Goal: Complete application form: Complete application form

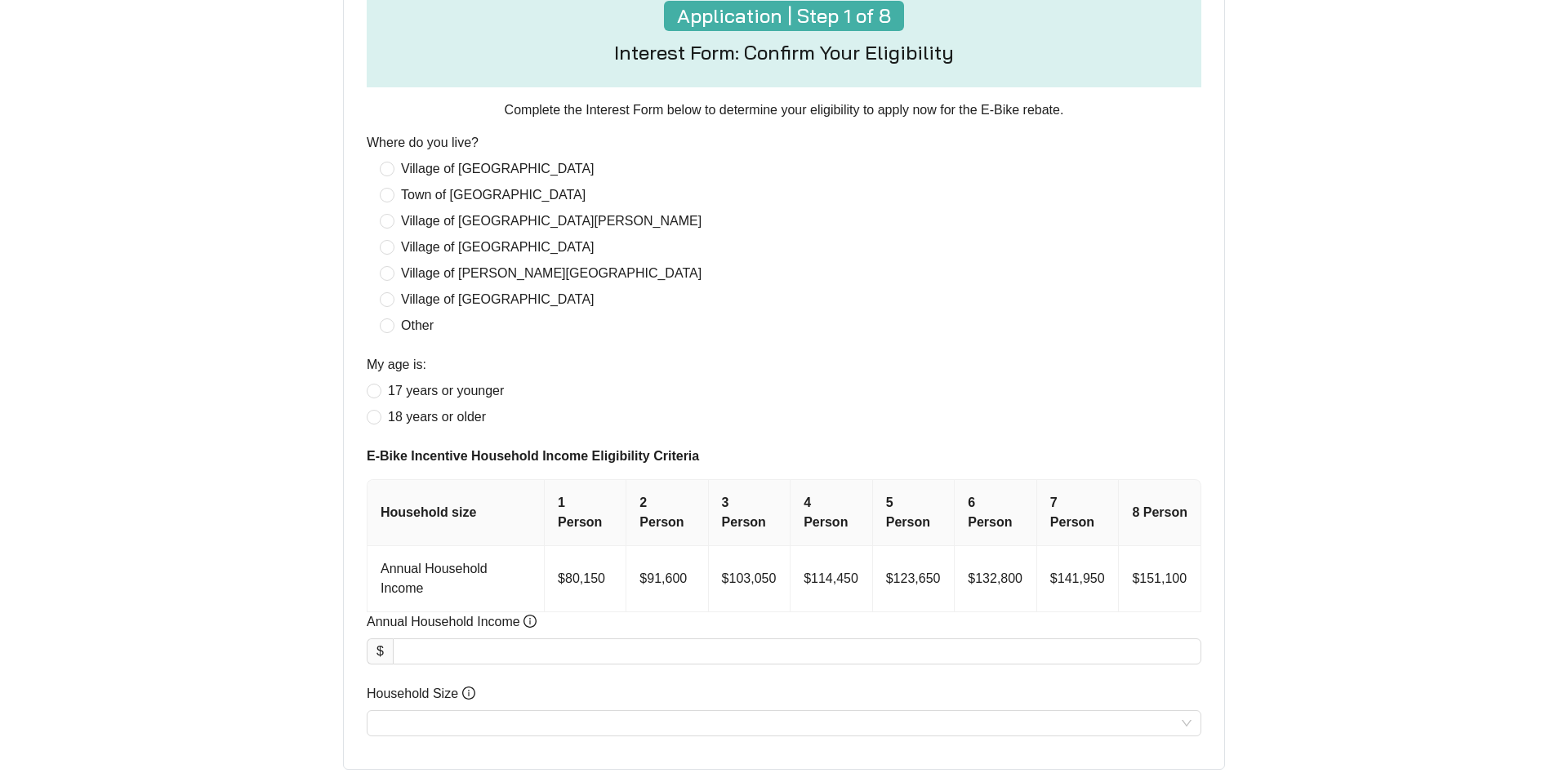
scroll to position [659, 0]
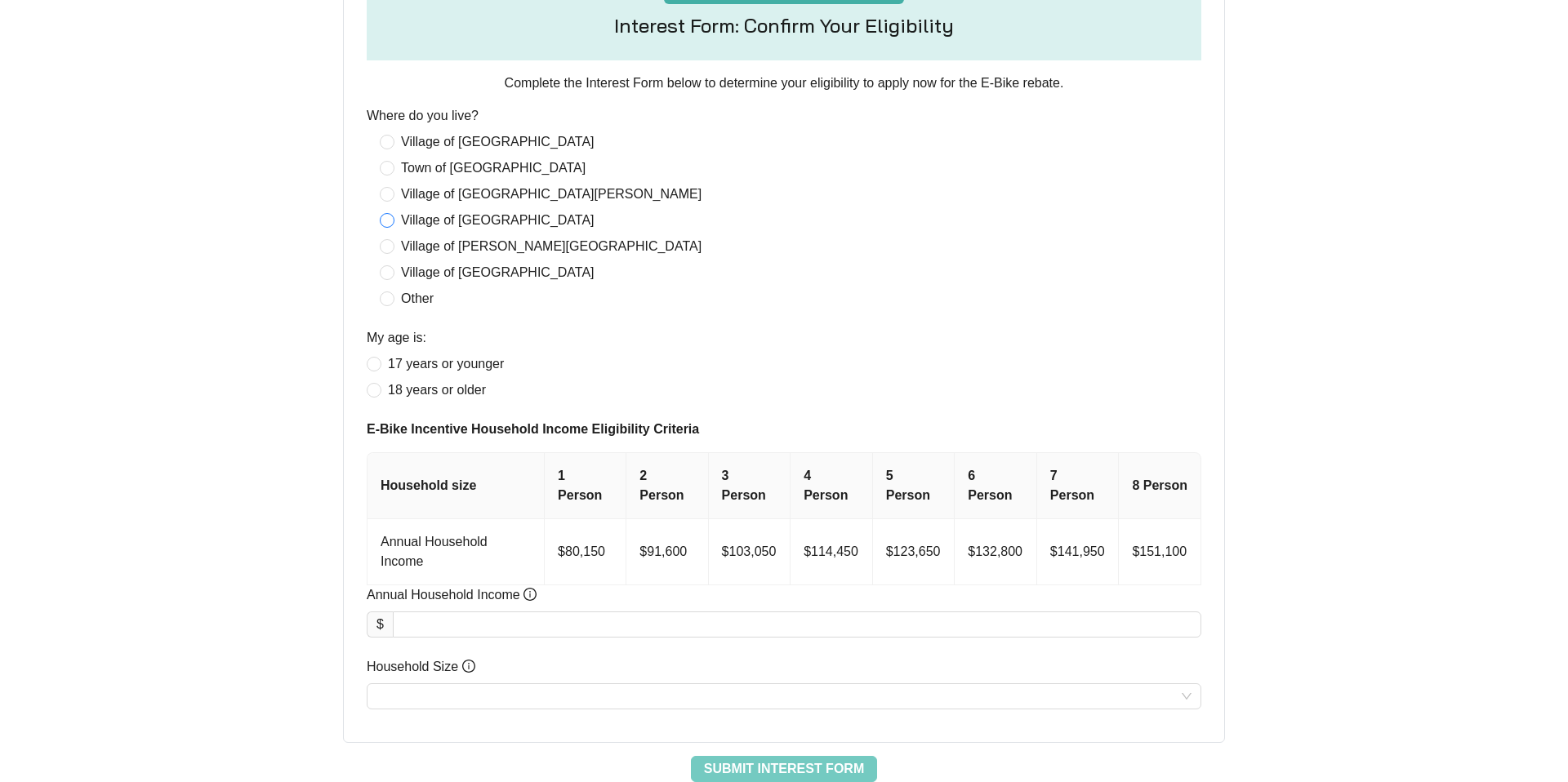
click at [450, 226] on span "Village of [GEOGRAPHIC_DATA]" at bounding box center [498, 221] width 207 height 20
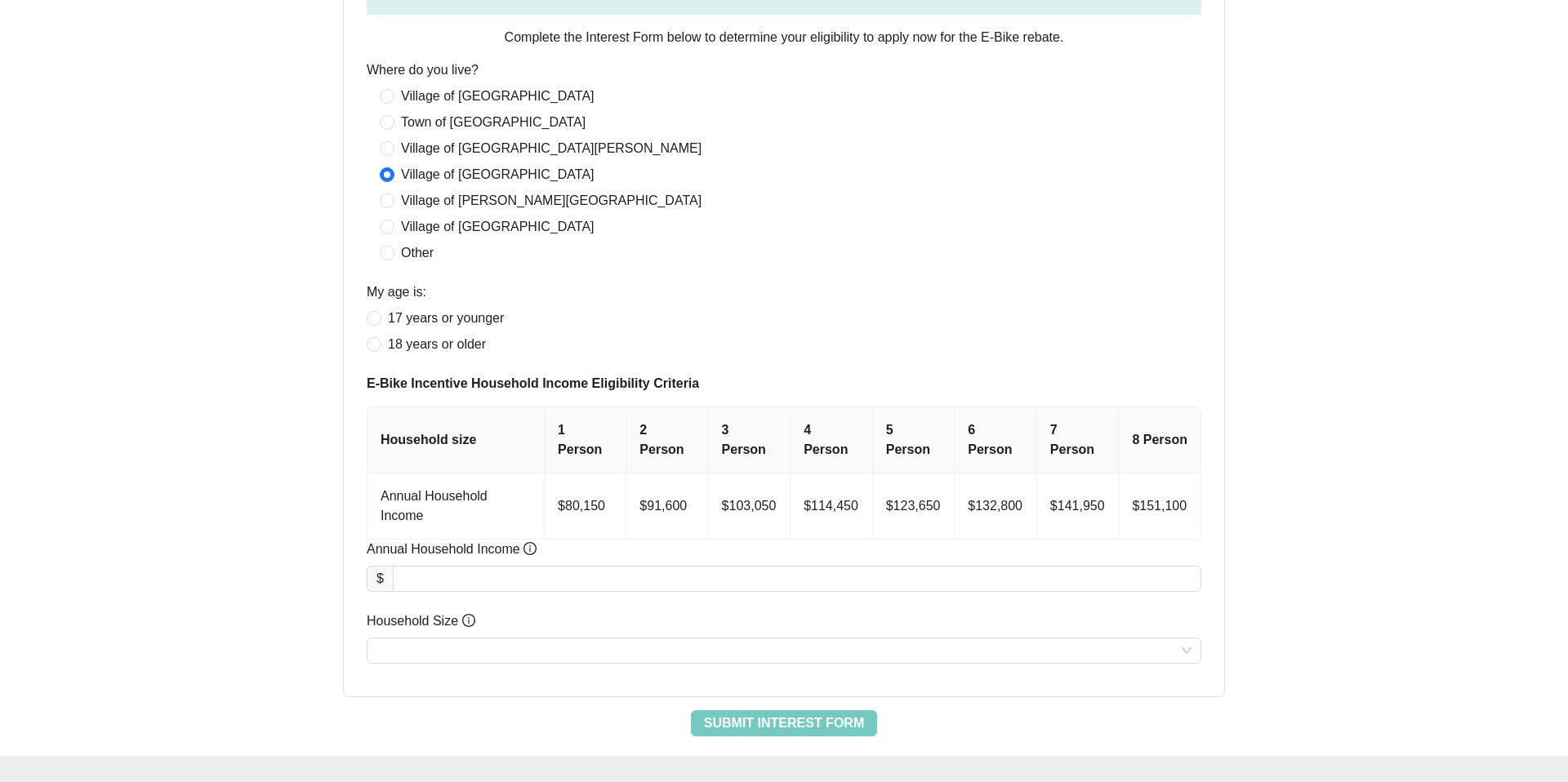
scroll to position [777, 0]
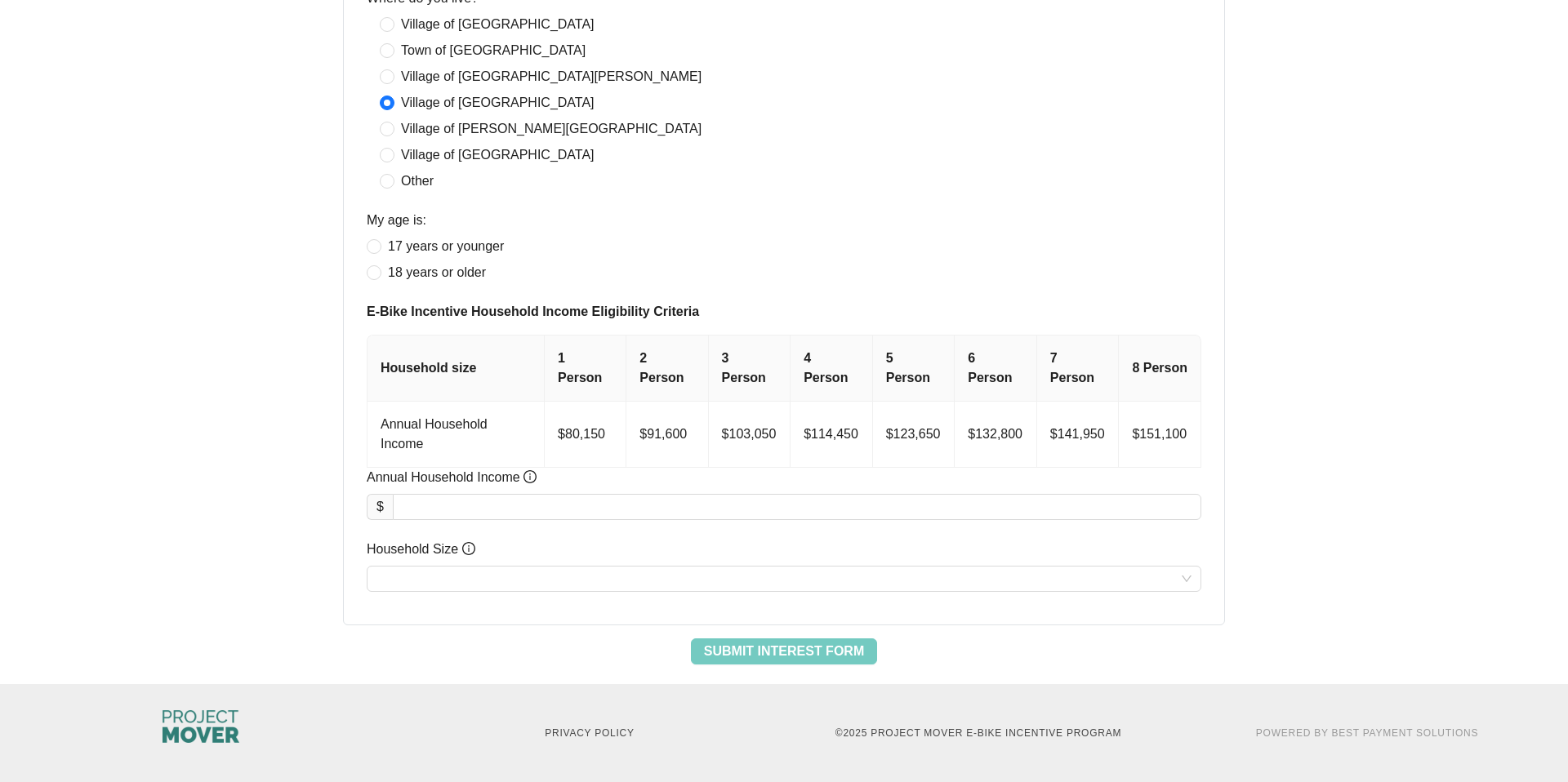
drag, startPoint x: 392, startPoint y: 266, endPoint x: 495, endPoint y: 276, distance: 103.5
click at [392, 265] on span "18 years or older" at bounding box center [437, 273] width 111 height 20
click at [661, 500] on input "Annual Household Income" at bounding box center [797, 507] width 807 height 24
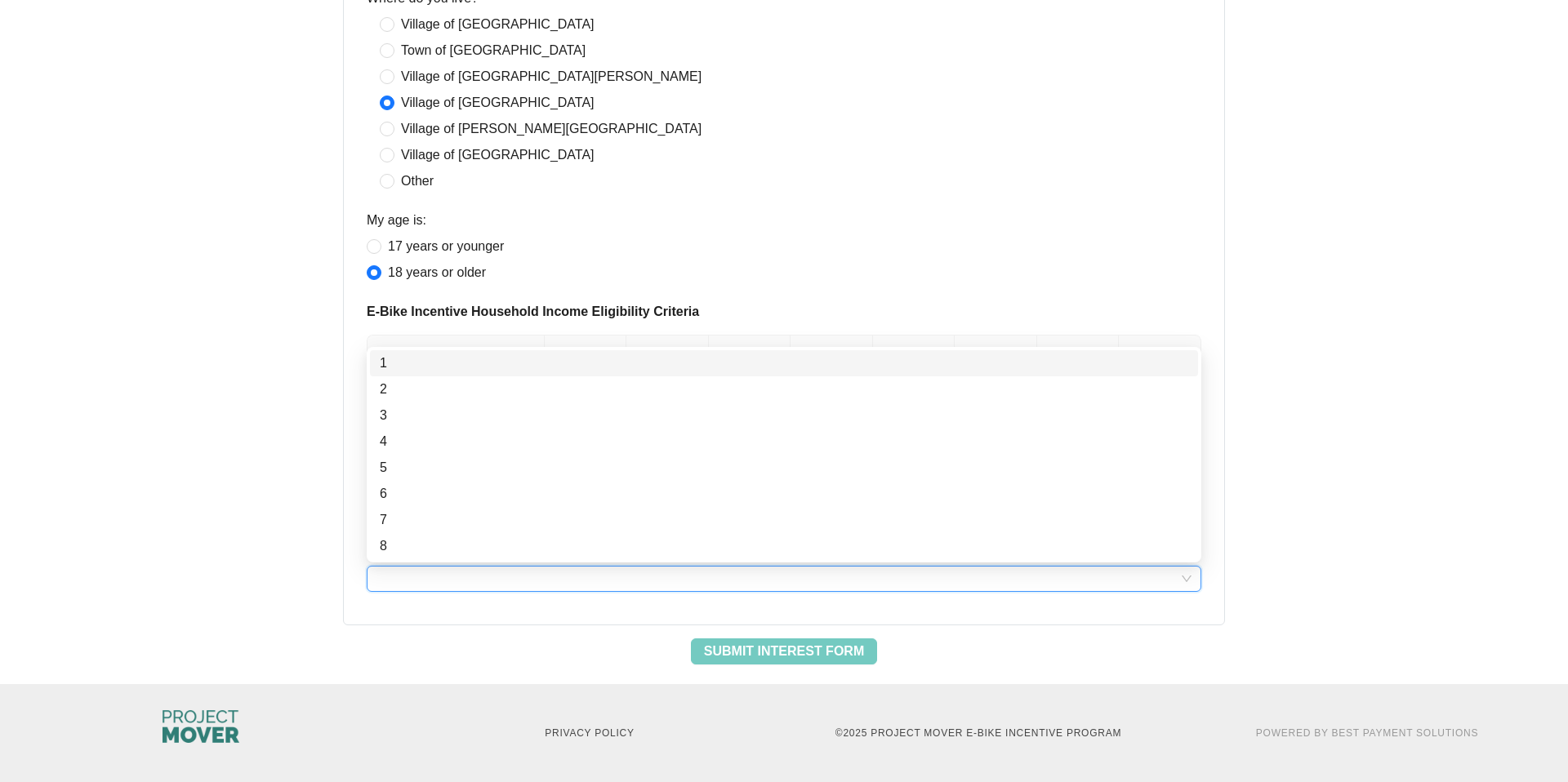
click at [646, 577] on input "Household Size" at bounding box center [783, 578] width 815 height 24
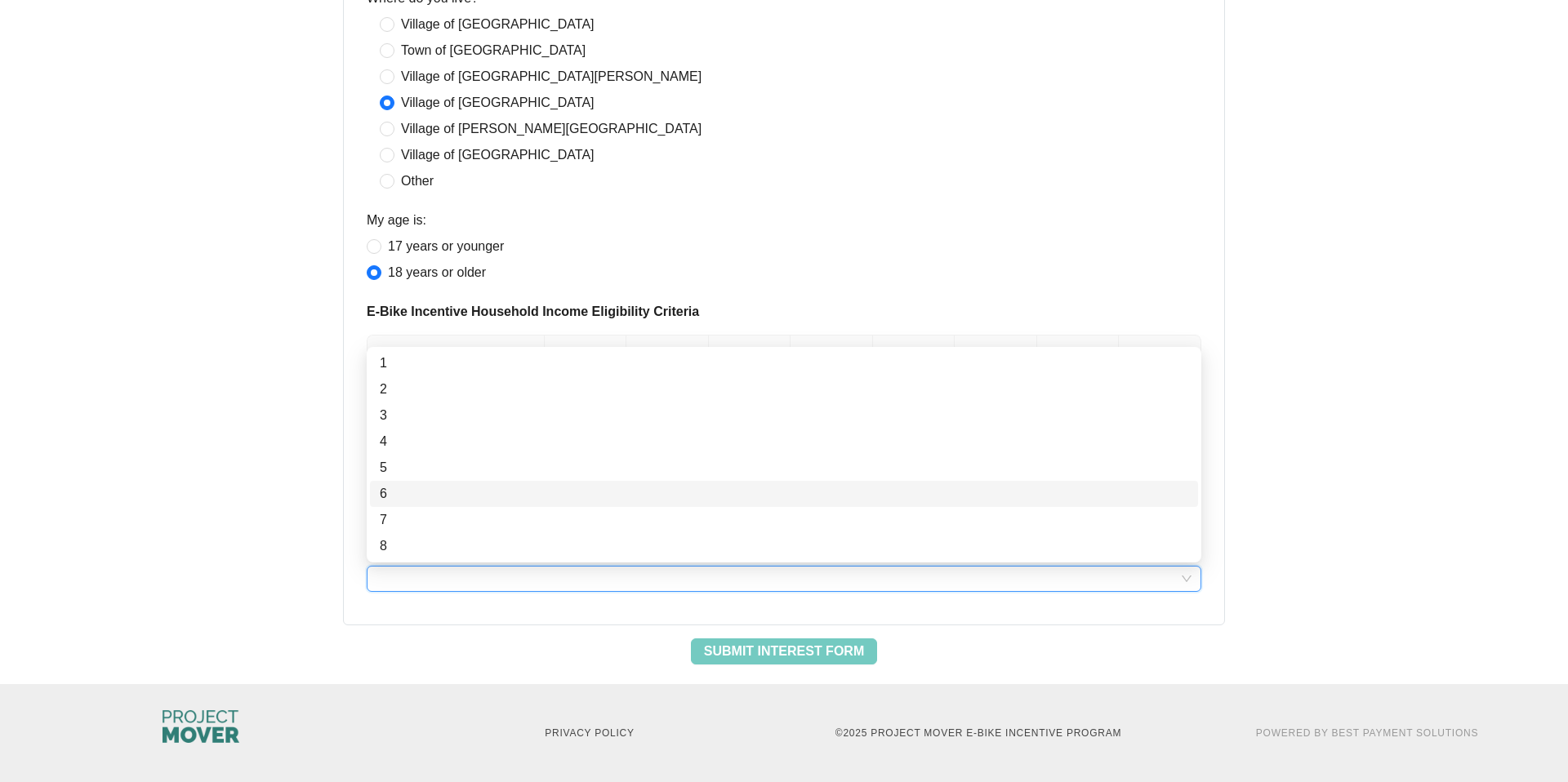
click at [418, 497] on div "6" at bounding box center [784, 494] width 808 height 20
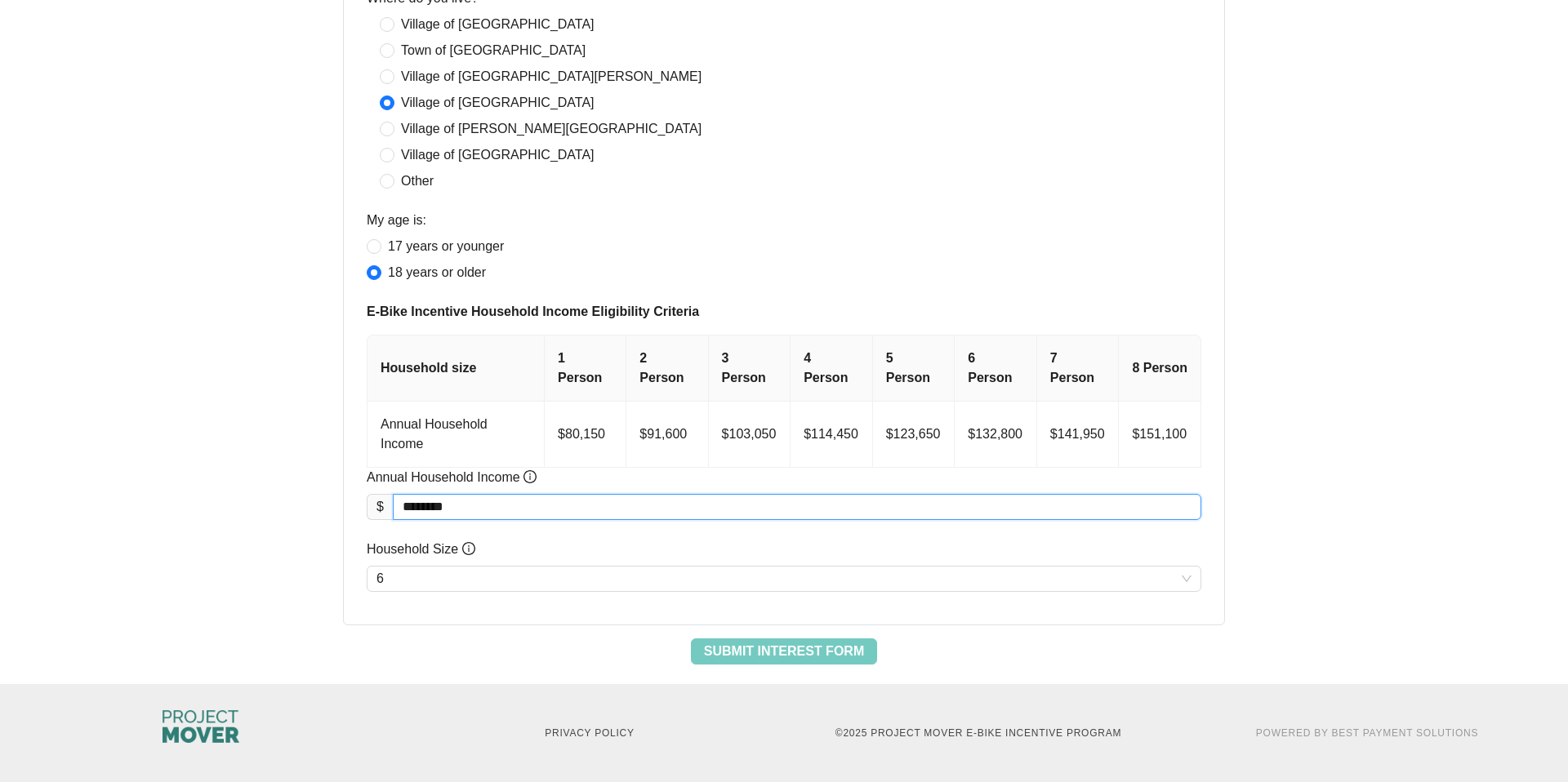
drag, startPoint x: 413, startPoint y: 508, endPoint x: 402, endPoint y: 508, distance: 11.0
click at [402, 508] on input "********" at bounding box center [797, 507] width 807 height 24
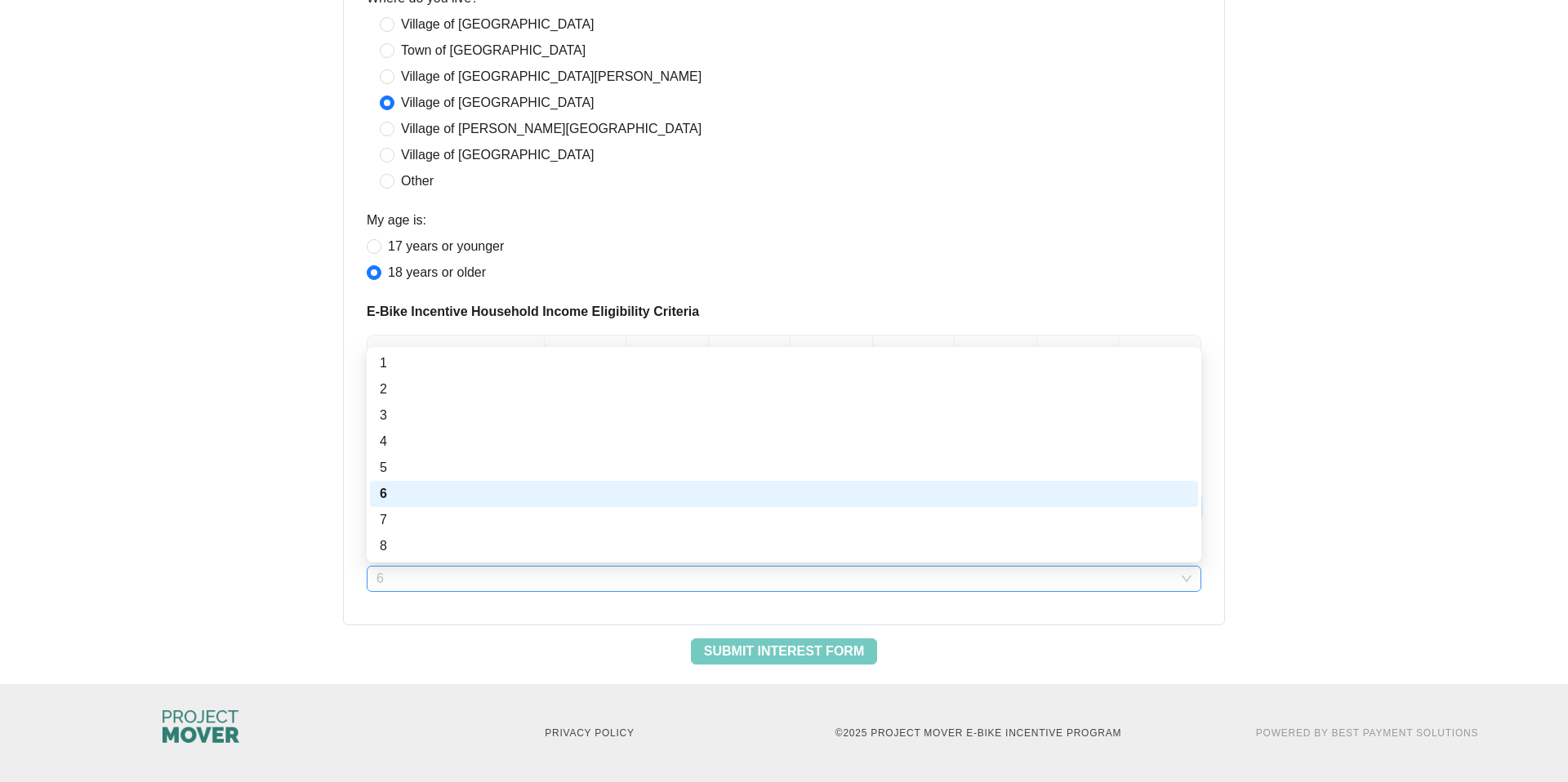
click at [415, 578] on span "6" at bounding box center [783, 578] width 815 height 24
type input "********"
click at [627, 655] on div "Submit Interest Form" at bounding box center [784, 652] width 863 height 26
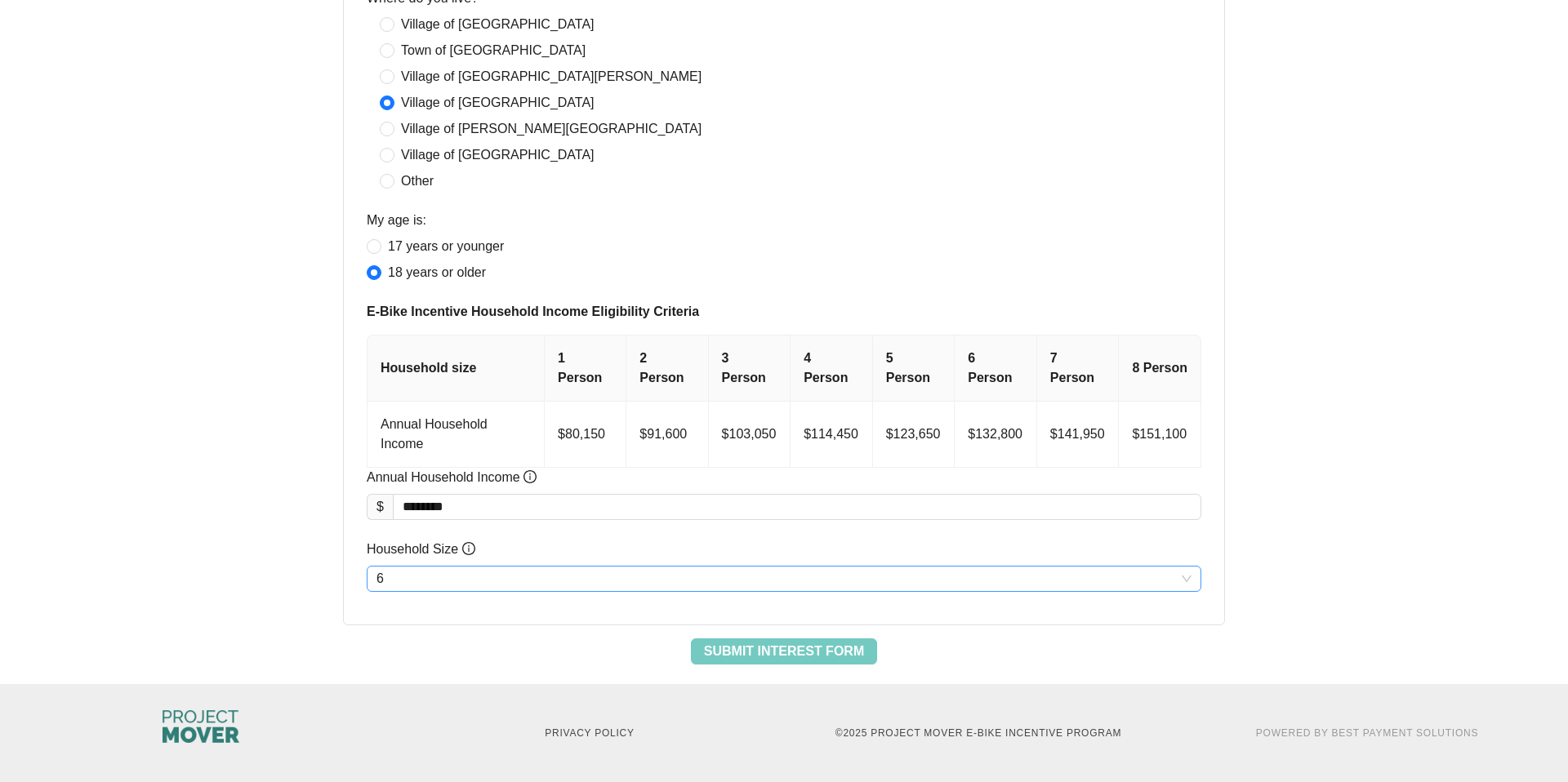
click at [426, 568] on span "6" at bounding box center [783, 578] width 815 height 24
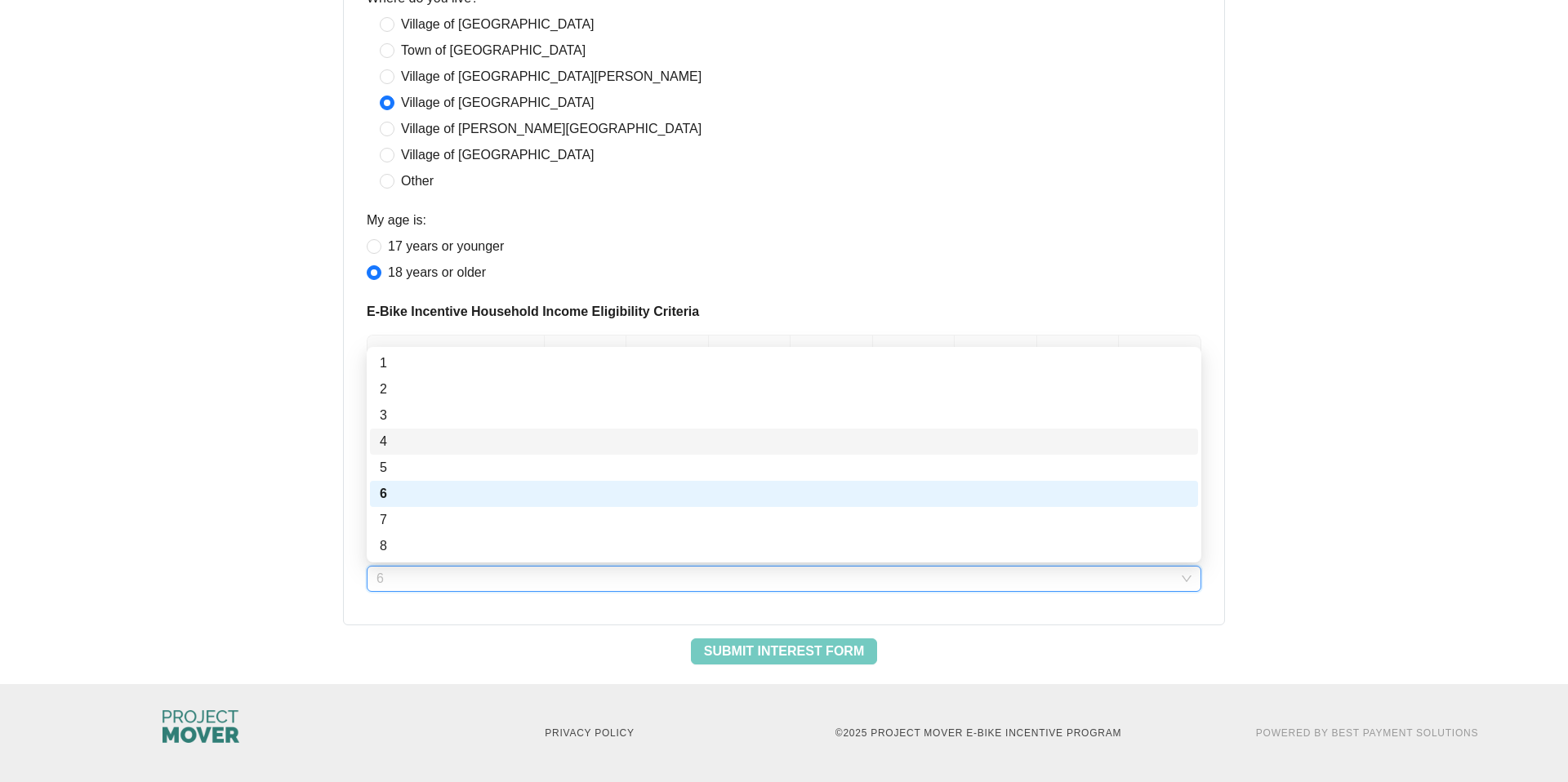
click at [458, 434] on div "4" at bounding box center [784, 442] width 808 height 20
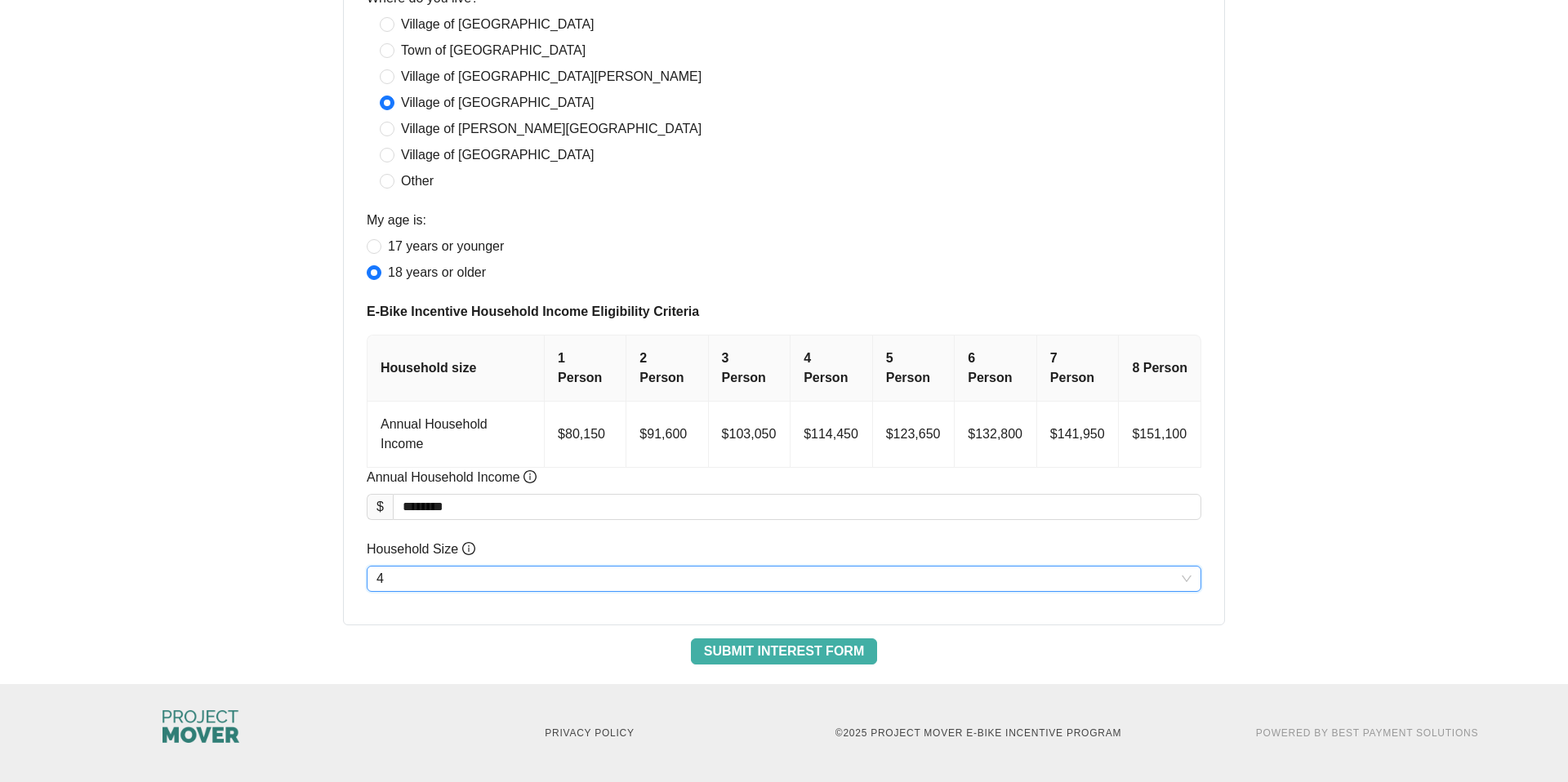
click at [811, 659] on span "Submit Interest Form" at bounding box center [784, 652] width 160 height 20
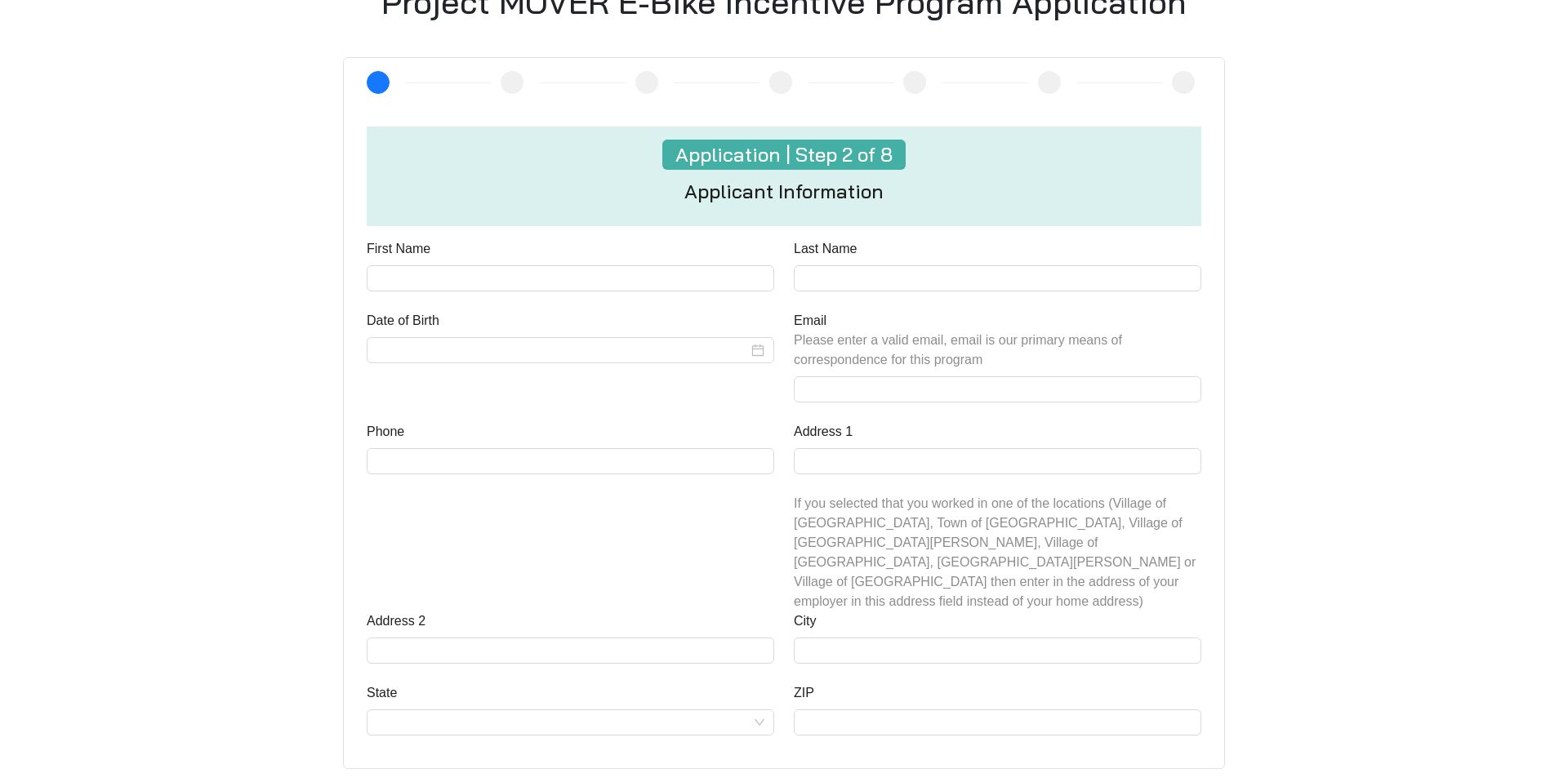
scroll to position [606, 0]
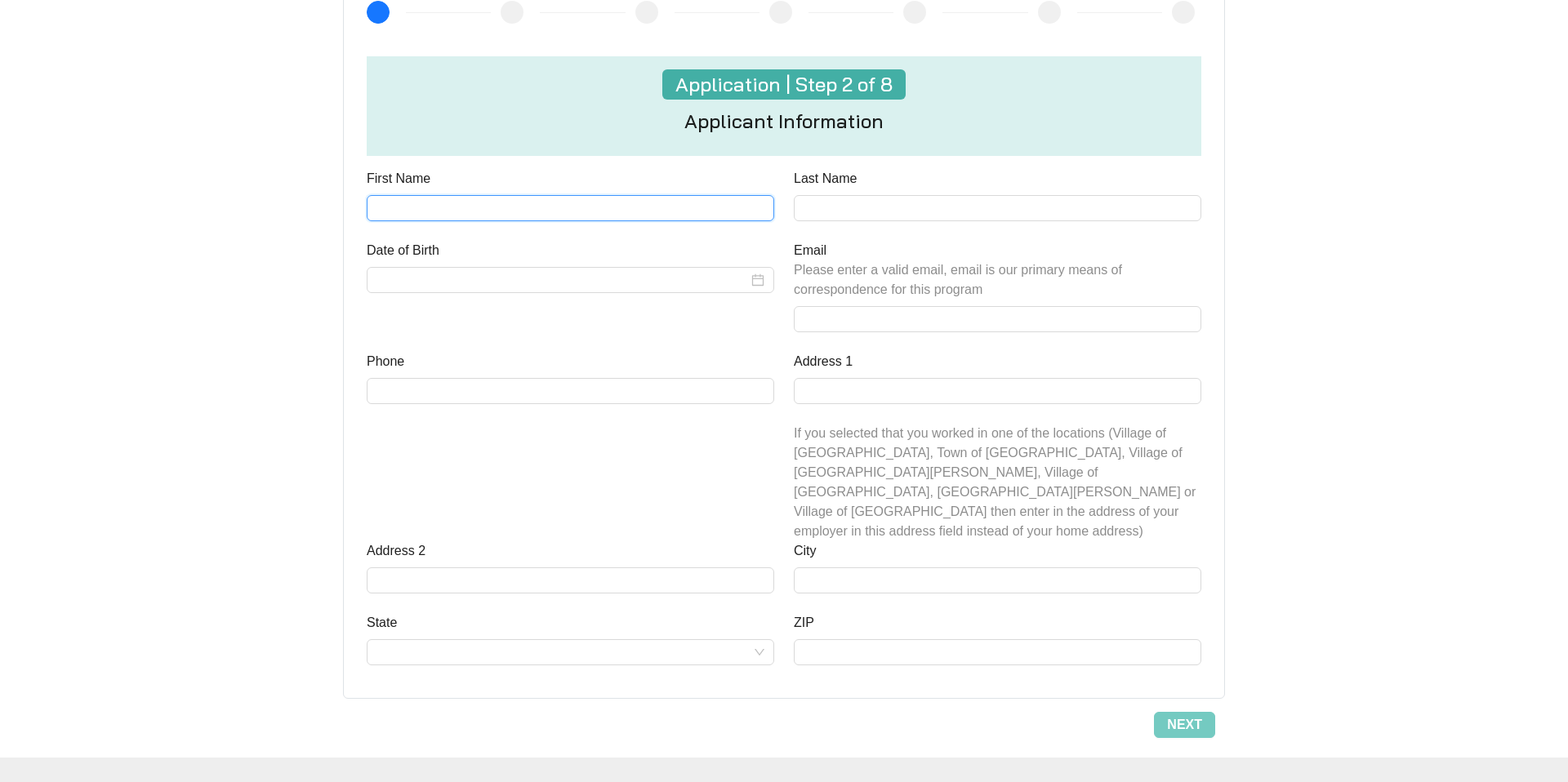
click at [414, 213] on input "First Name" at bounding box center [571, 208] width 408 height 26
type input "*****"
type input "*********"
type input "**********"
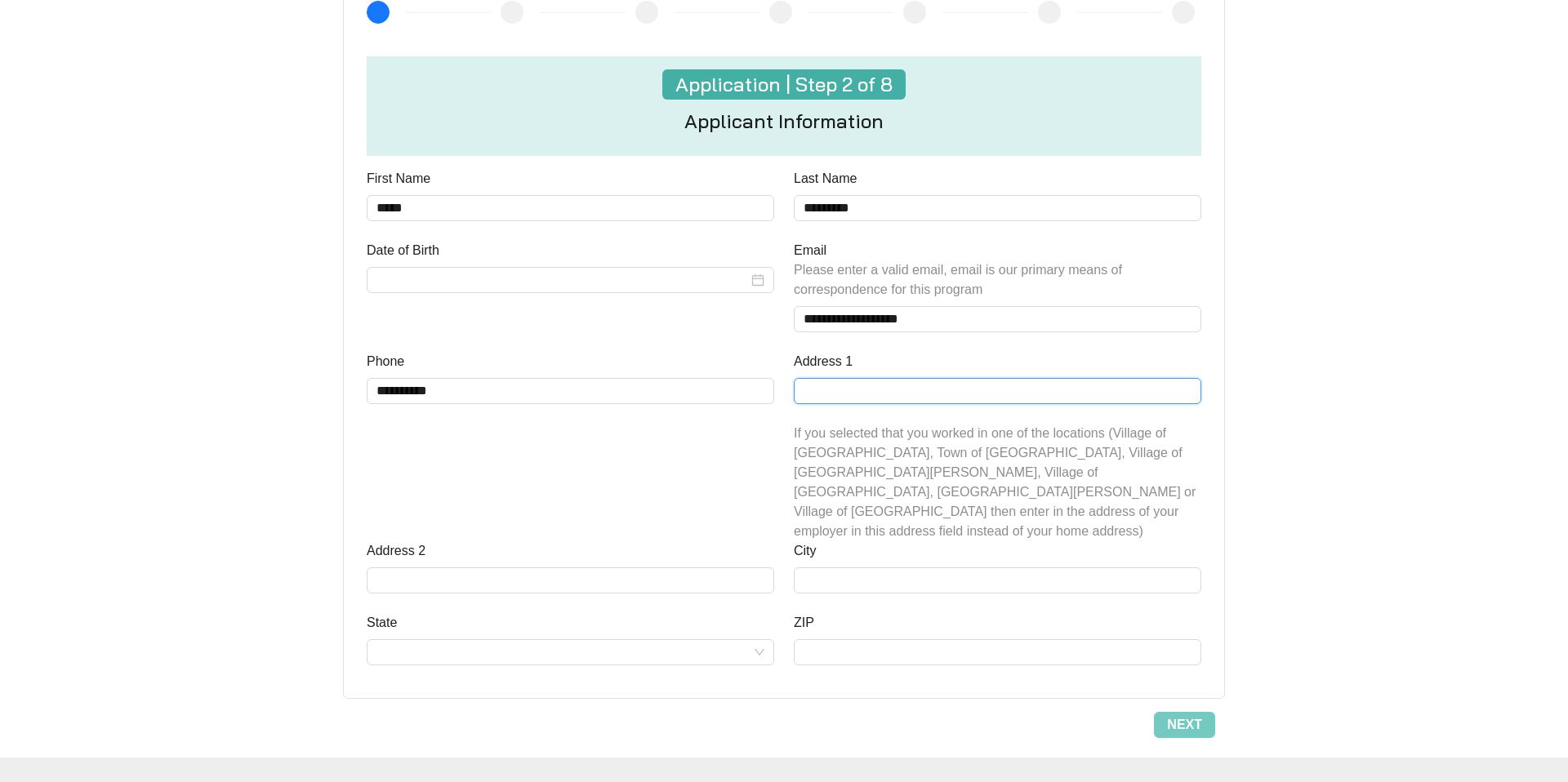
type input "**********"
type input "*****"
click at [478, 290] on div at bounding box center [571, 280] width 408 height 26
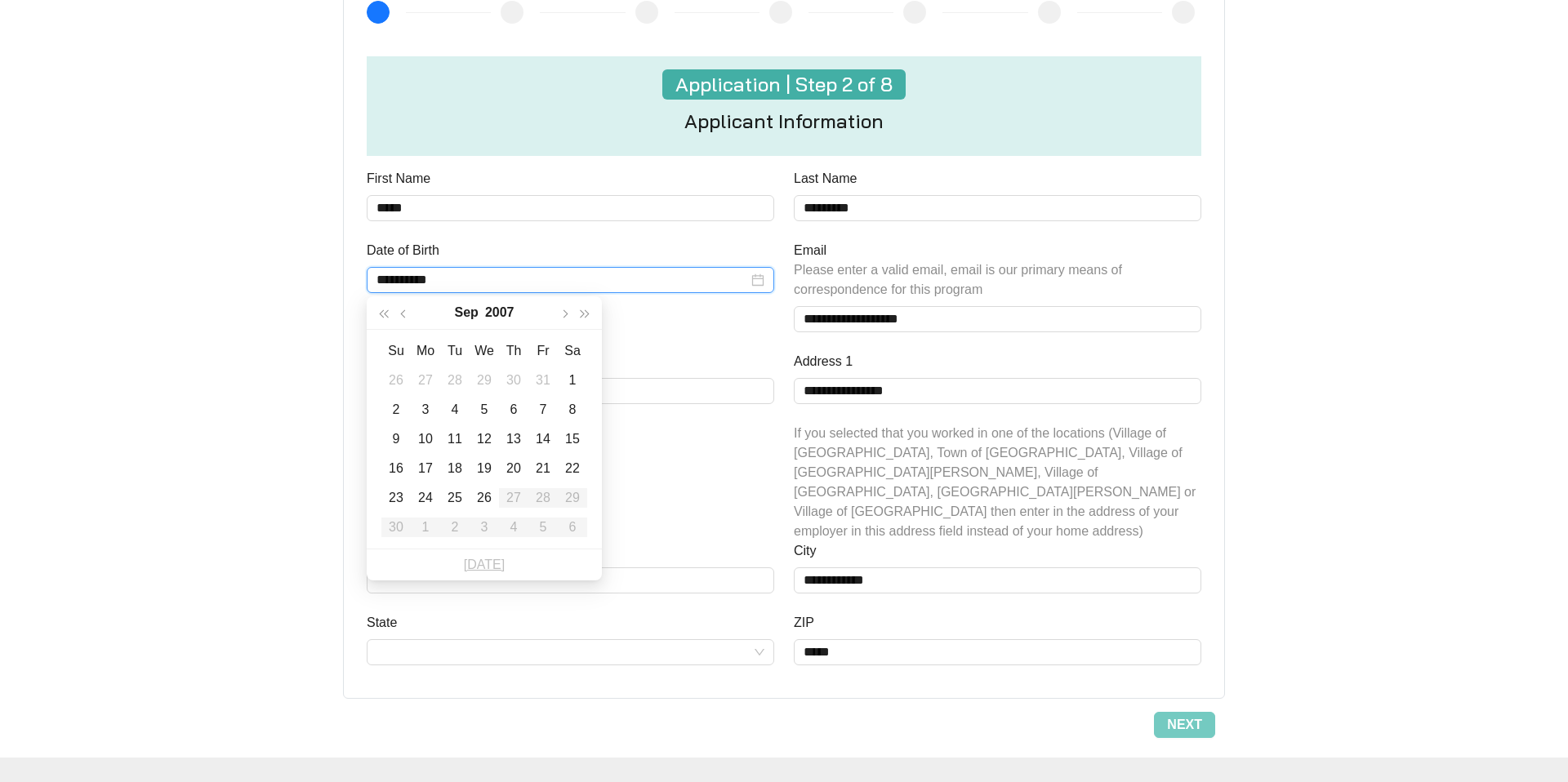
type input "**********"
click at [583, 321] on button "button" at bounding box center [585, 313] width 21 height 33
click at [567, 319] on button "button" at bounding box center [564, 313] width 21 height 33
click at [454, 468] on div "21" at bounding box center [455, 469] width 20 height 20
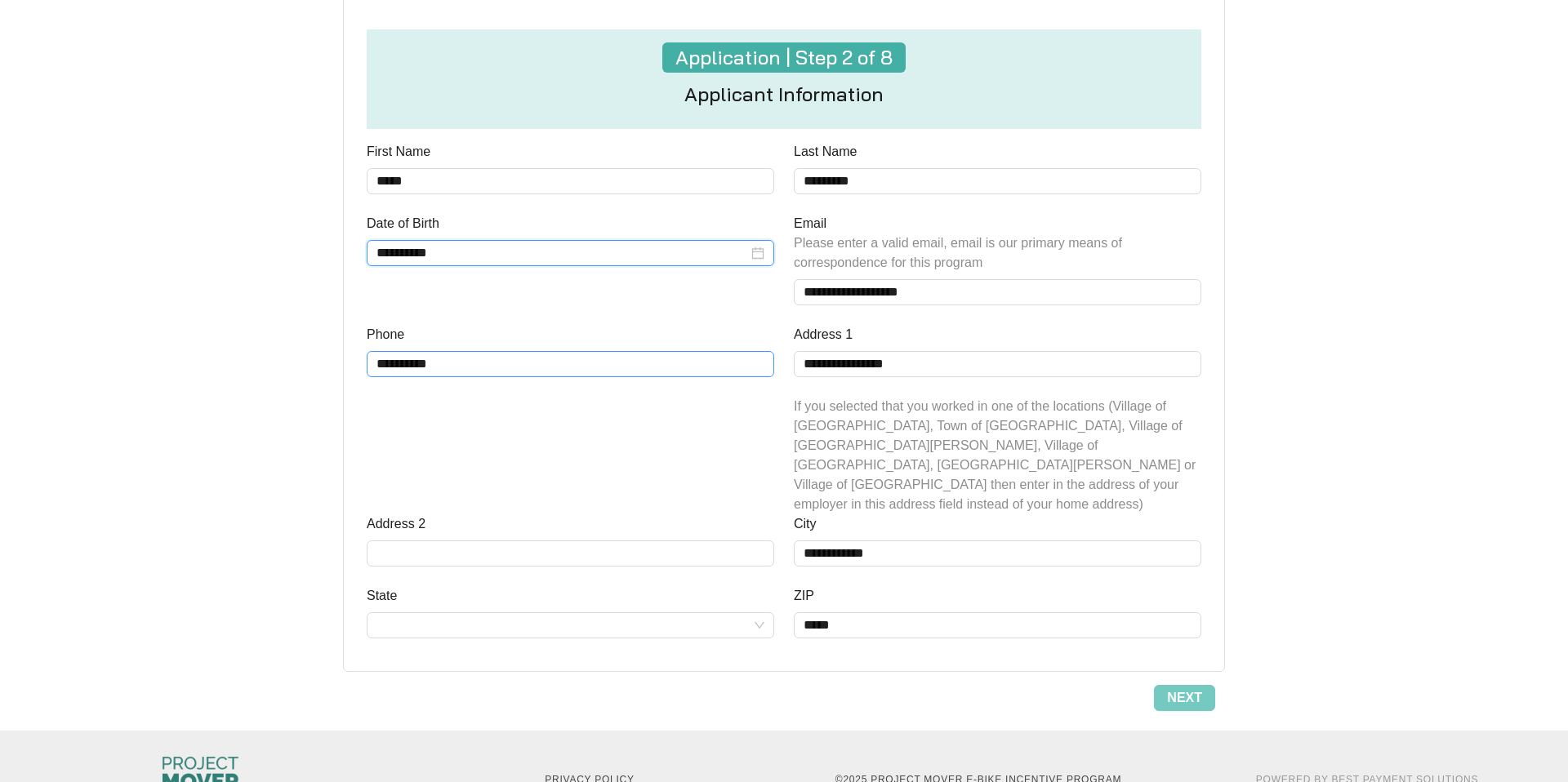
scroll to position [660, 0]
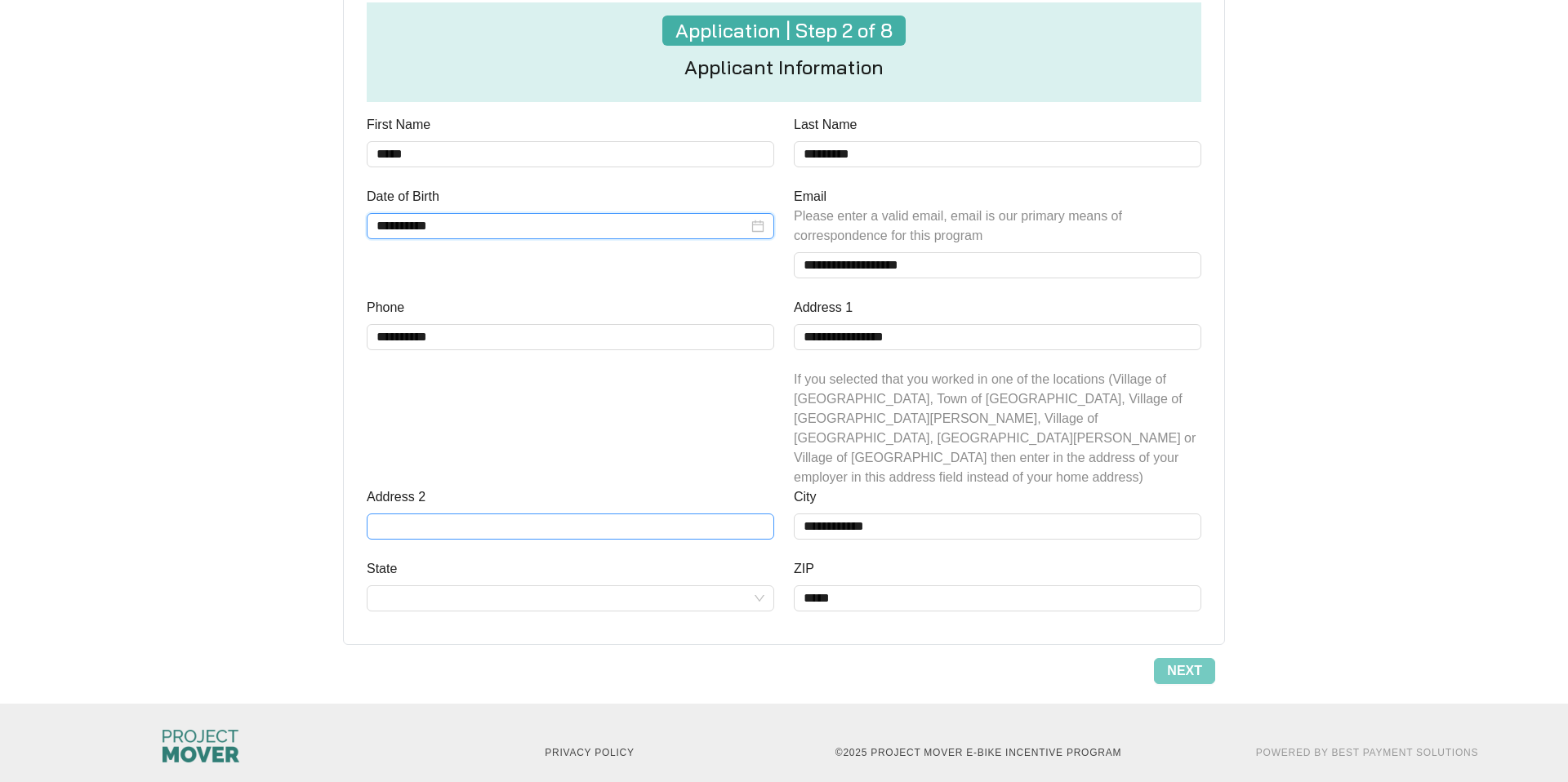
type input "**********"
click at [486, 514] on input "Address 2" at bounding box center [571, 526] width 408 height 26
click at [845, 514] on input "**********" at bounding box center [998, 526] width 408 height 26
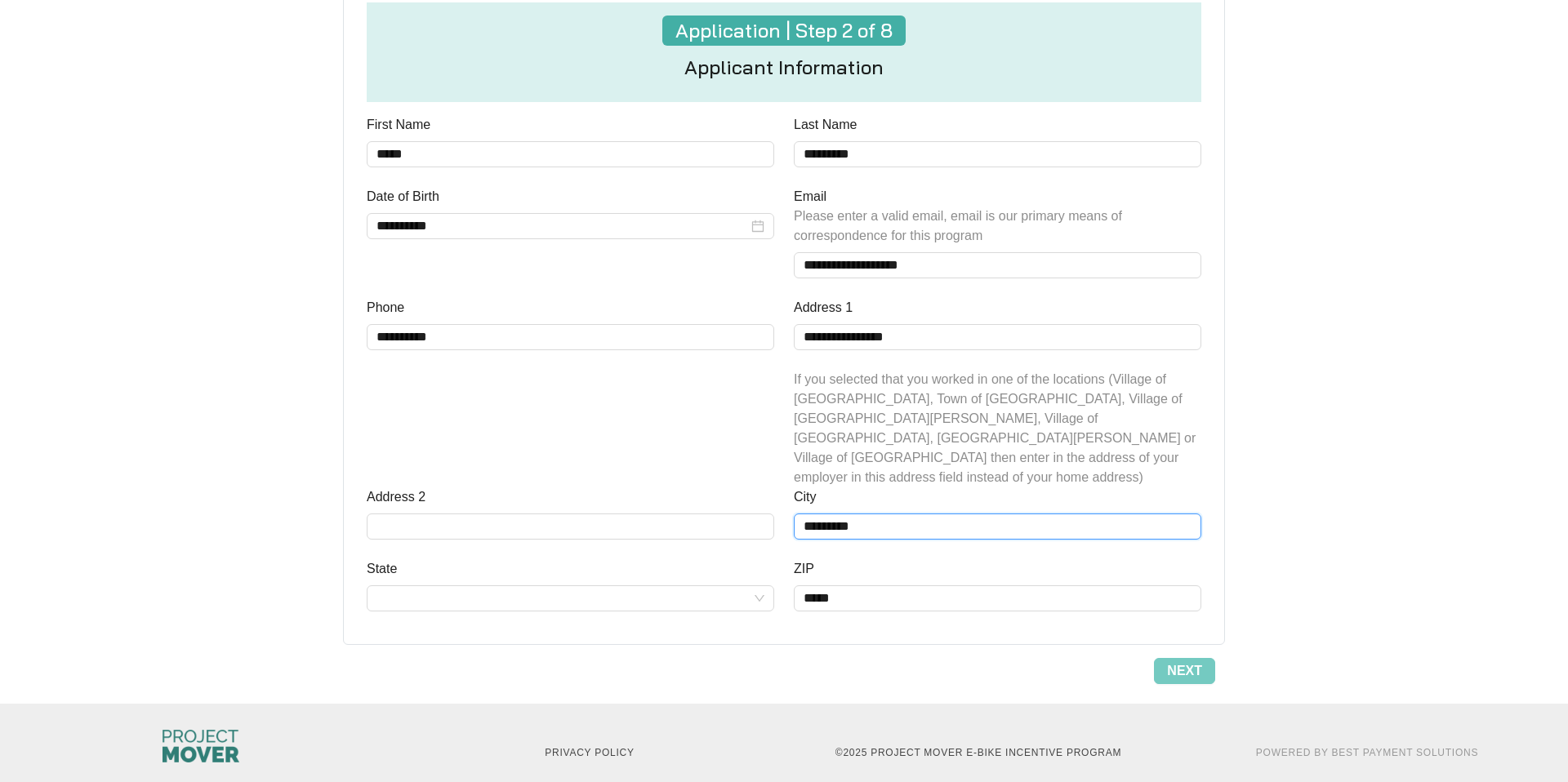
type input "*********"
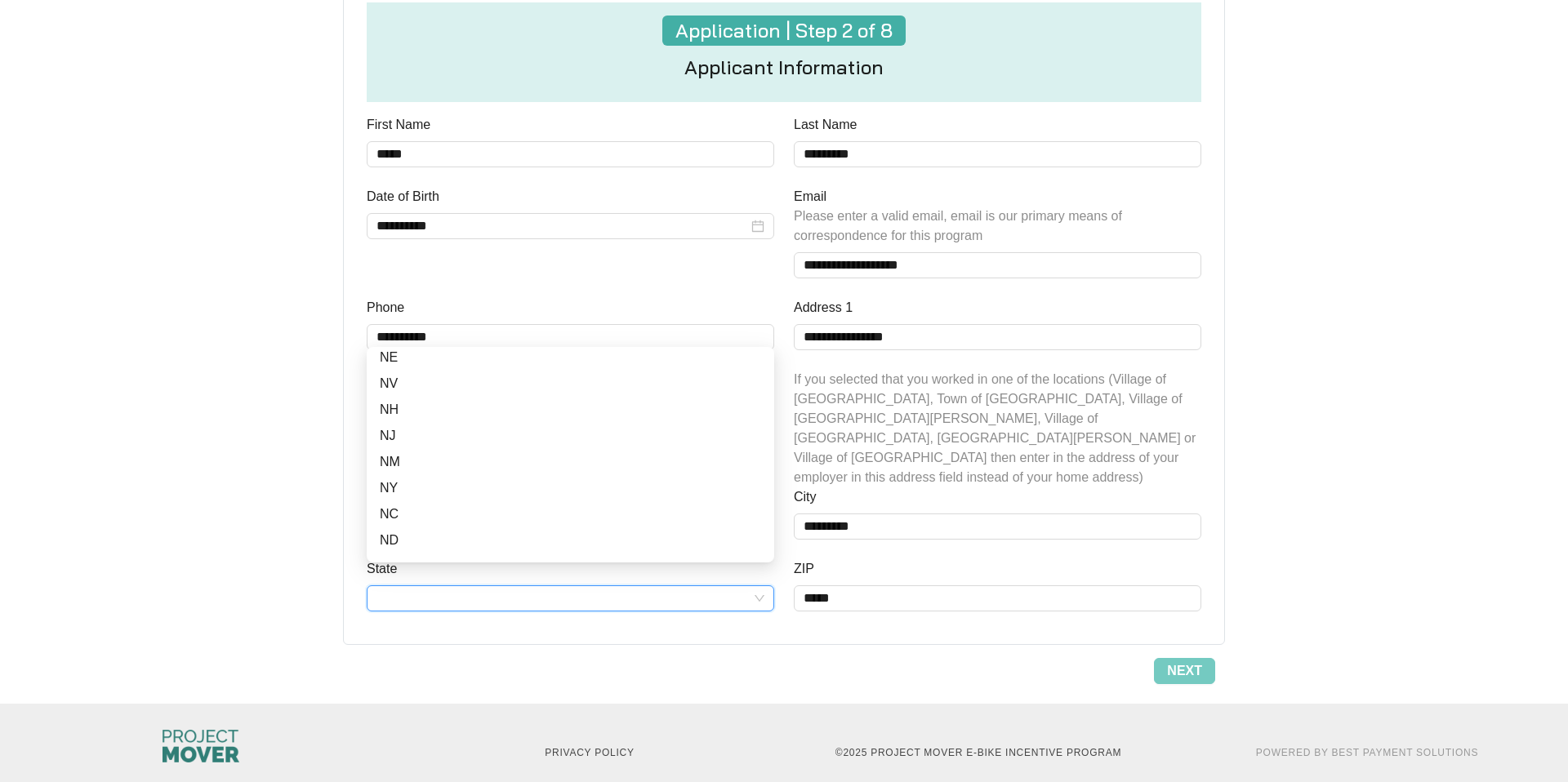
scroll to position [708, 0]
click at [557, 493] on div "NY" at bounding box center [570, 492] width 382 height 20
click at [1184, 661] on span "Next" at bounding box center [1185, 671] width 35 height 20
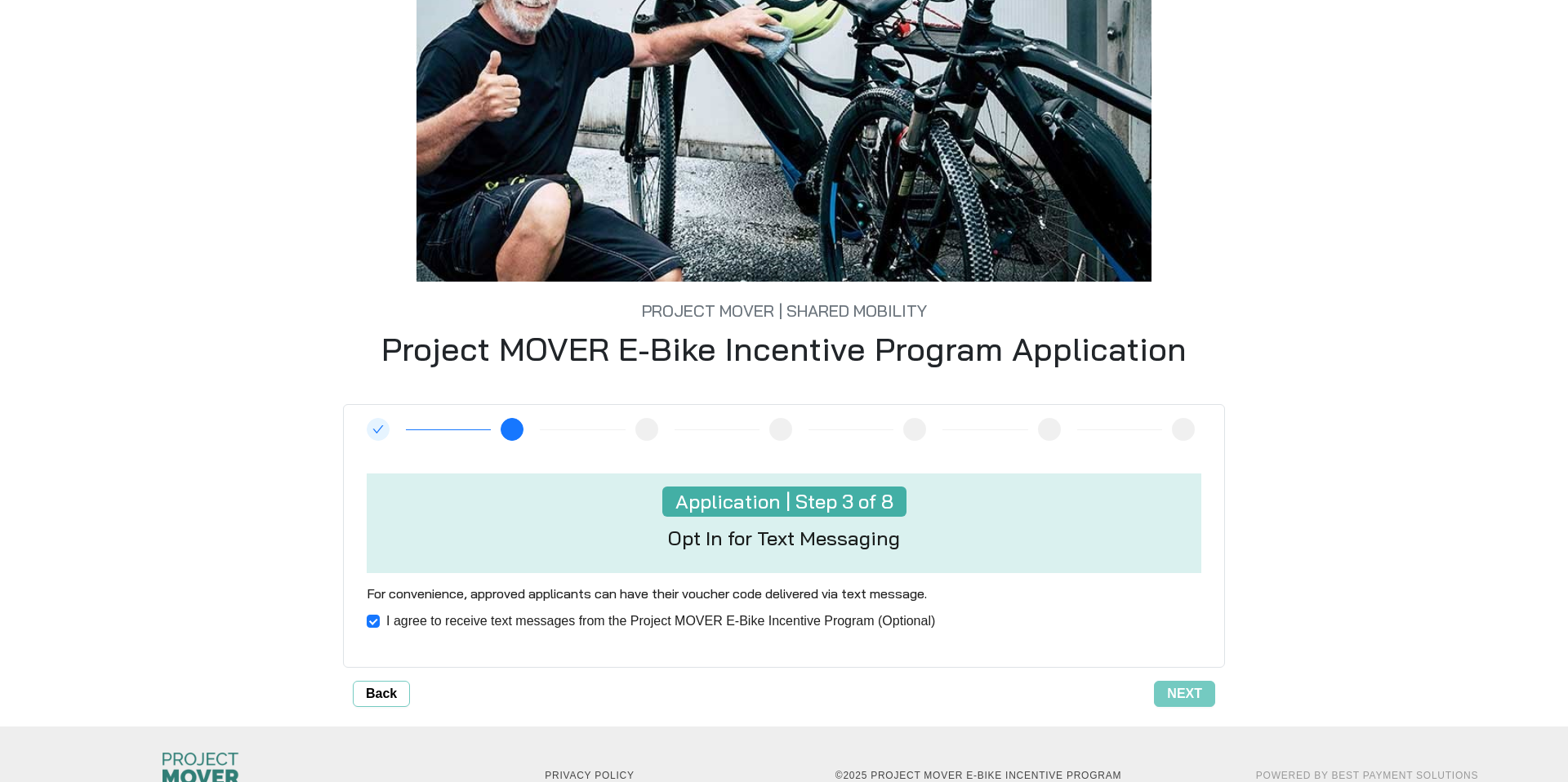
scroll to position [231, 0]
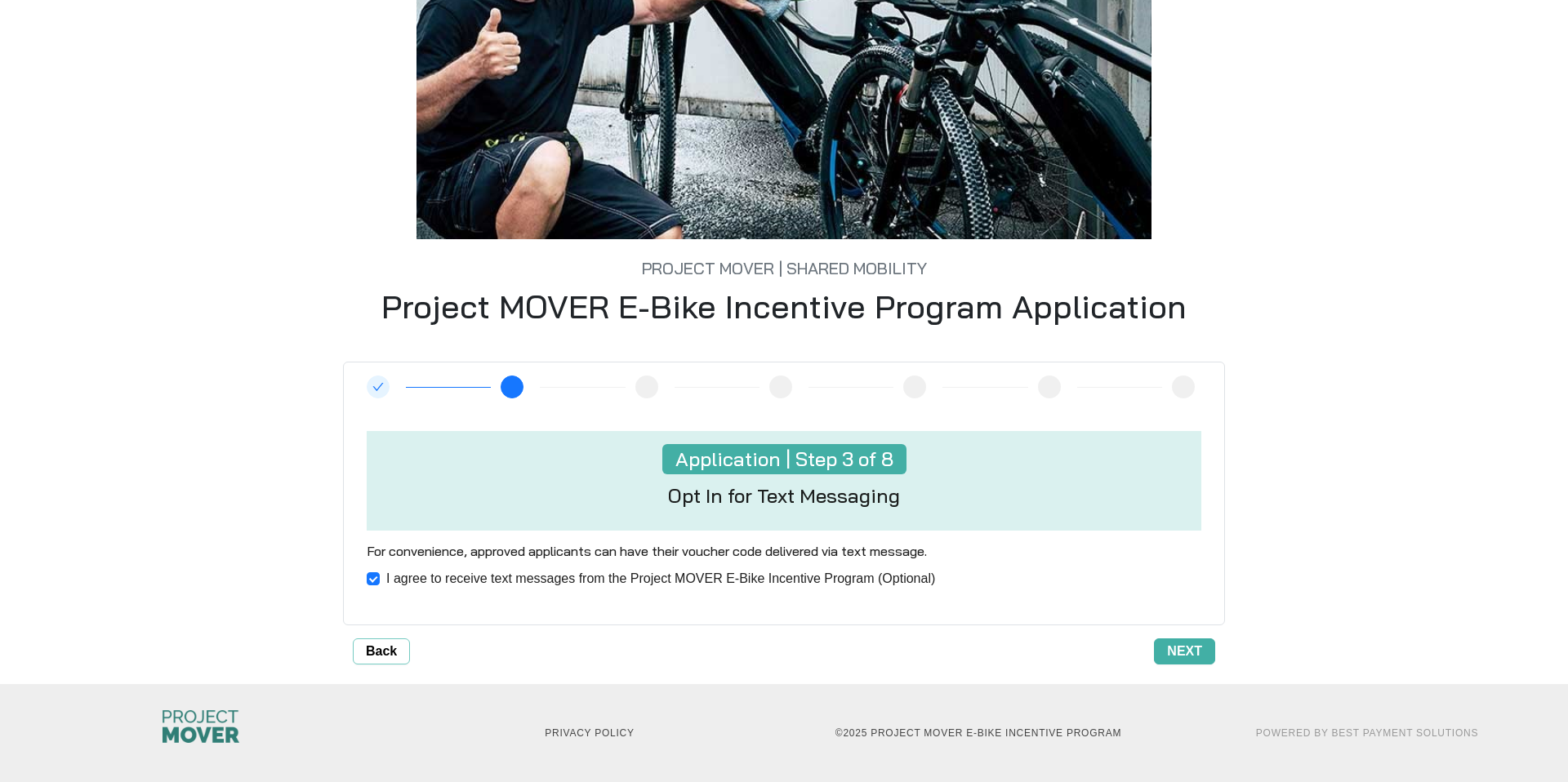
click at [1178, 660] on span "Next" at bounding box center [1185, 652] width 35 height 20
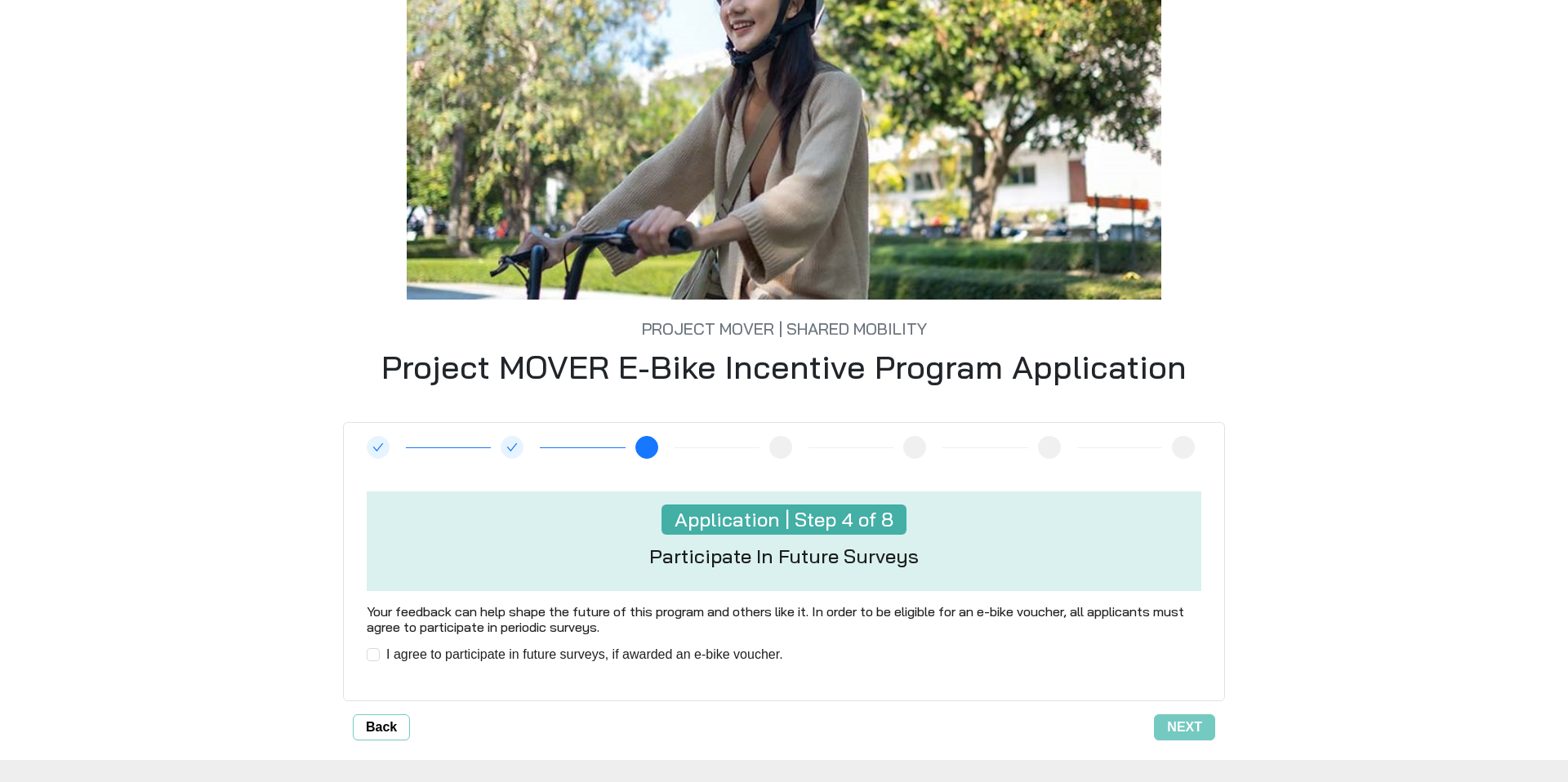
scroll to position [246, 0]
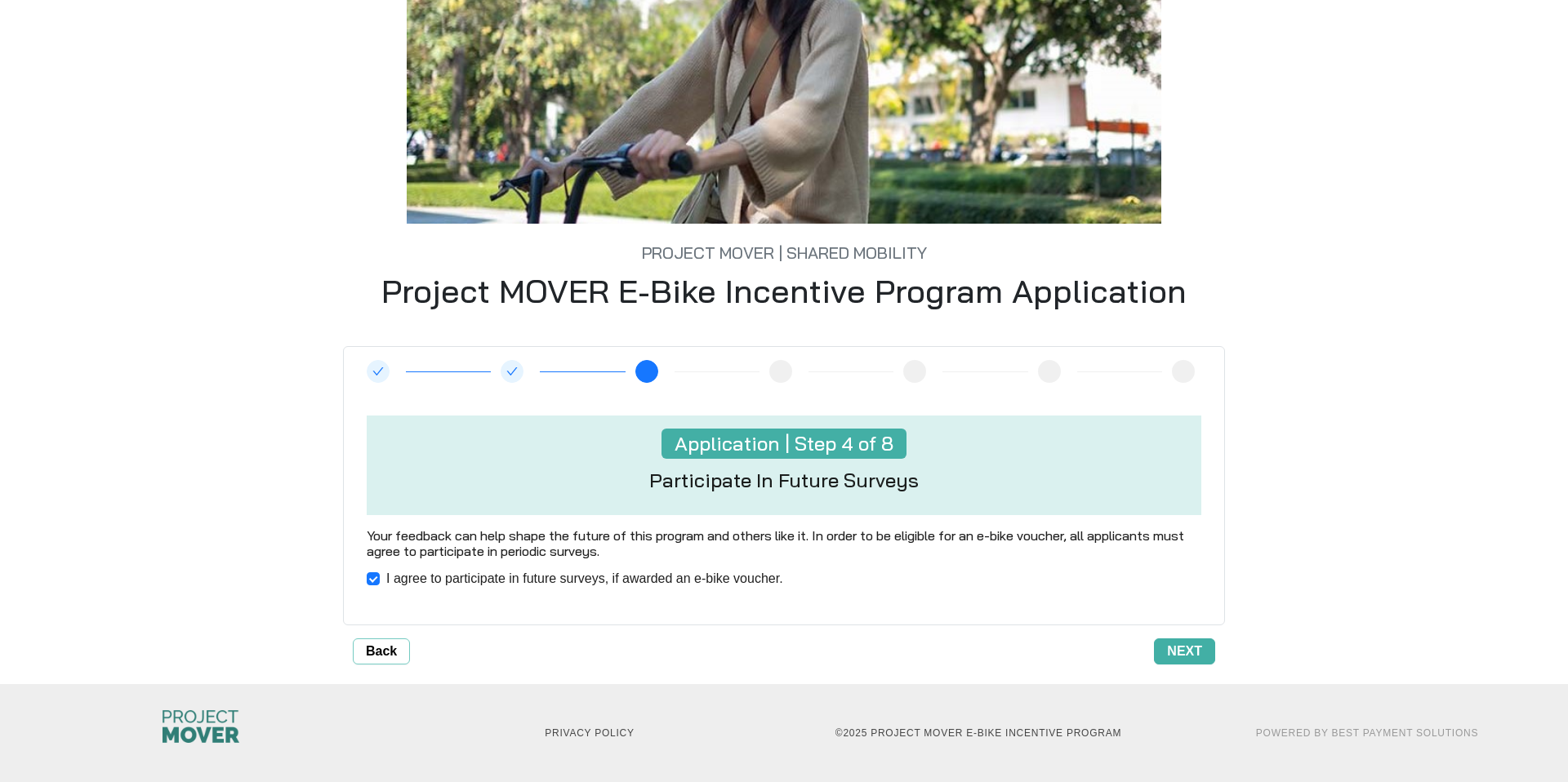
click at [1180, 654] on span "Next" at bounding box center [1185, 652] width 35 height 20
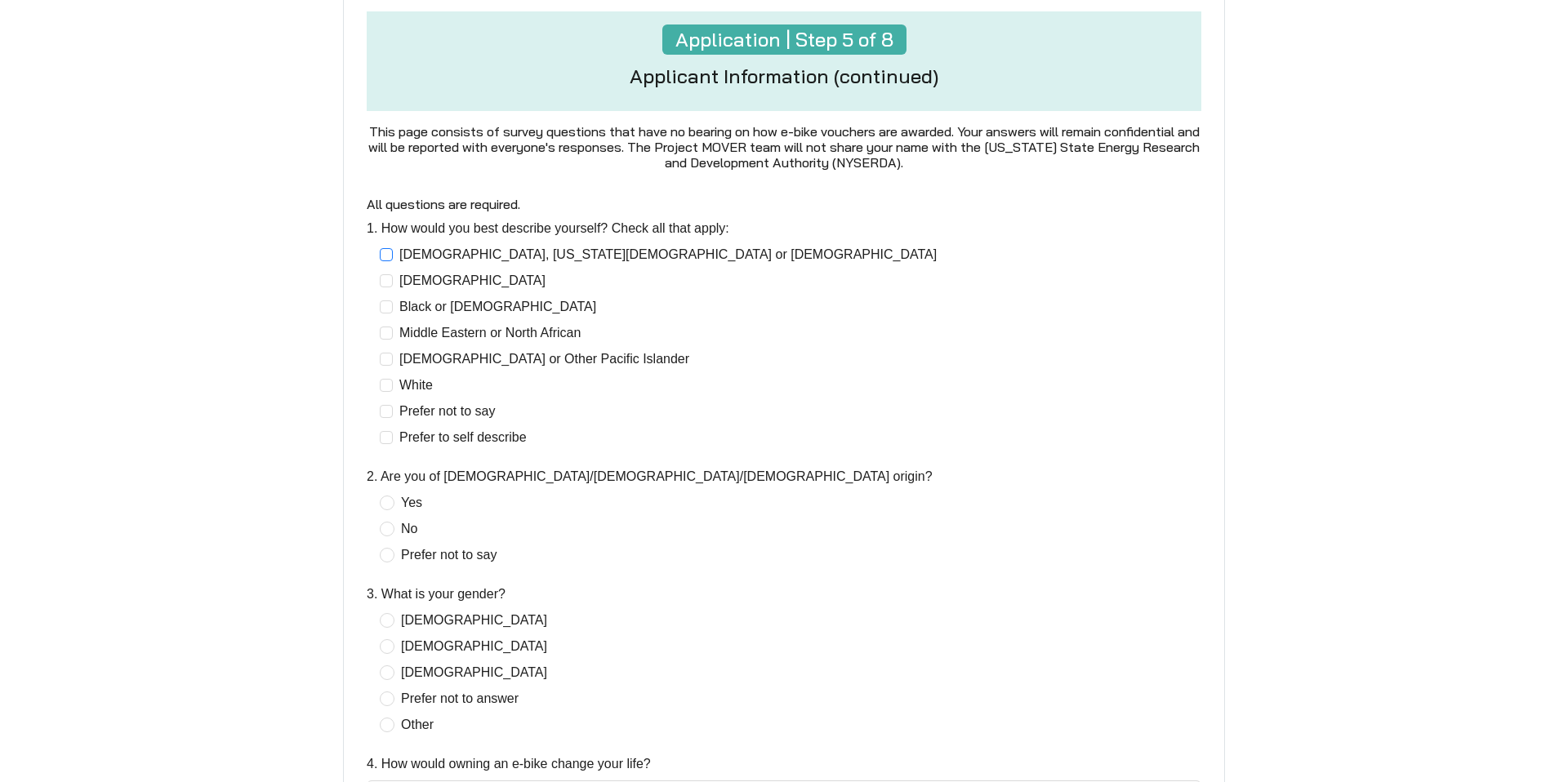
scroll to position [261, 0]
click at [415, 388] on span "White" at bounding box center [416, 384] width 46 height 20
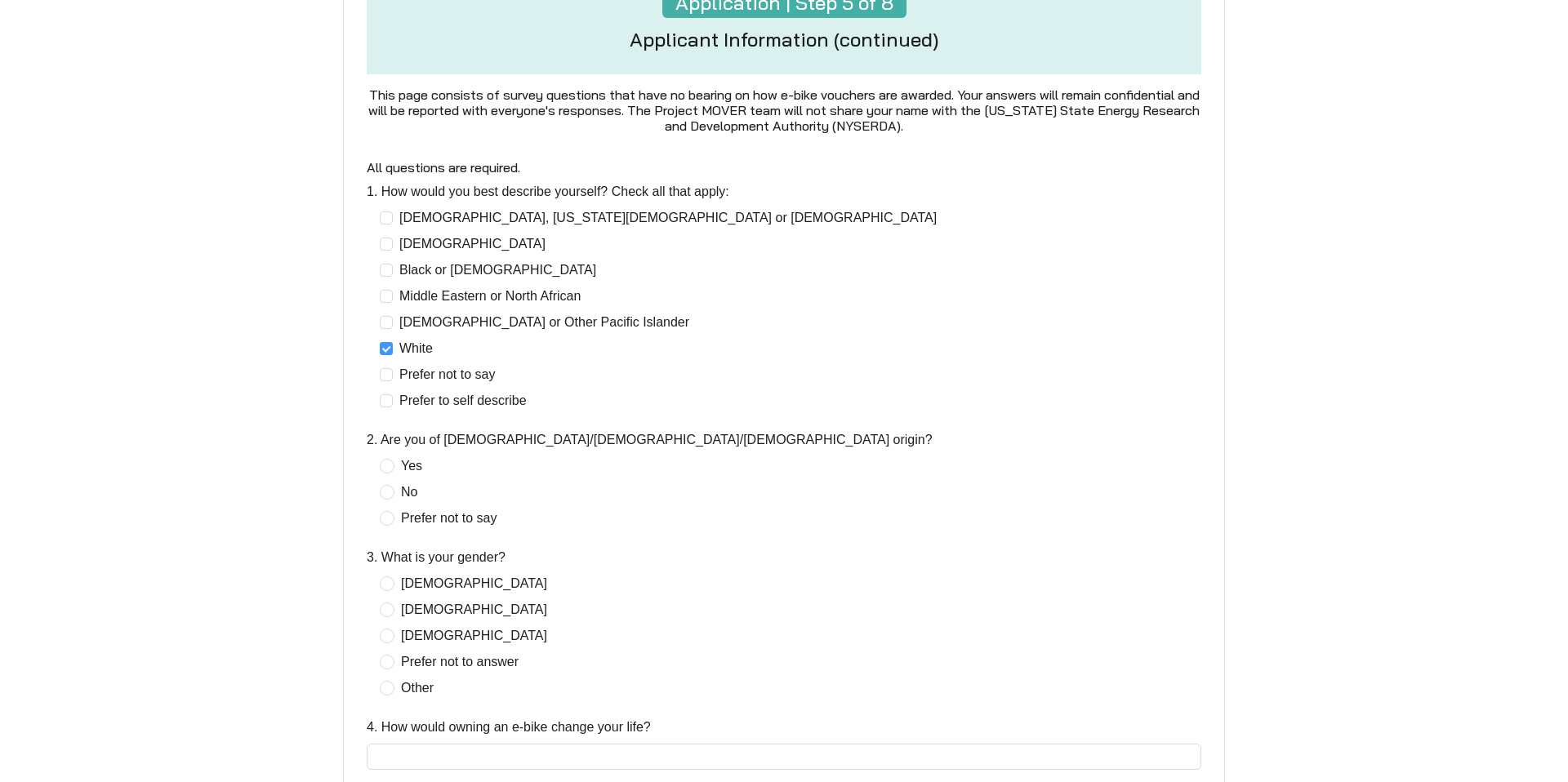
scroll to position [304, 0]
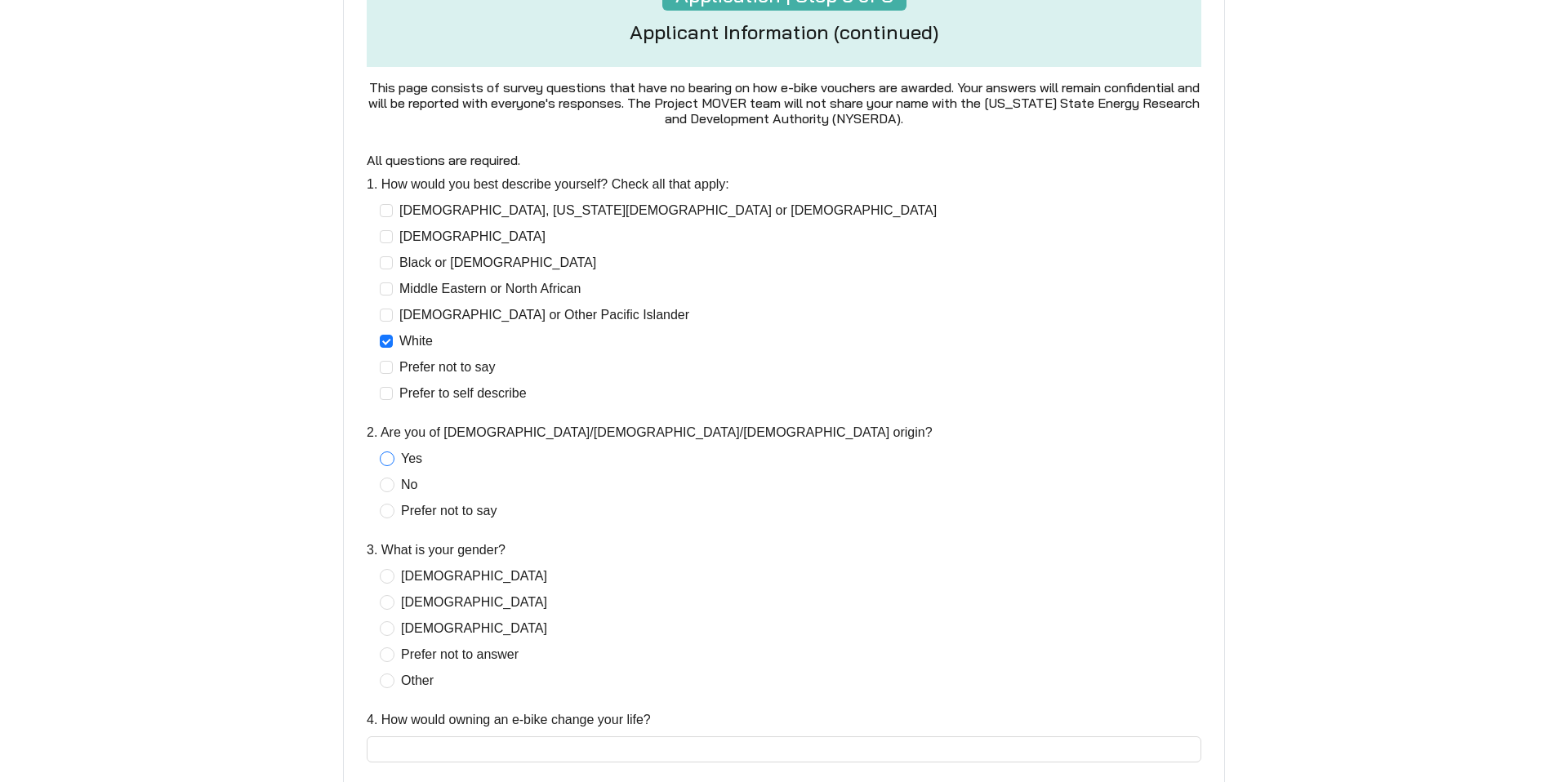
click at [402, 451] on span "Yes" at bounding box center [411, 459] width 34 height 20
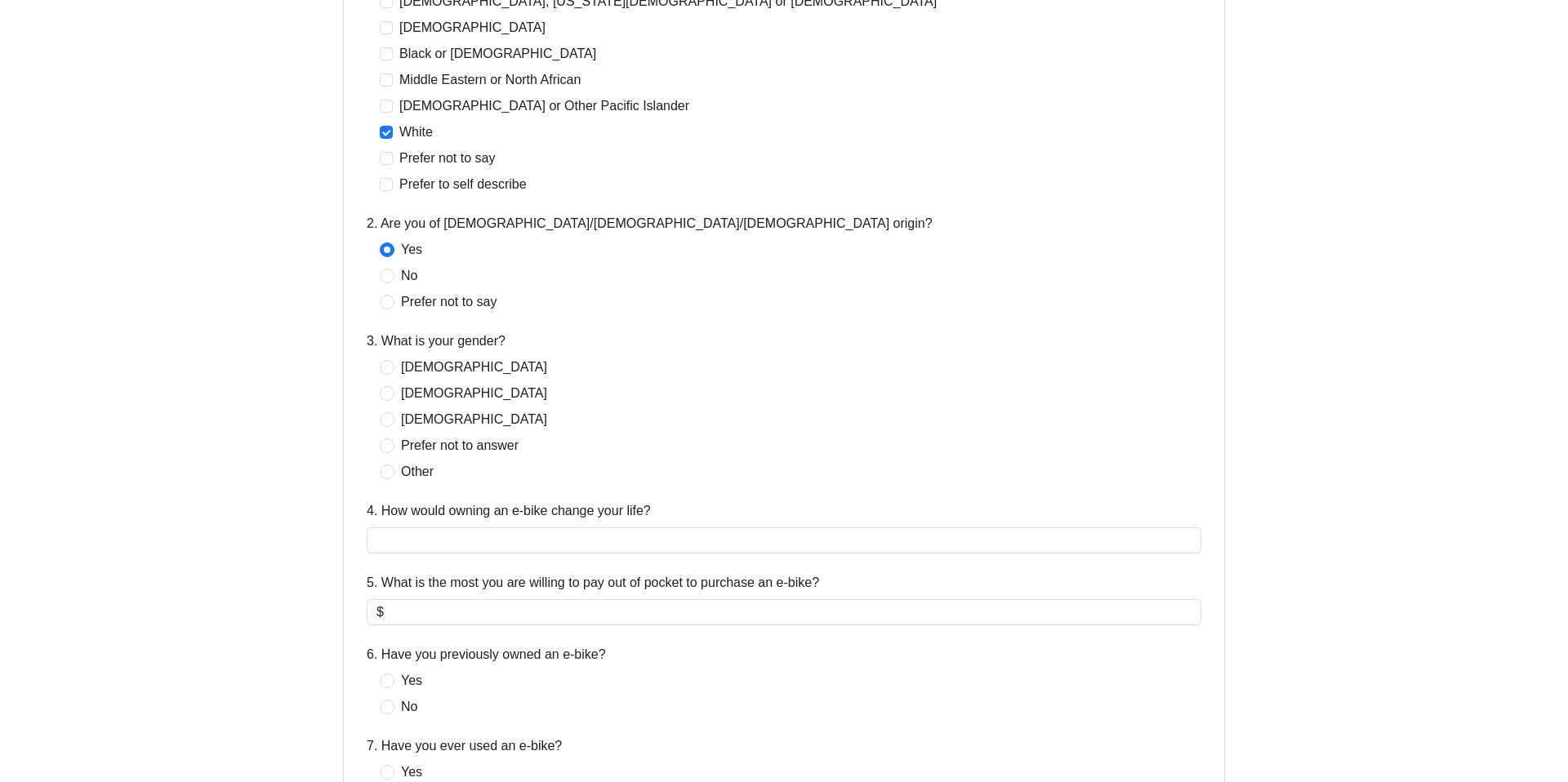
scroll to position [526, 0]
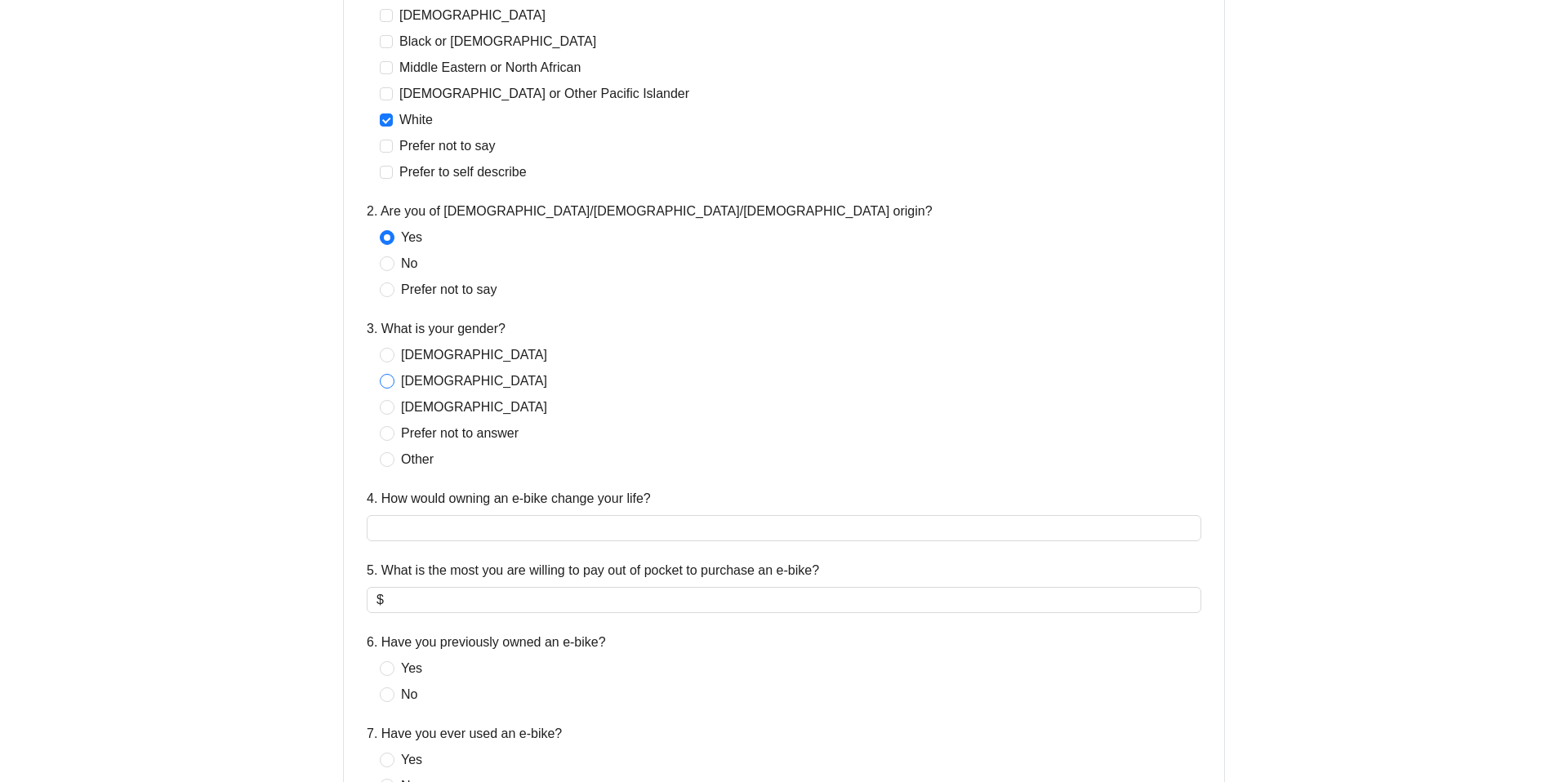
click at [418, 383] on span "[DEMOGRAPHIC_DATA]" at bounding box center [474, 381] width 160 height 20
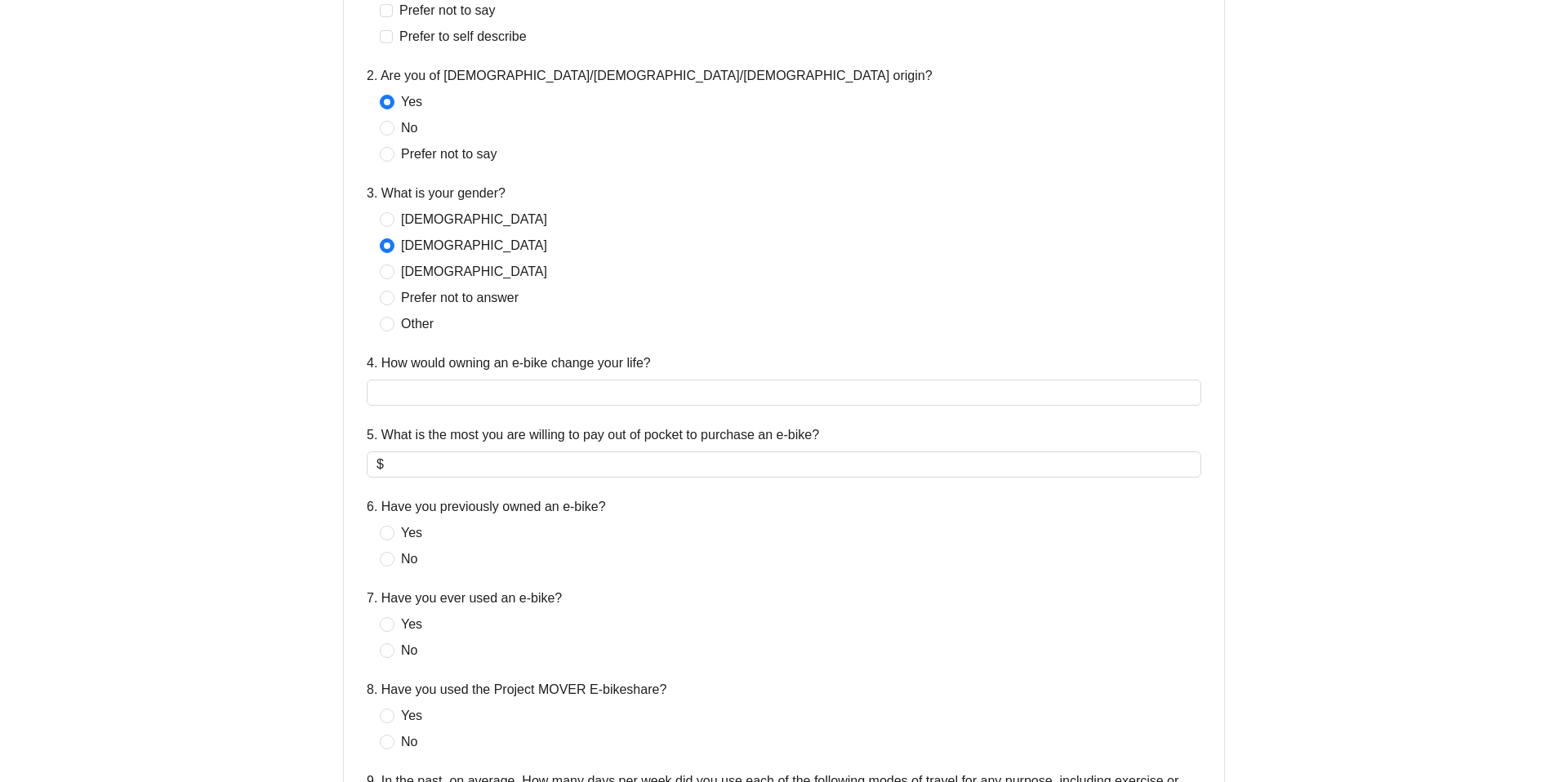
scroll to position [715, 0]
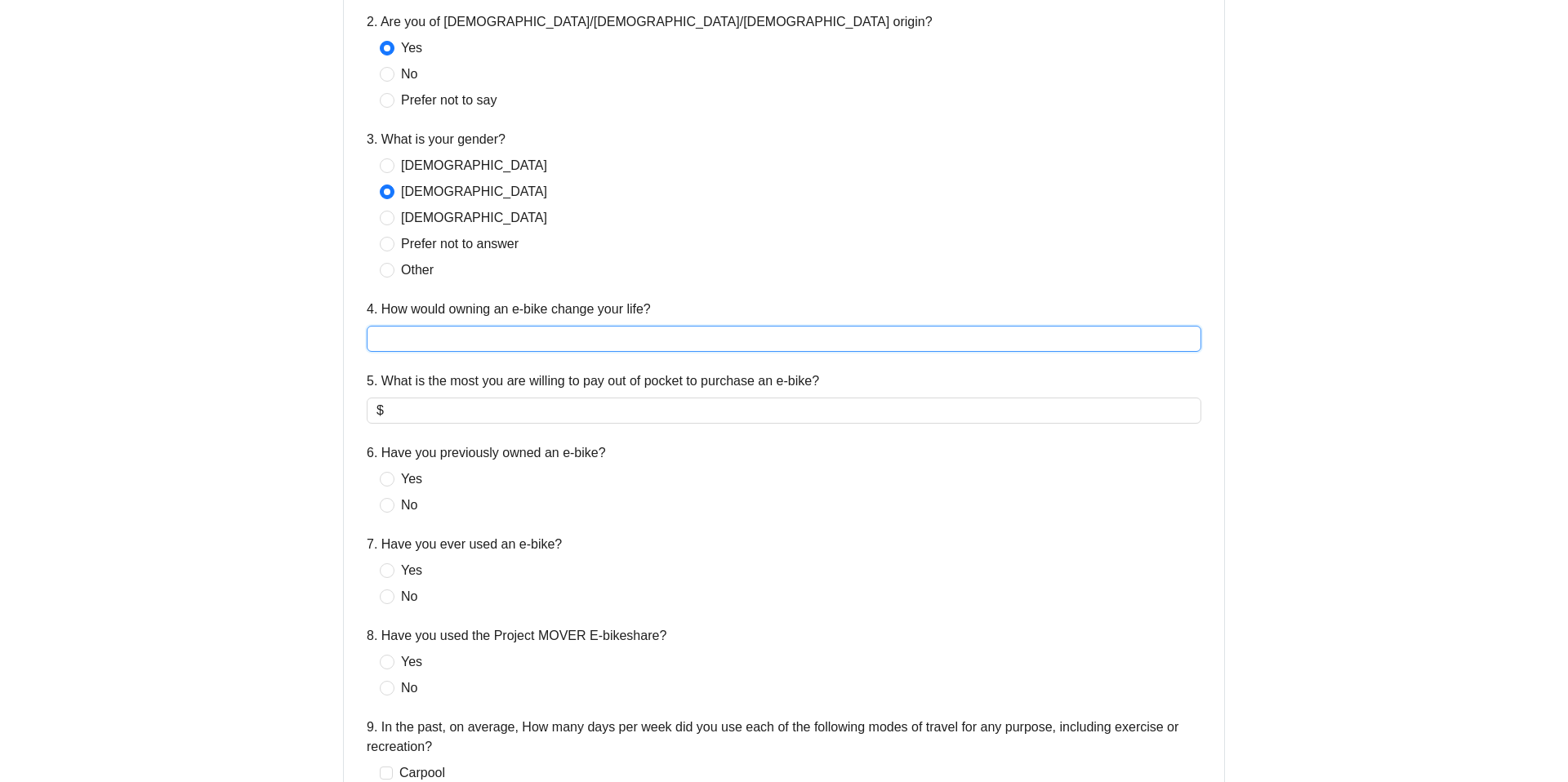
click at [454, 339] on input "4. How would owning an e-bike change your life?" at bounding box center [784, 339] width 835 height 26
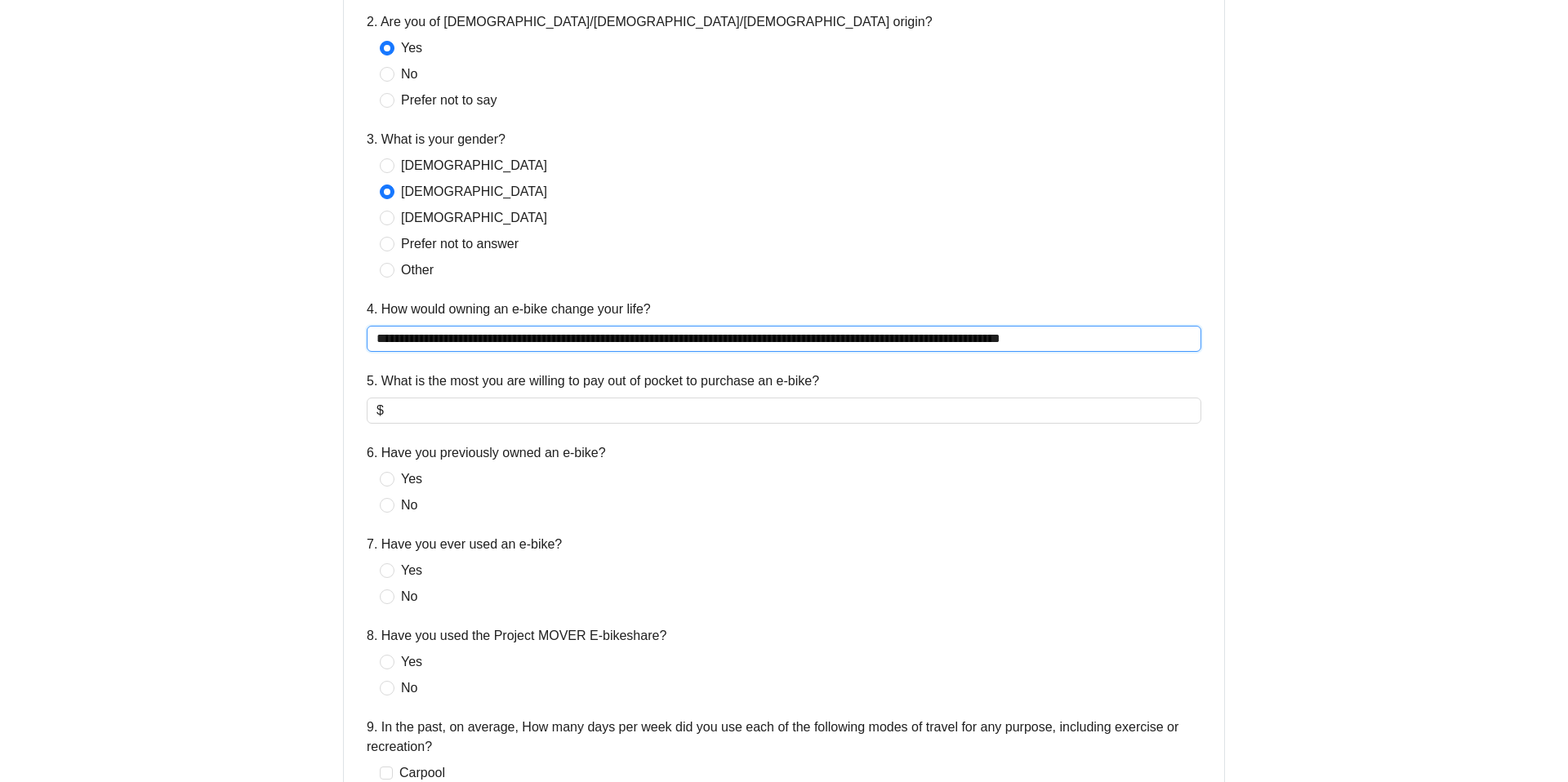
click at [659, 341] on input "**********" at bounding box center [784, 339] width 835 height 26
click at [1145, 343] on input "**********" at bounding box center [784, 339] width 835 height 26
click at [1026, 335] on input "**********" at bounding box center [784, 339] width 835 height 26
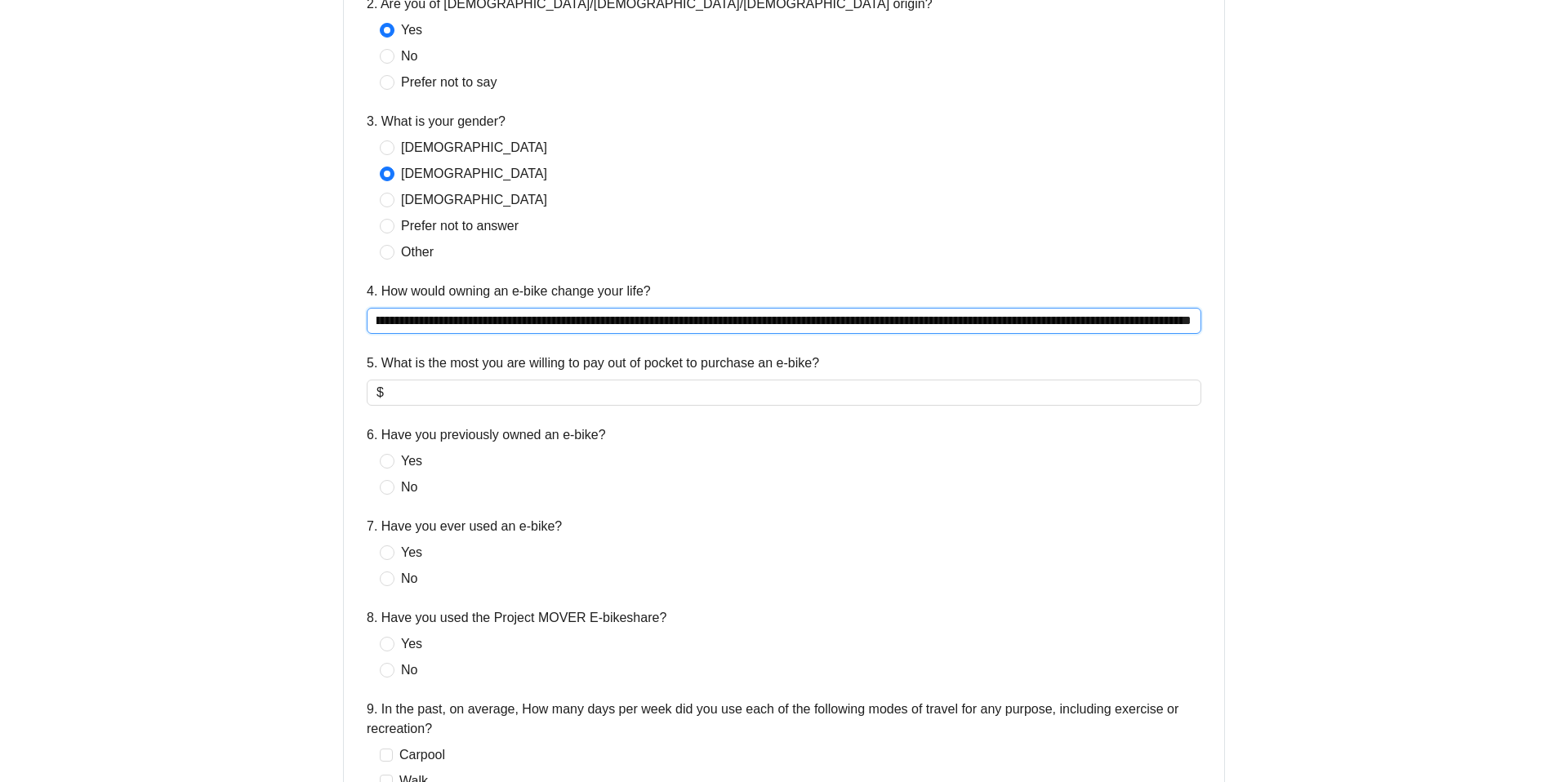
scroll to position [734, 0]
type input "**********"
click at [468, 394] on input "5. What is the most you are willing to pay out of pocket to purchase an e-bike?" at bounding box center [789, 391] width 805 height 20
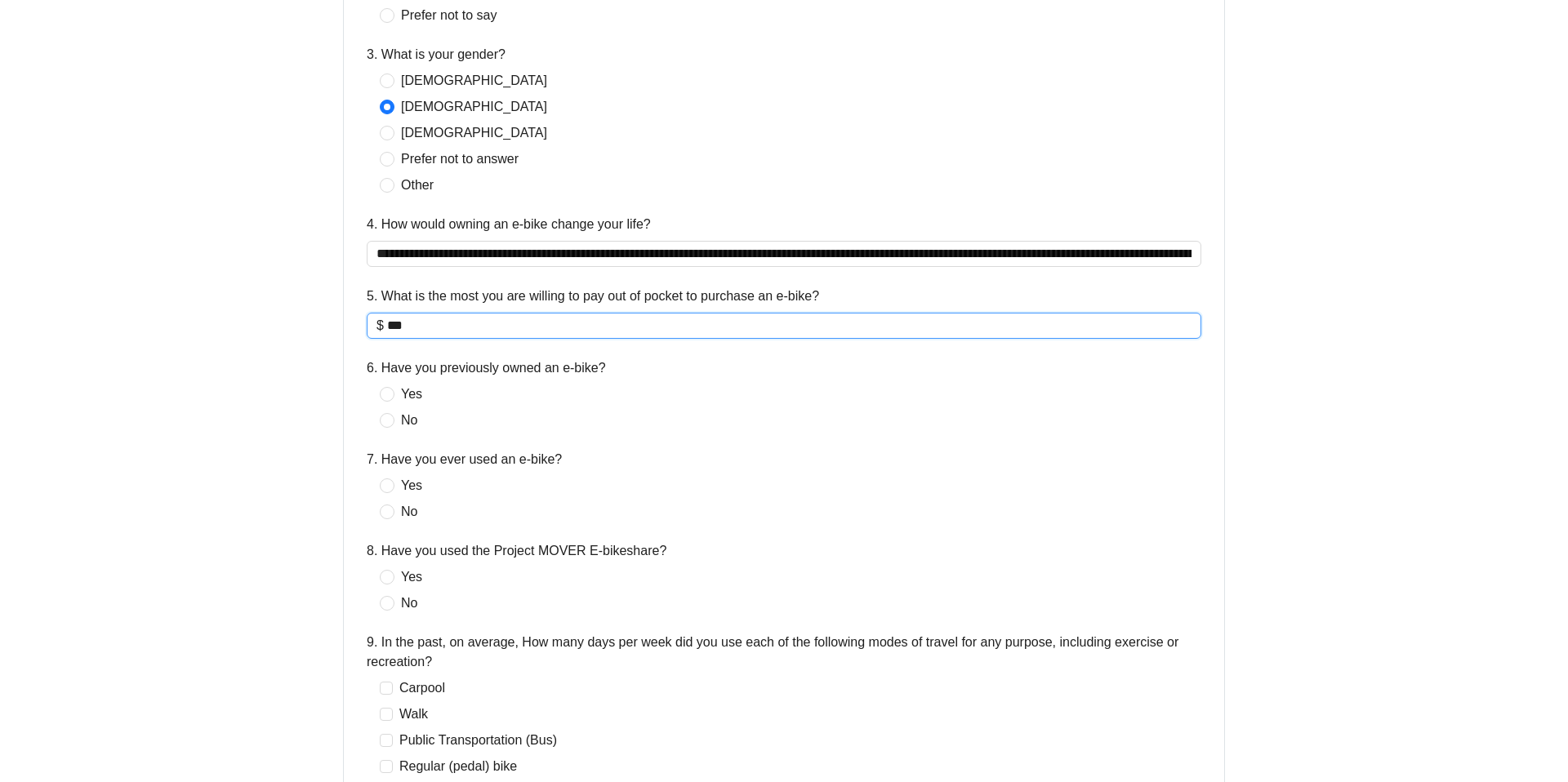
scroll to position [801, 0]
type input "***"
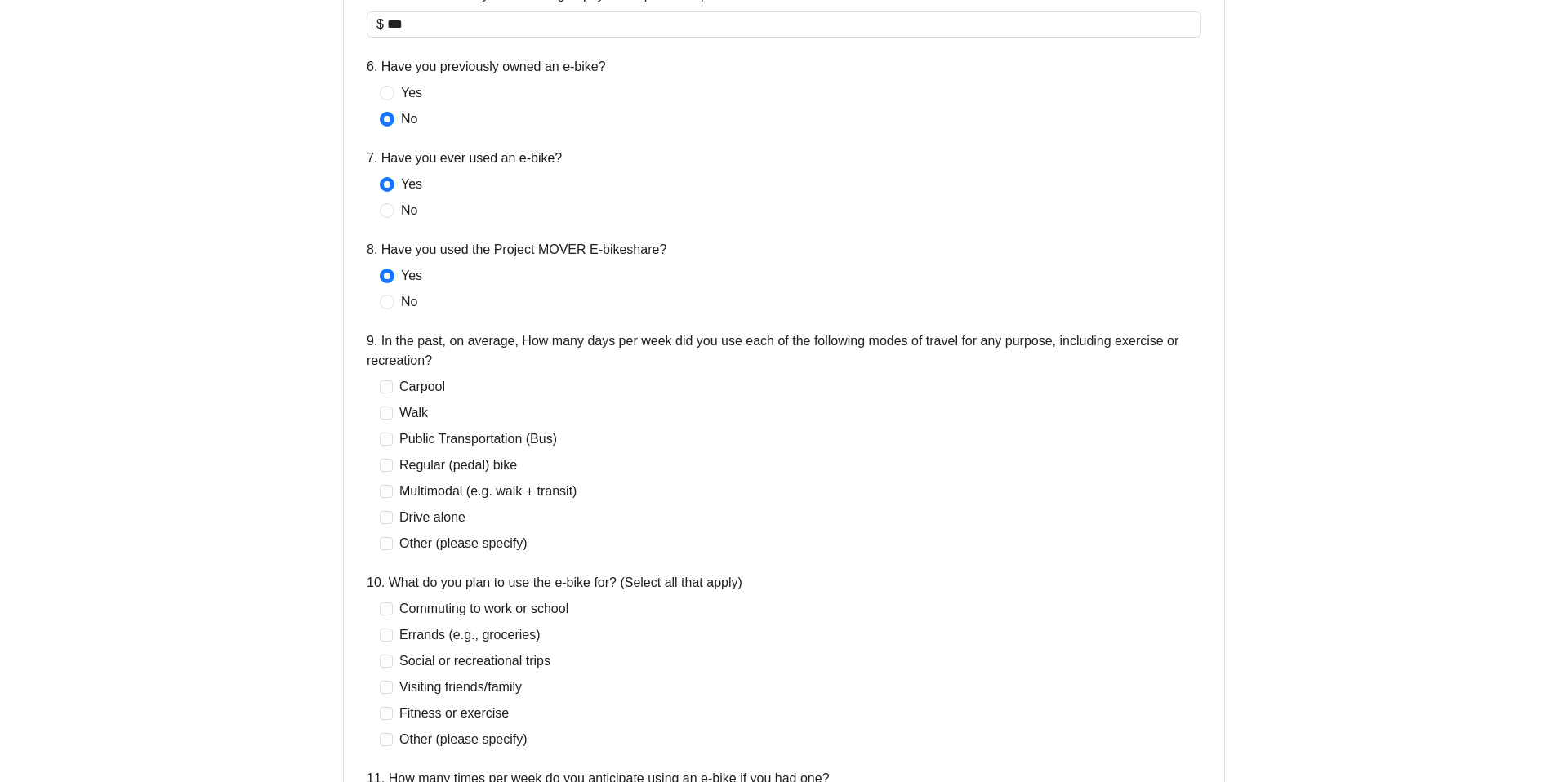
scroll to position [1105, 0]
click at [392, 405] on span at bounding box center [386, 410] width 13 height 13
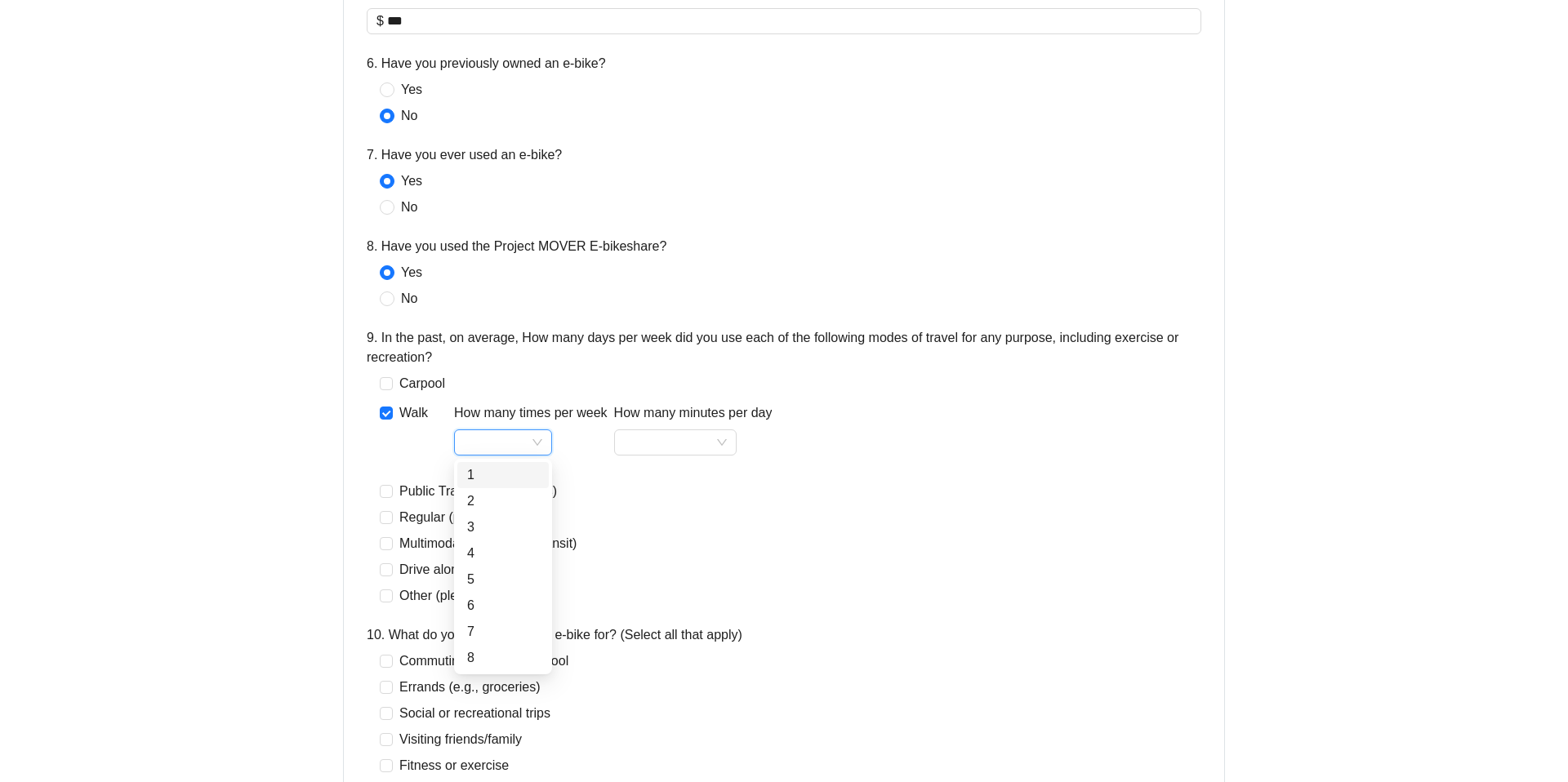
click at [490, 445] on input "How many times per week" at bounding box center [503, 442] width 79 height 24
click at [488, 528] on div "3" at bounding box center [503, 527] width 72 height 20
click at [653, 443] on input "How many minutes per day" at bounding box center [676, 442] width 103 height 24
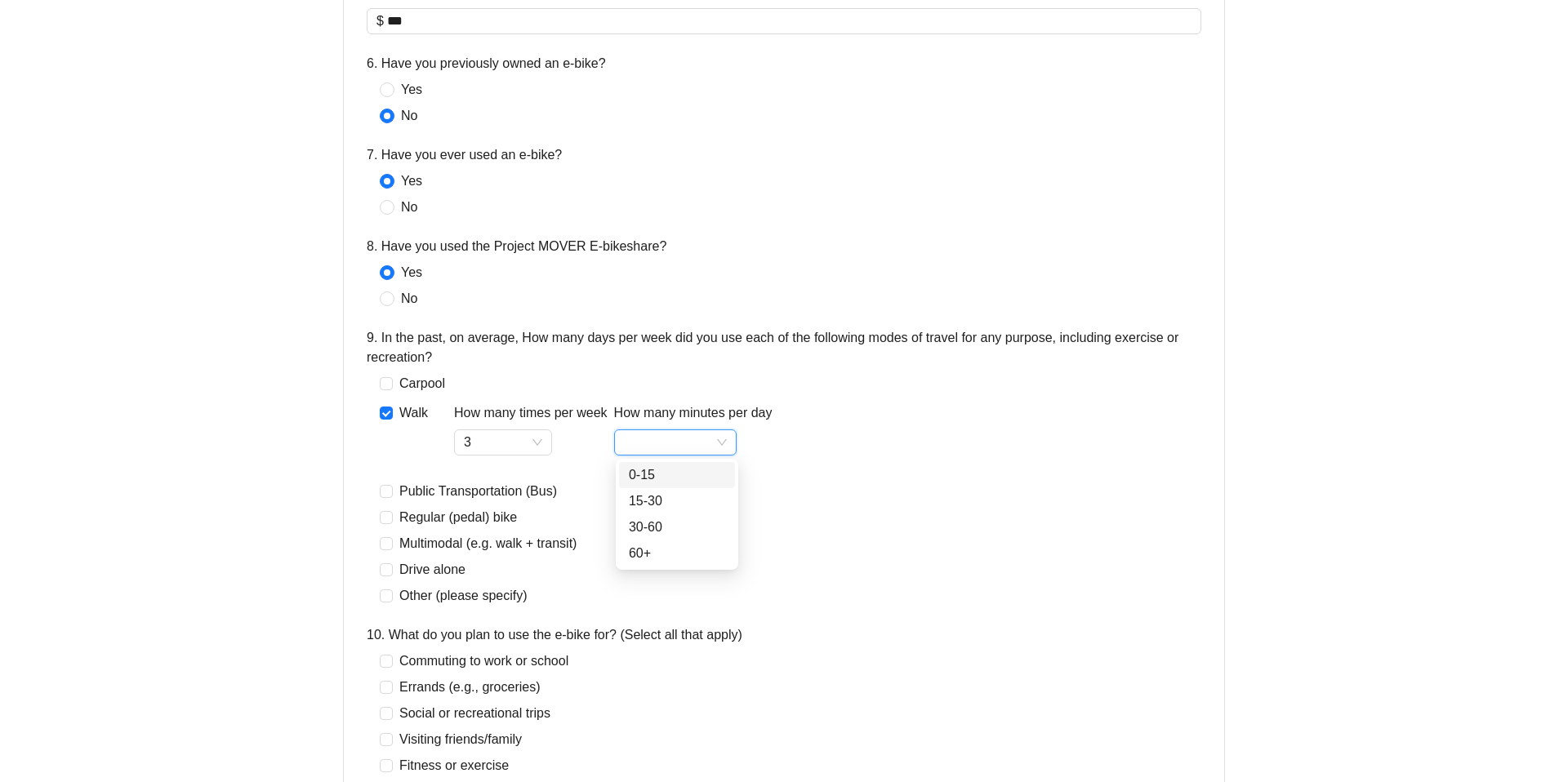
click at [658, 478] on div "0-15" at bounding box center [677, 476] width 96 height 20
click at [651, 441] on span "0-15" at bounding box center [676, 442] width 103 height 24
click at [658, 497] on div "15-30" at bounding box center [677, 502] width 96 height 20
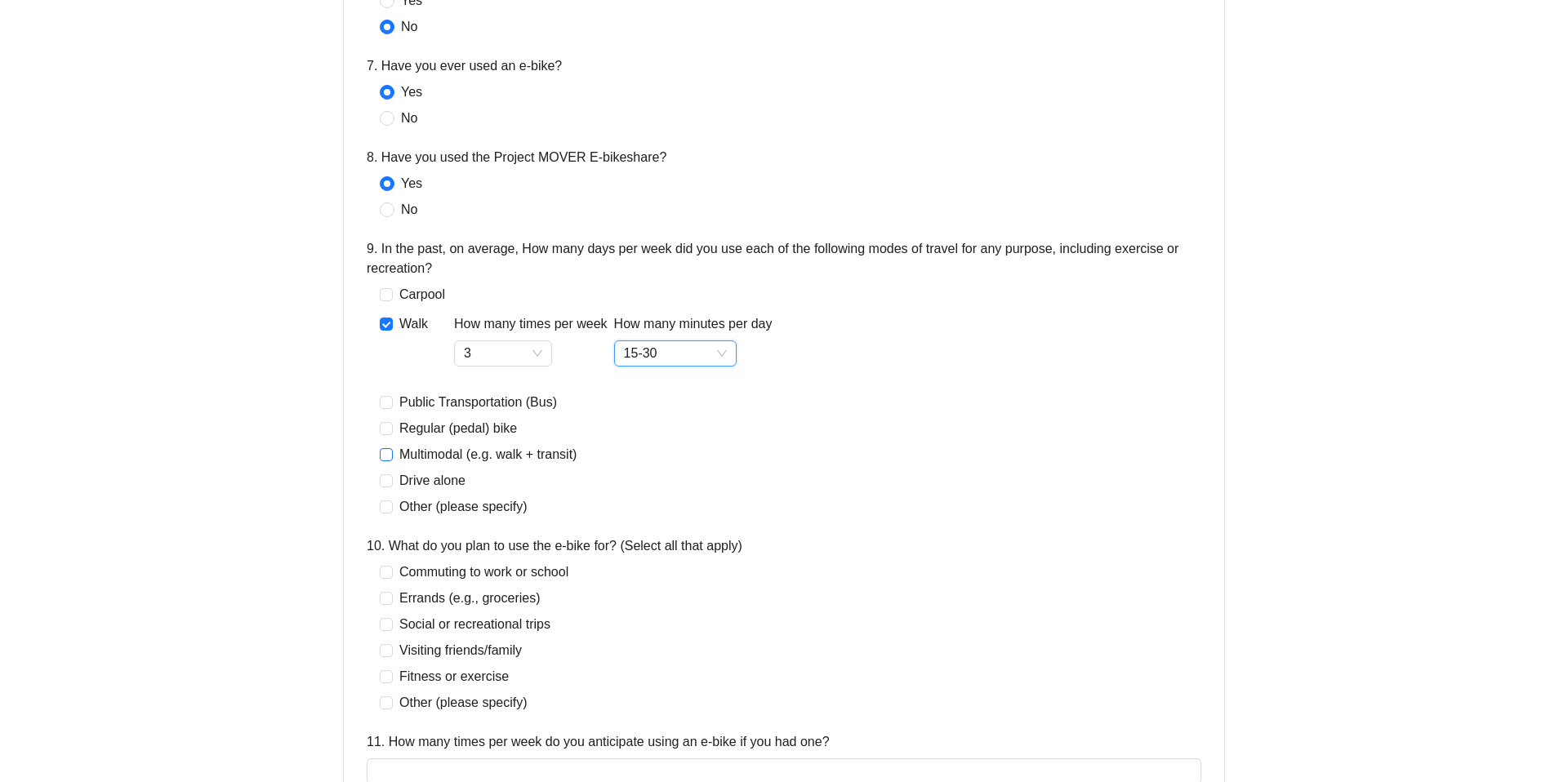
scroll to position [1195, 0]
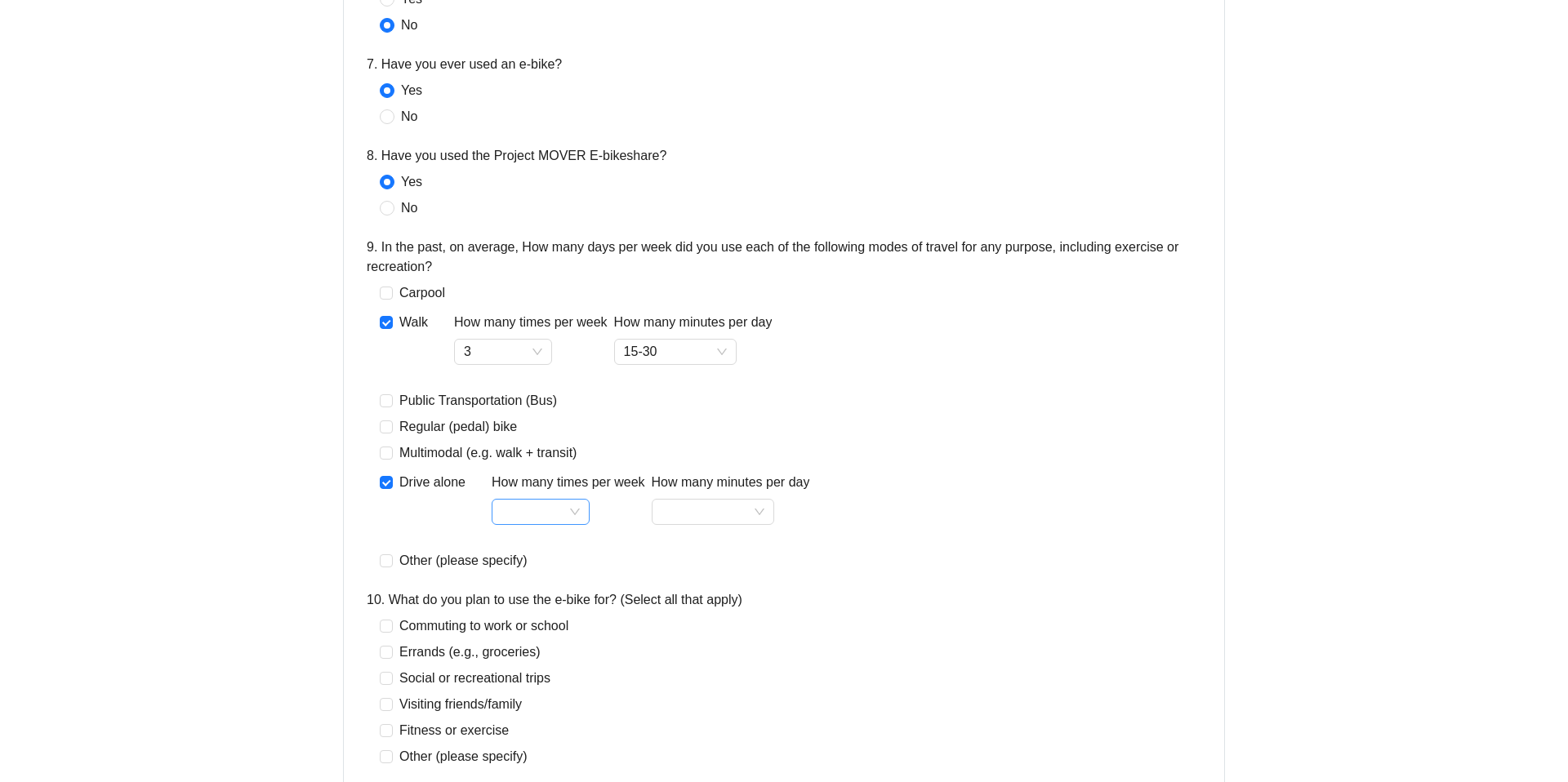
click at [551, 504] on input "How many times per week" at bounding box center [540, 512] width 79 height 24
click at [533, 691] on div "7" at bounding box center [540, 701] width 72 height 20
click at [699, 512] on input "How many minutes per day" at bounding box center [713, 512] width 103 height 24
click at [715, 576] on div "15-30" at bounding box center [714, 571] width 96 height 20
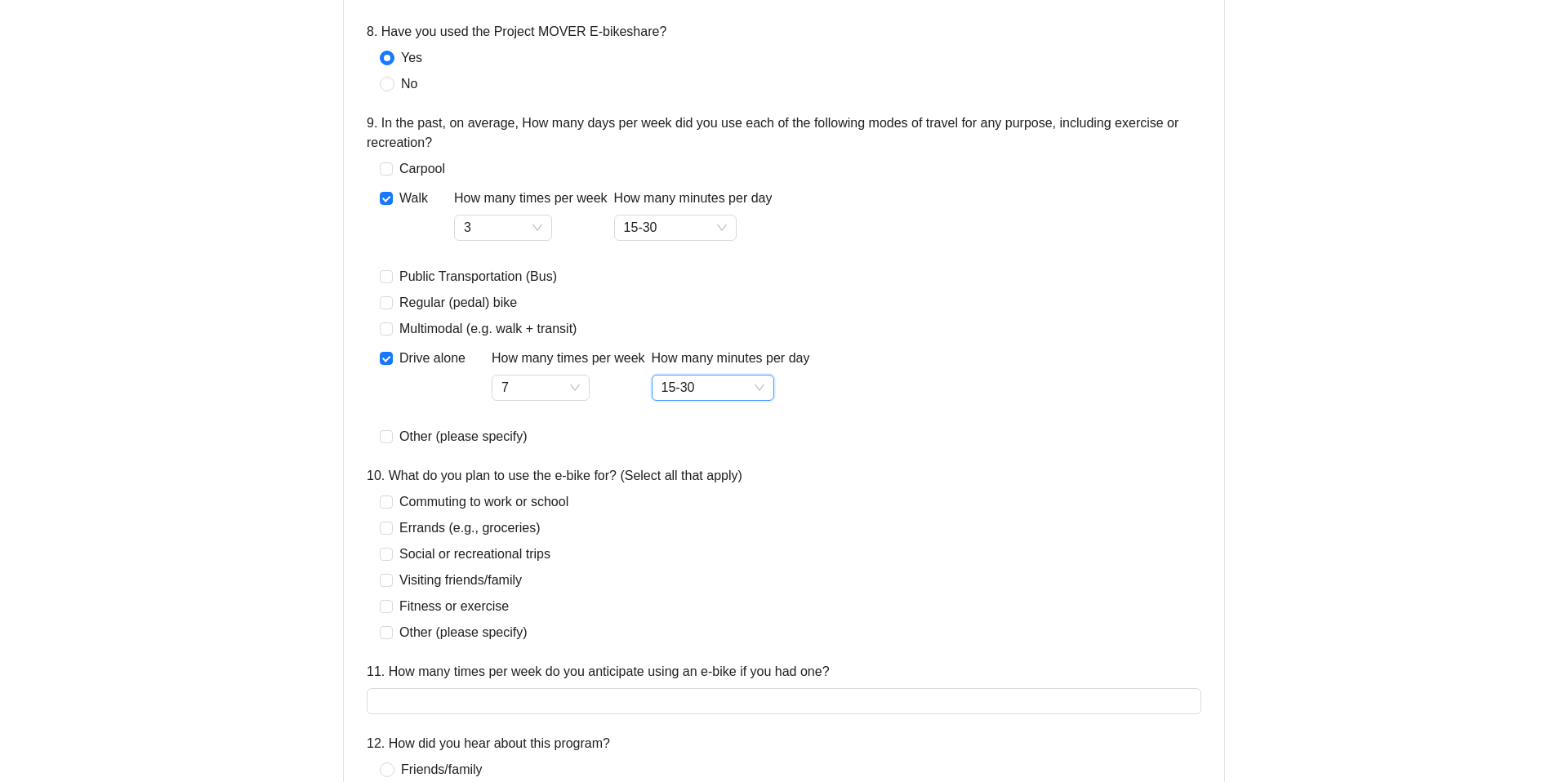
scroll to position [1320, 0]
click at [687, 395] on span "15-30" at bounding box center [713, 386] width 103 height 24
click at [691, 465] on div "30-60" at bounding box center [714, 471] width 96 height 20
click at [743, 383] on span "30-60" at bounding box center [713, 386] width 103 height 24
click at [732, 442] on div "15-30" at bounding box center [714, 445] width 96 height 20
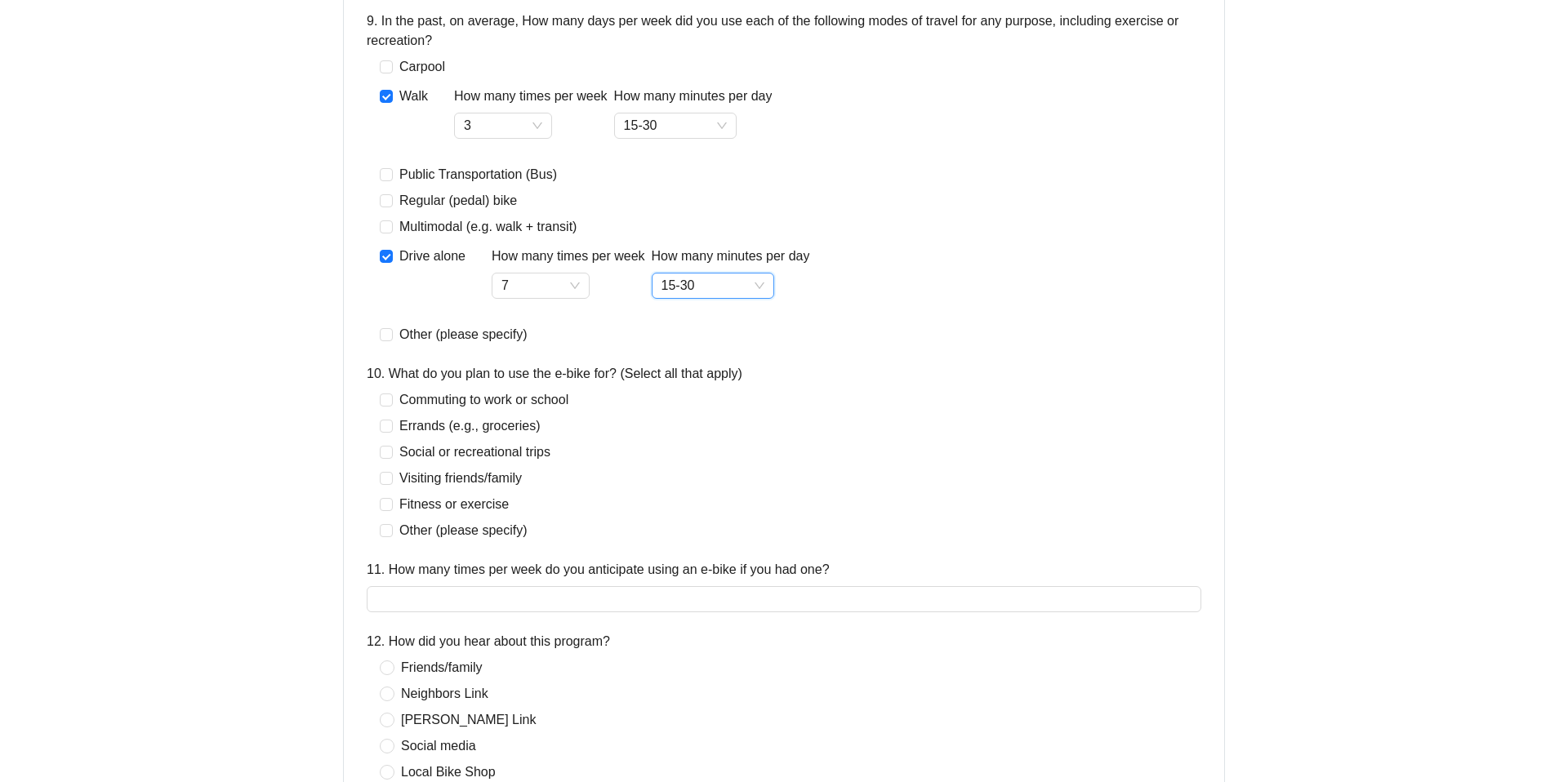
scroll to position [1426, 0]
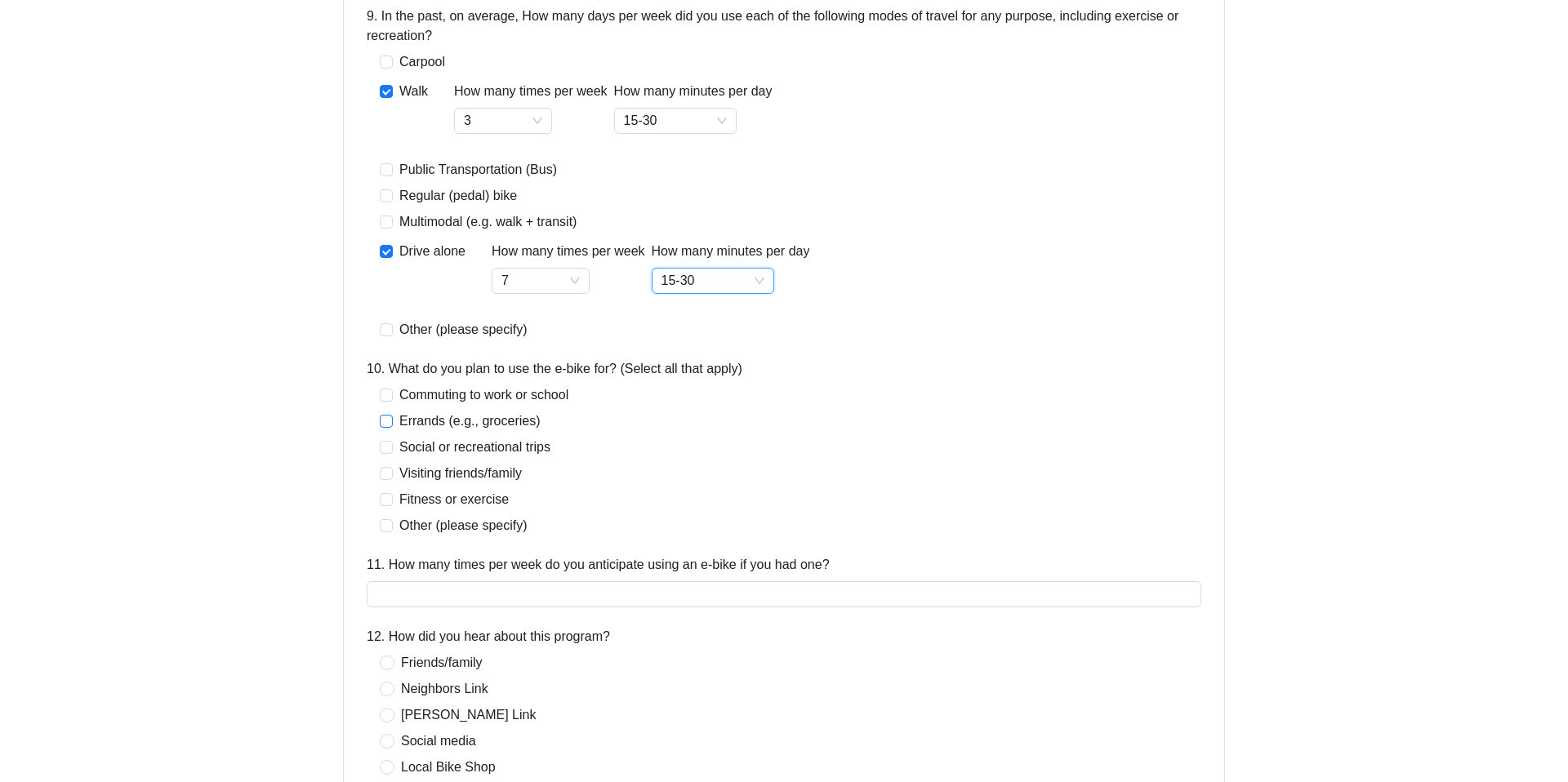
click at [436, 426] on span "Errands (e.g., groceries)" at bounding box center [470, 421] width 154 height 20
click at [392, 445] on span at bounding box center [386, 448] width 13 height 13
click at [388, 466] on label "Visiting friends/family" at bounding box center [454, 474] width 149 height 20
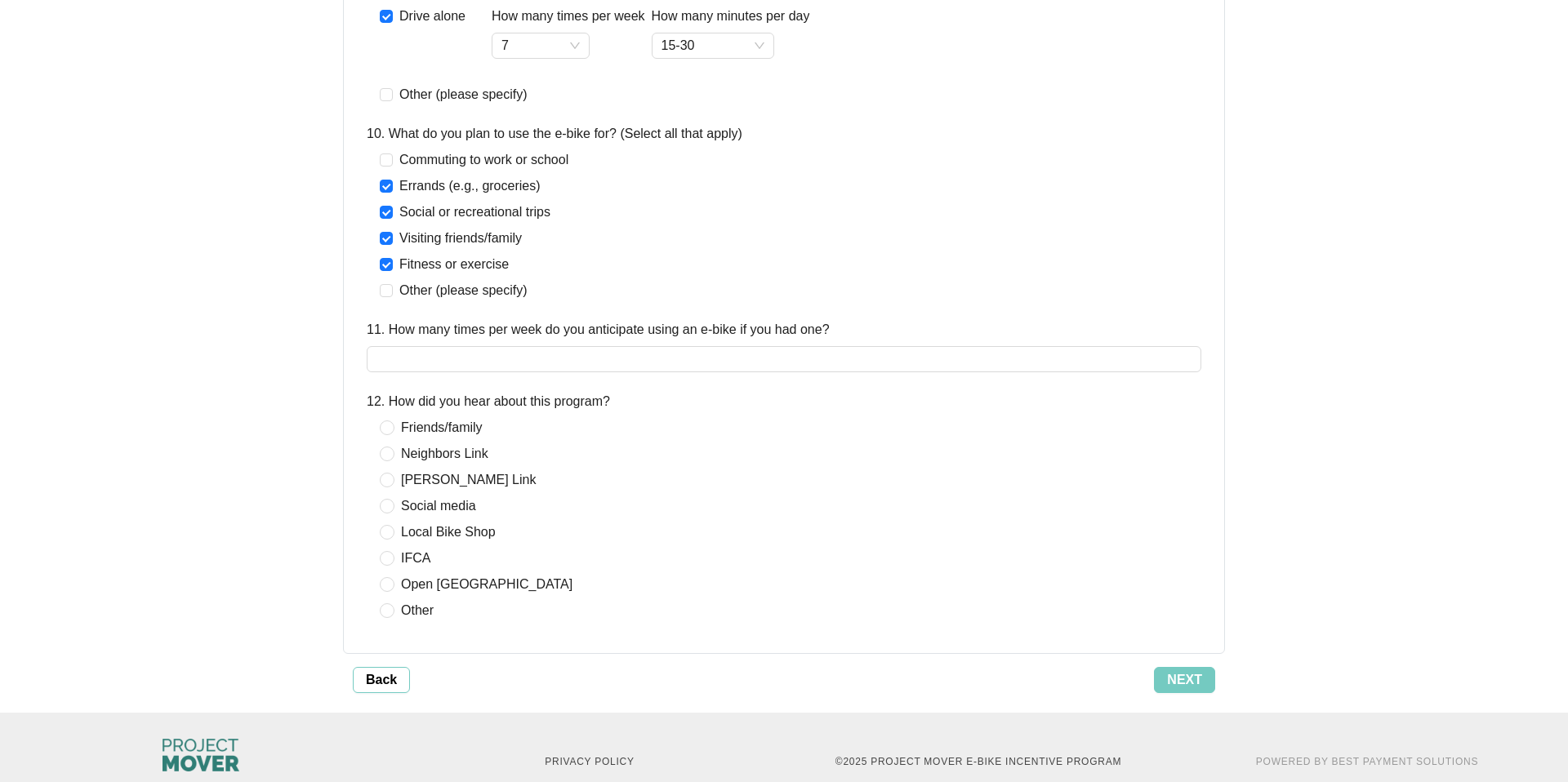
scroll to position [1675, 0]
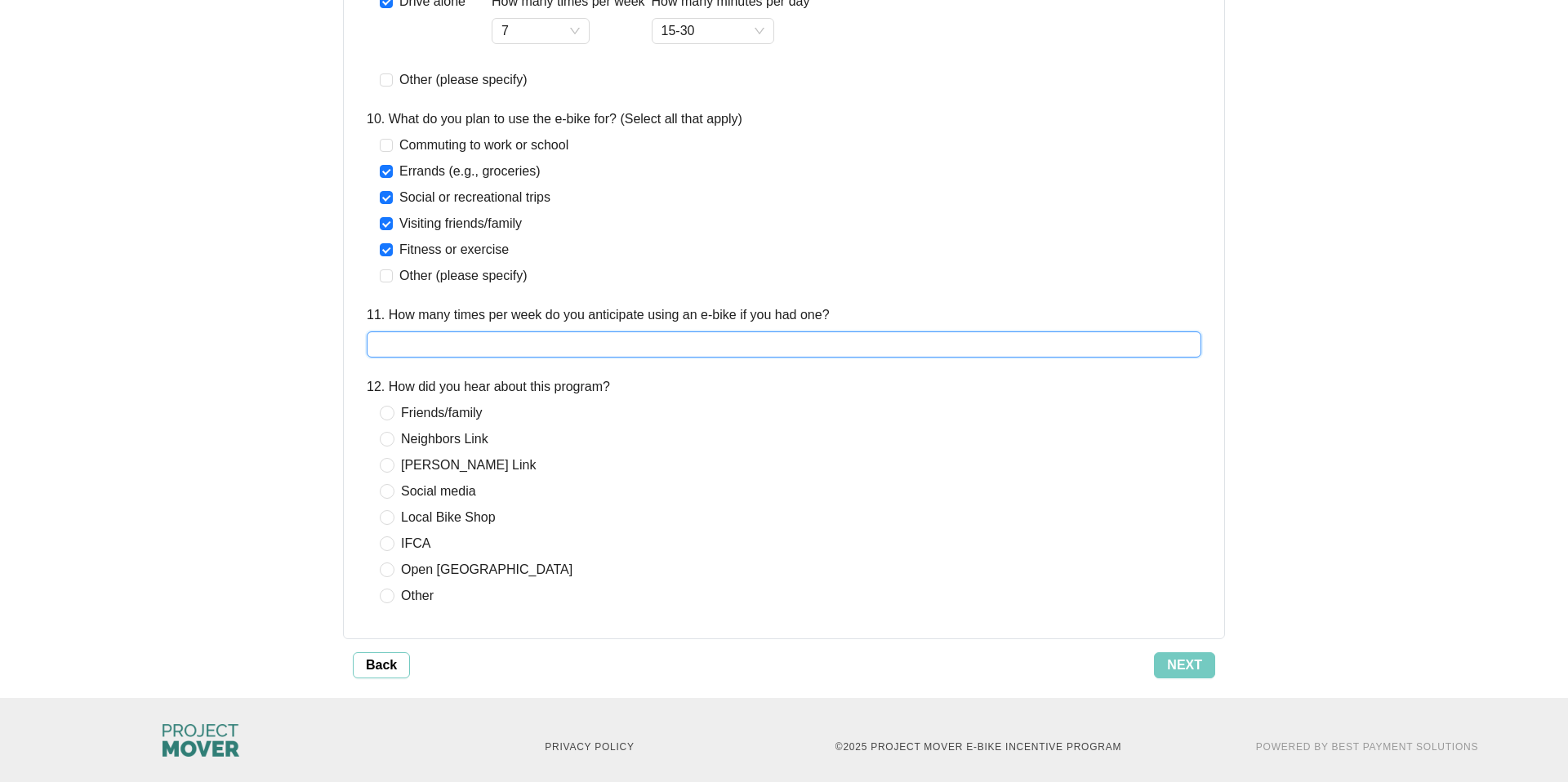
click at [650, 343] on input "11. How many times per week do you anticipate using an e-bike if you had one?" at bounding box center [784, 344] width 835 height 26
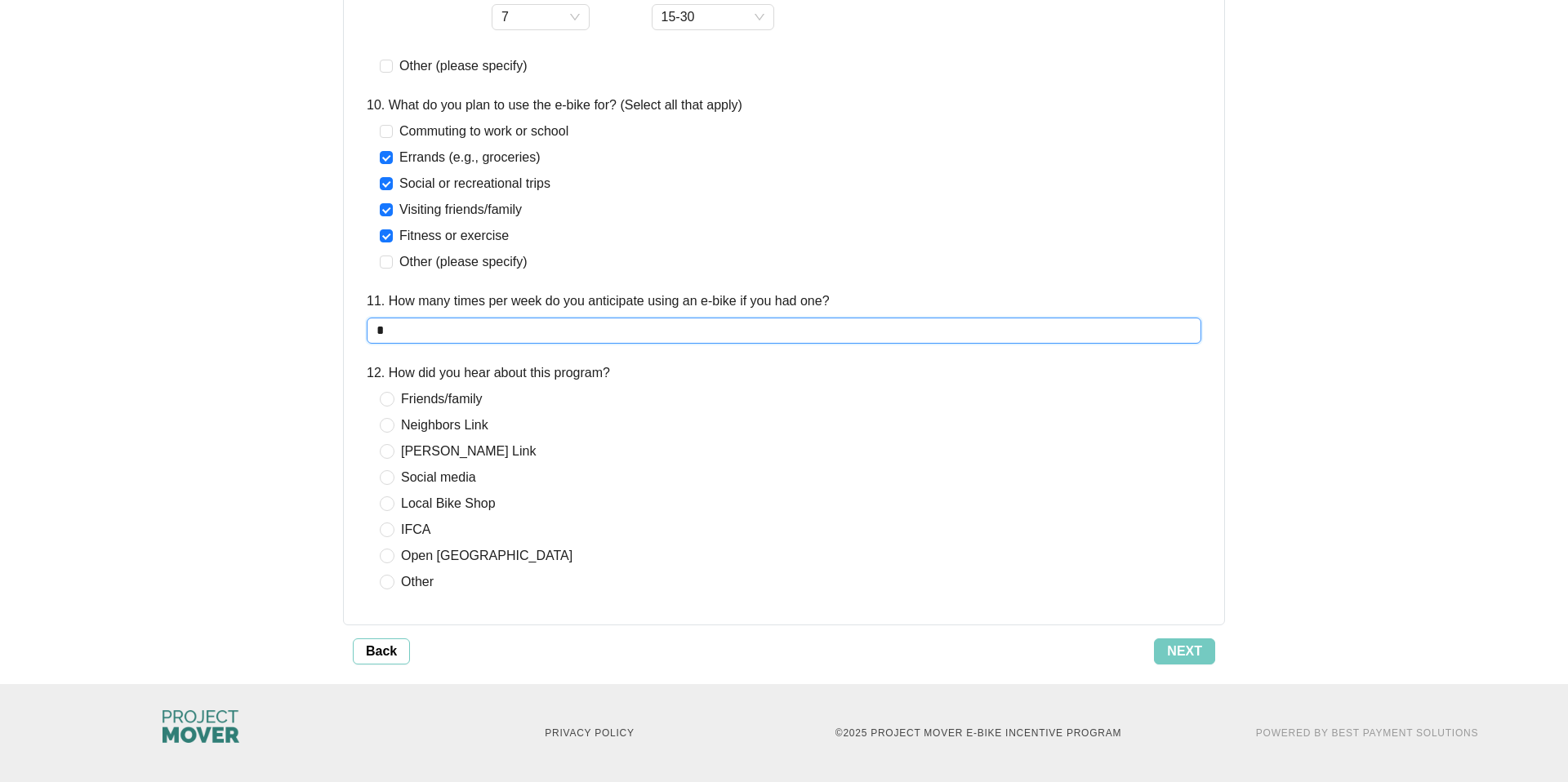
drag, startPoint x: 402, startPoint y: 328, endPoint x: 369, endPoint y: 327, distance: 33.0
click at [369, 327] on input "*" at bounding box center [784, 331] width 835 height 26
type input "*"
click at [413, 396] on span "Friends/family" at bounding box center [441, 400] width 95 height 20
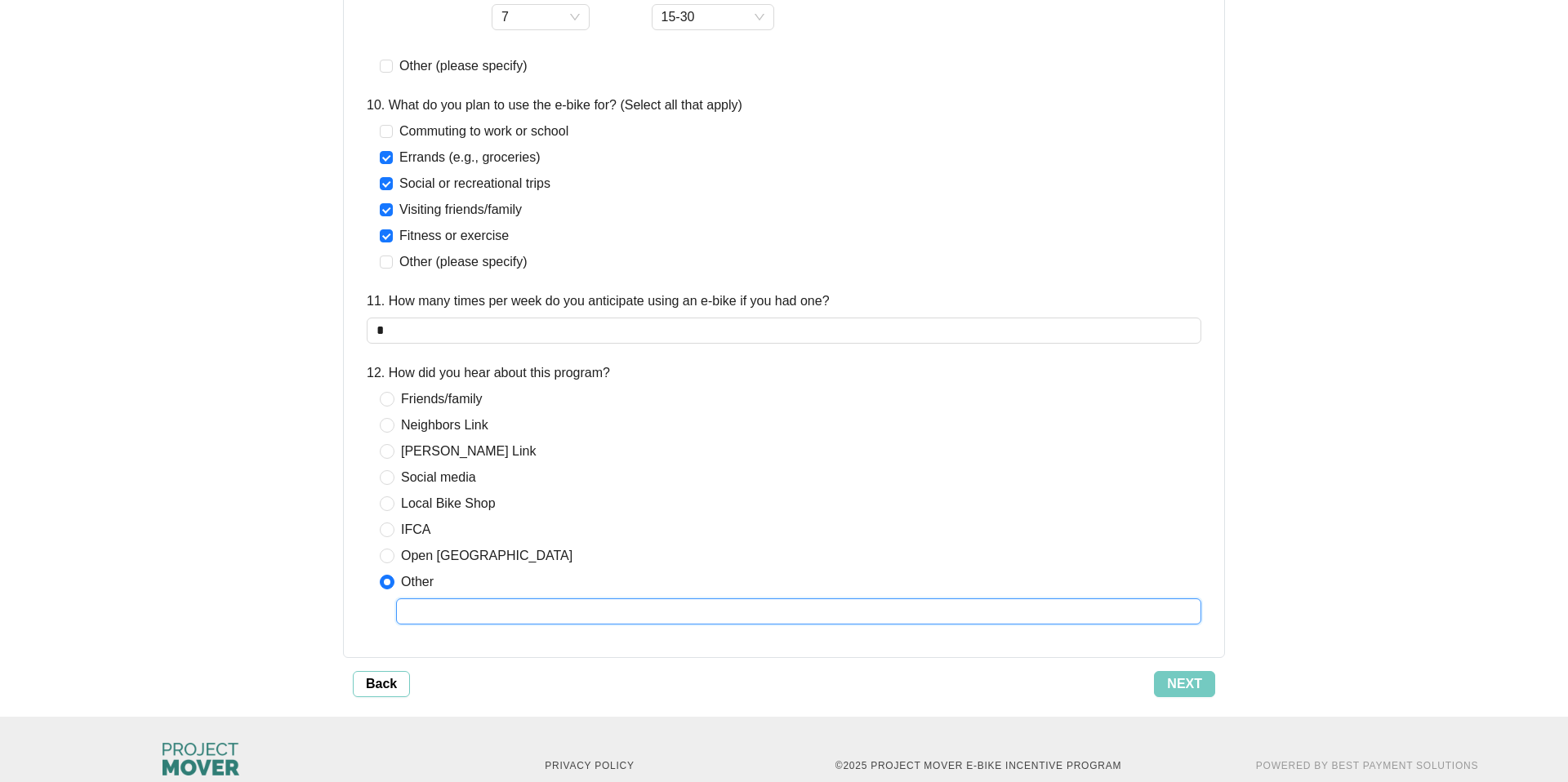
click at [413, 600] on input "text" at bounding box center [799, 612] width 806 height 26
type input "**********"
click at [1157, 687] on button "Next" at bounding box center [1185, 684] width 62 height 26
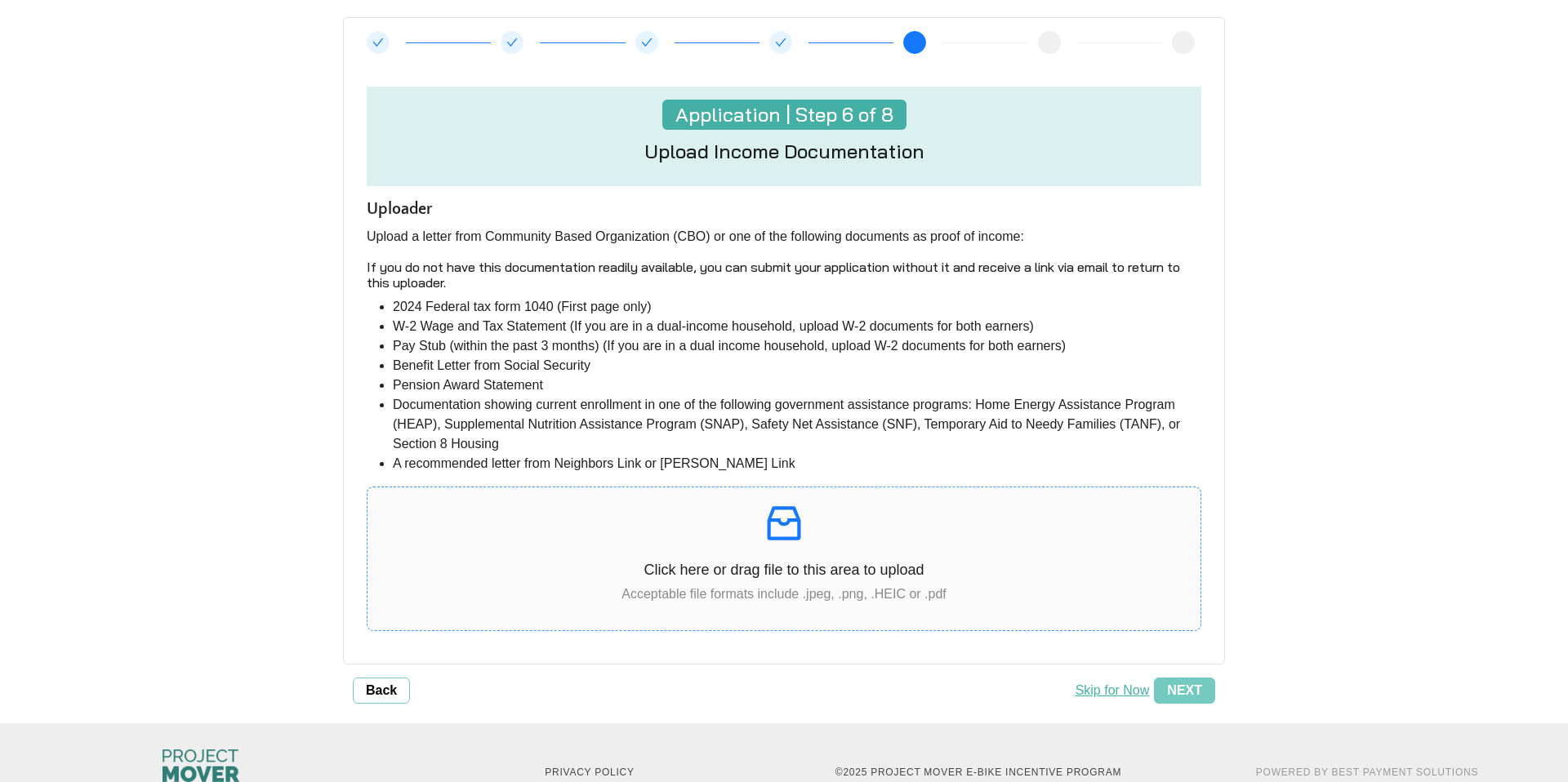
scroll to position [183, 0]
click at [400, 691] on button "Back" at bounding box center [381, 692] width 57 height 26
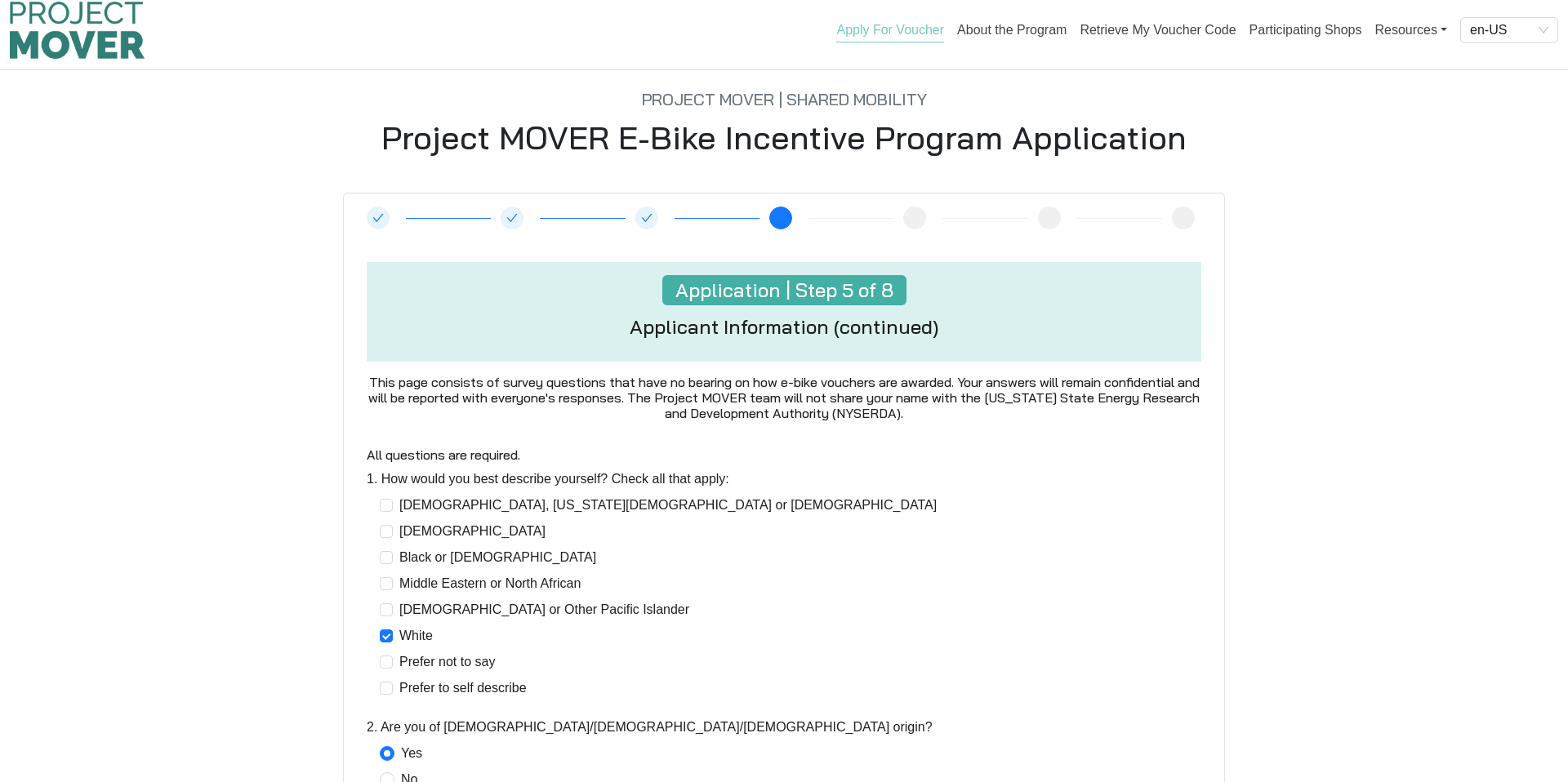
scroll to position [0, 0]
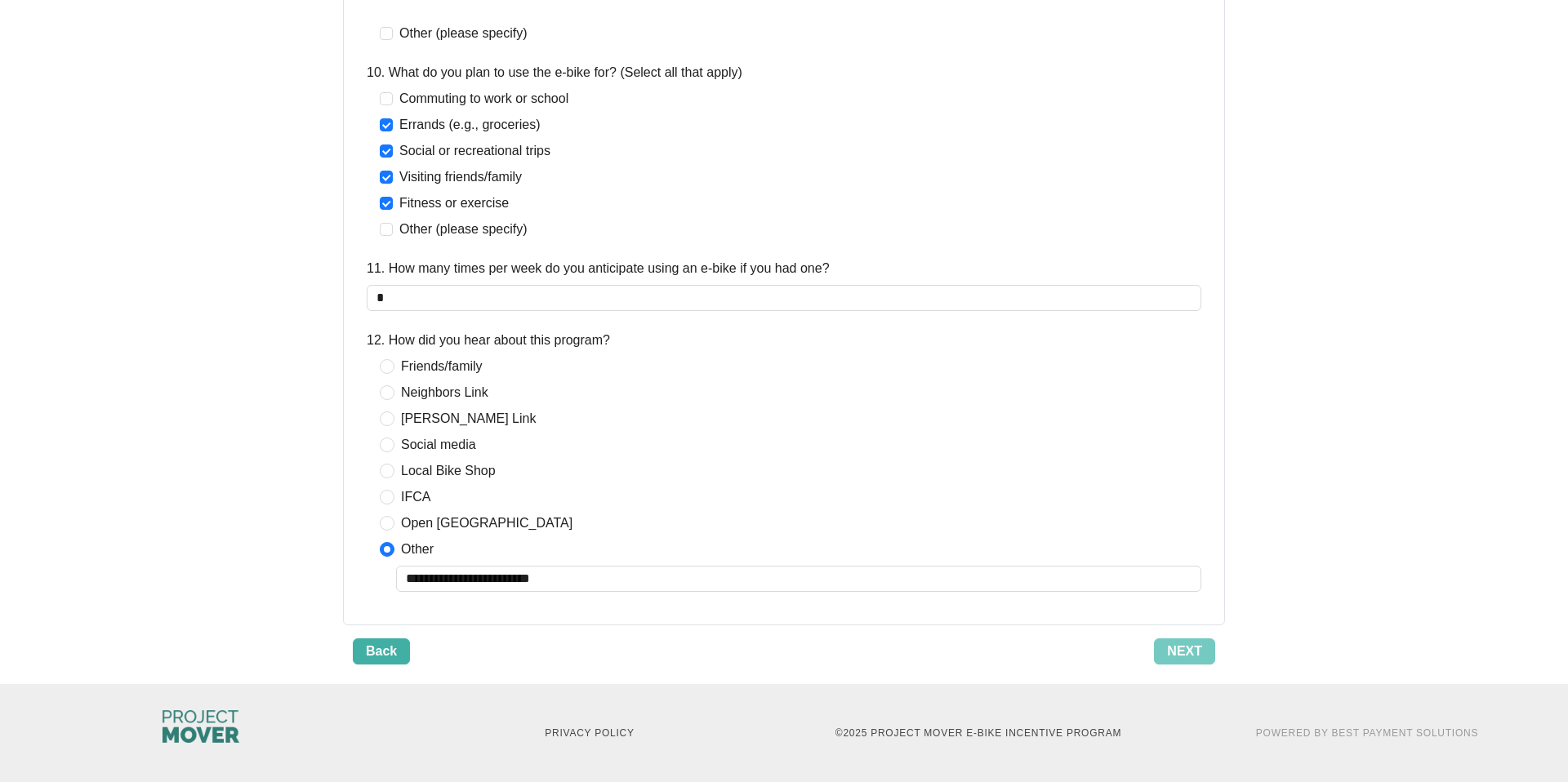
click at [389, 650] on span "Back" at bounding box center [382, 652] width 31 height 20
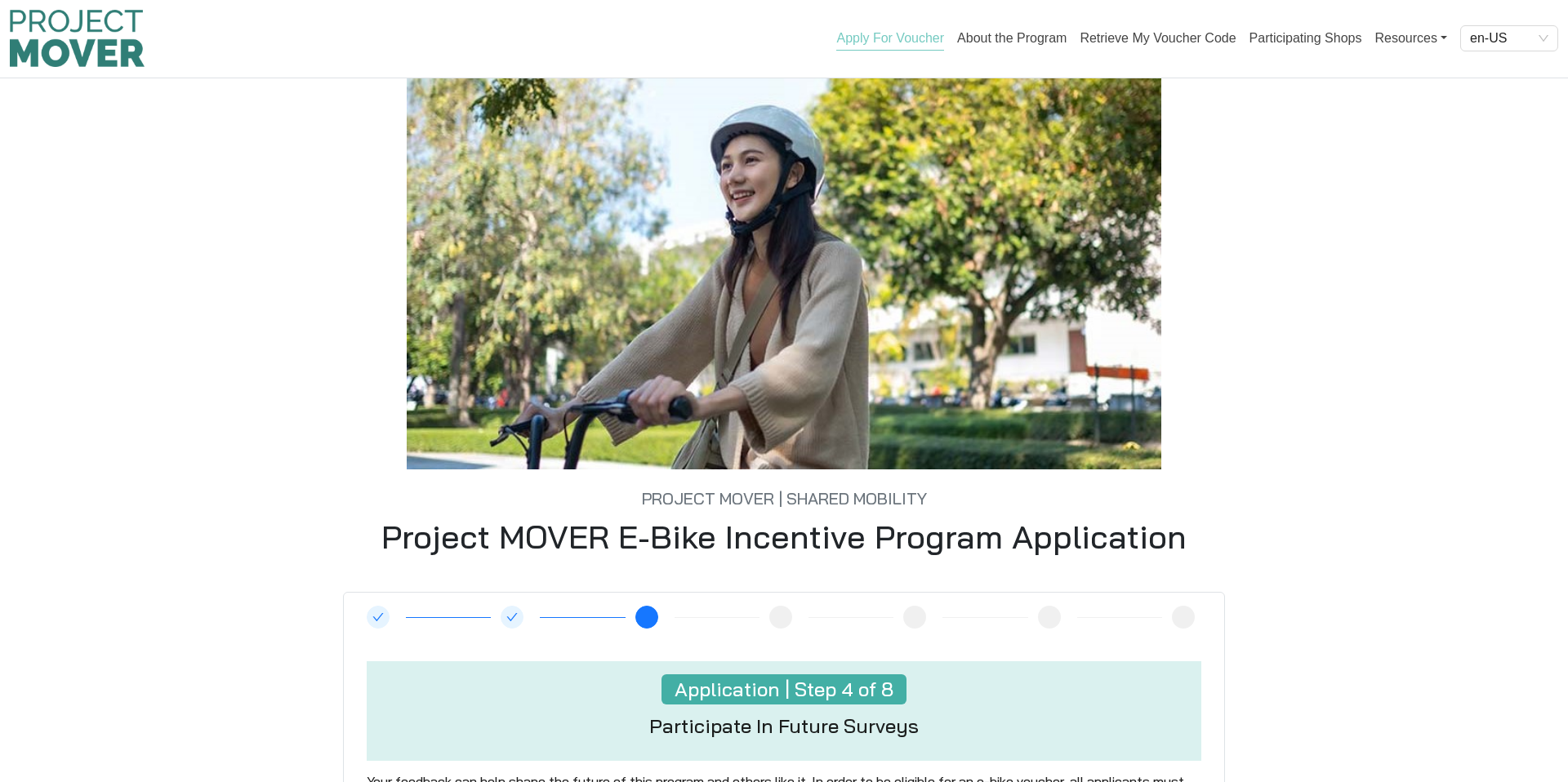
scroll to position [246, 0]
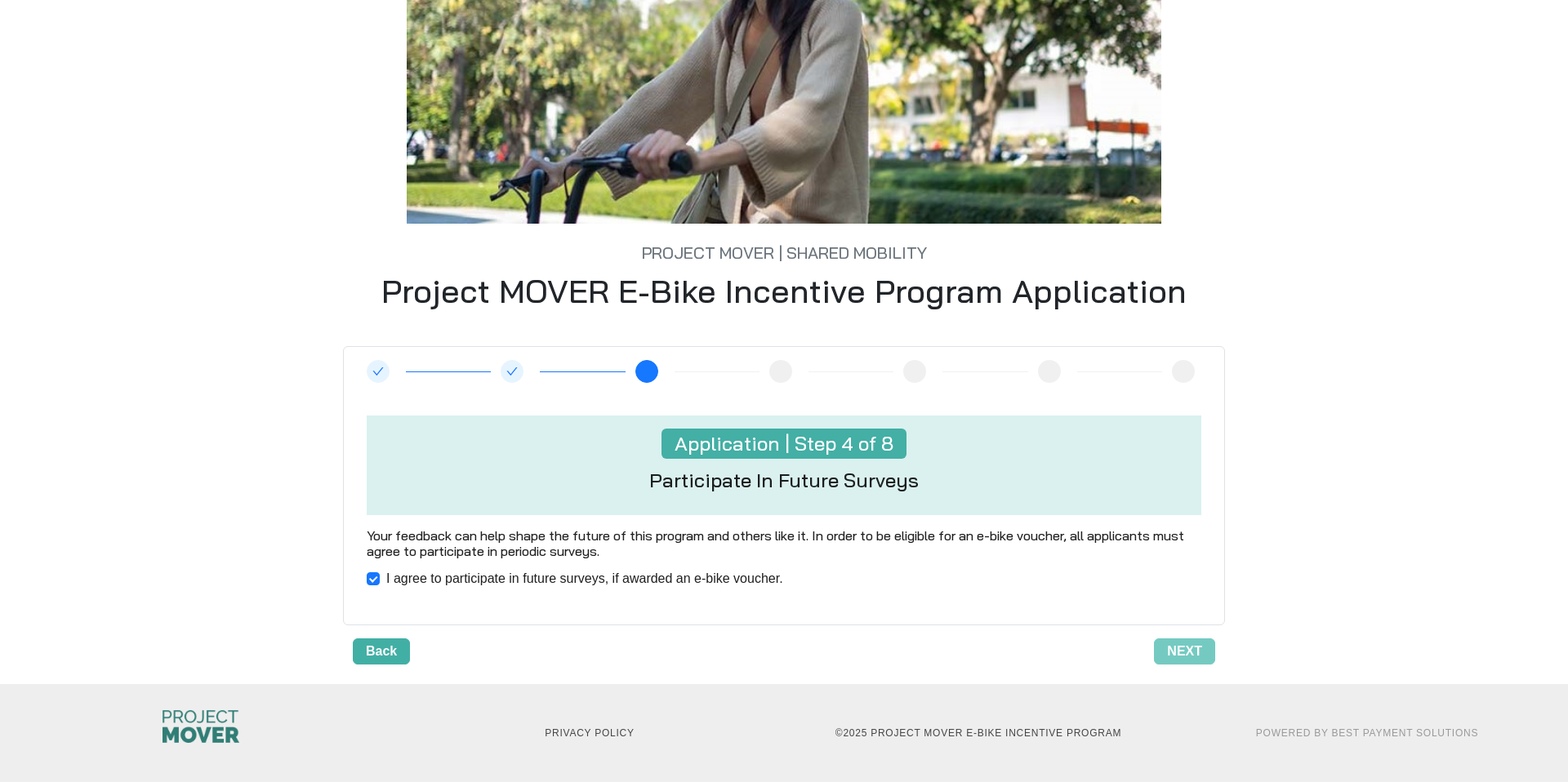
click at [390, 650] on span "Back" at bounding box center [382, 652] width 31 height 20
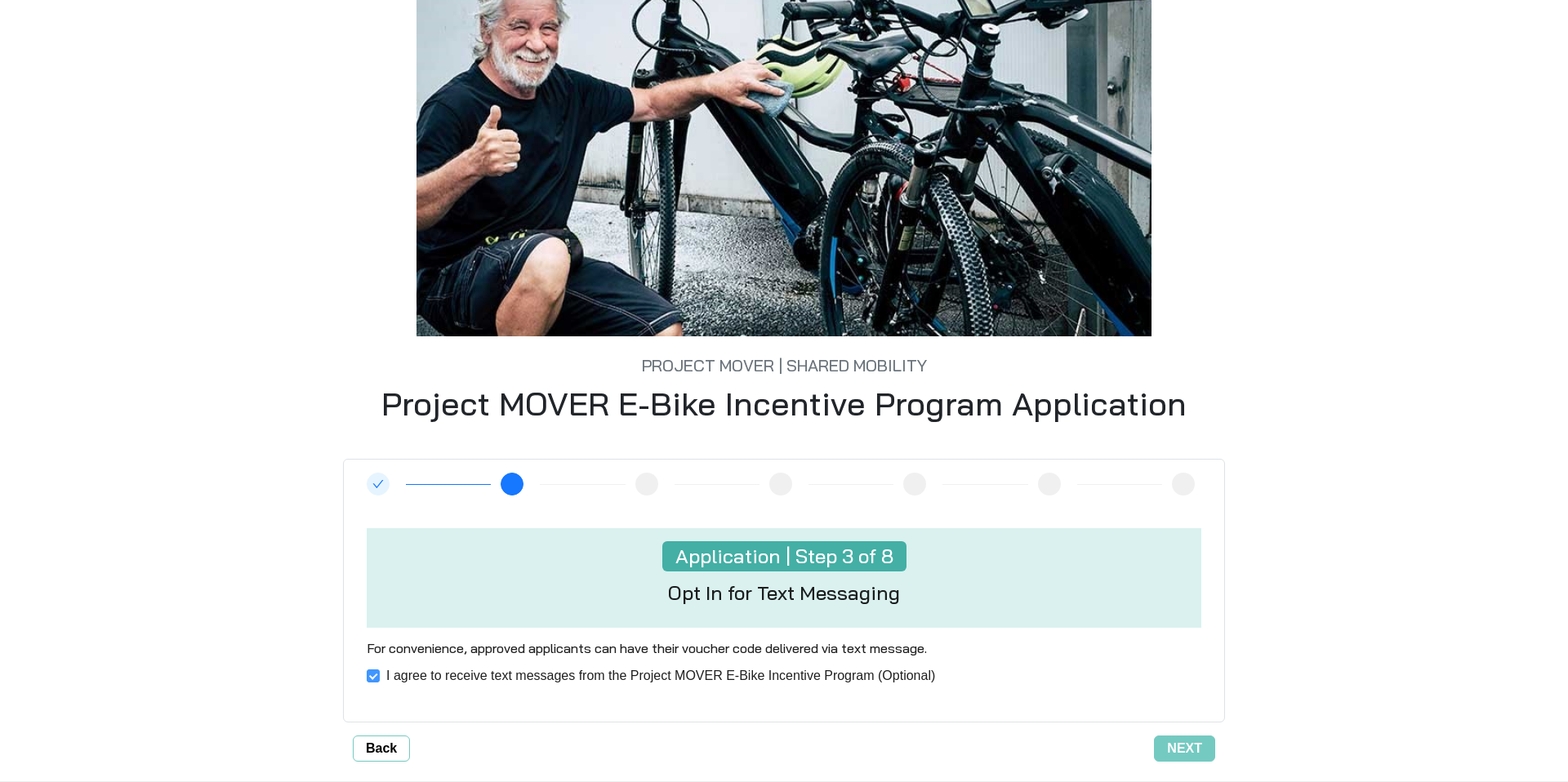
scroll to position [231, 0]
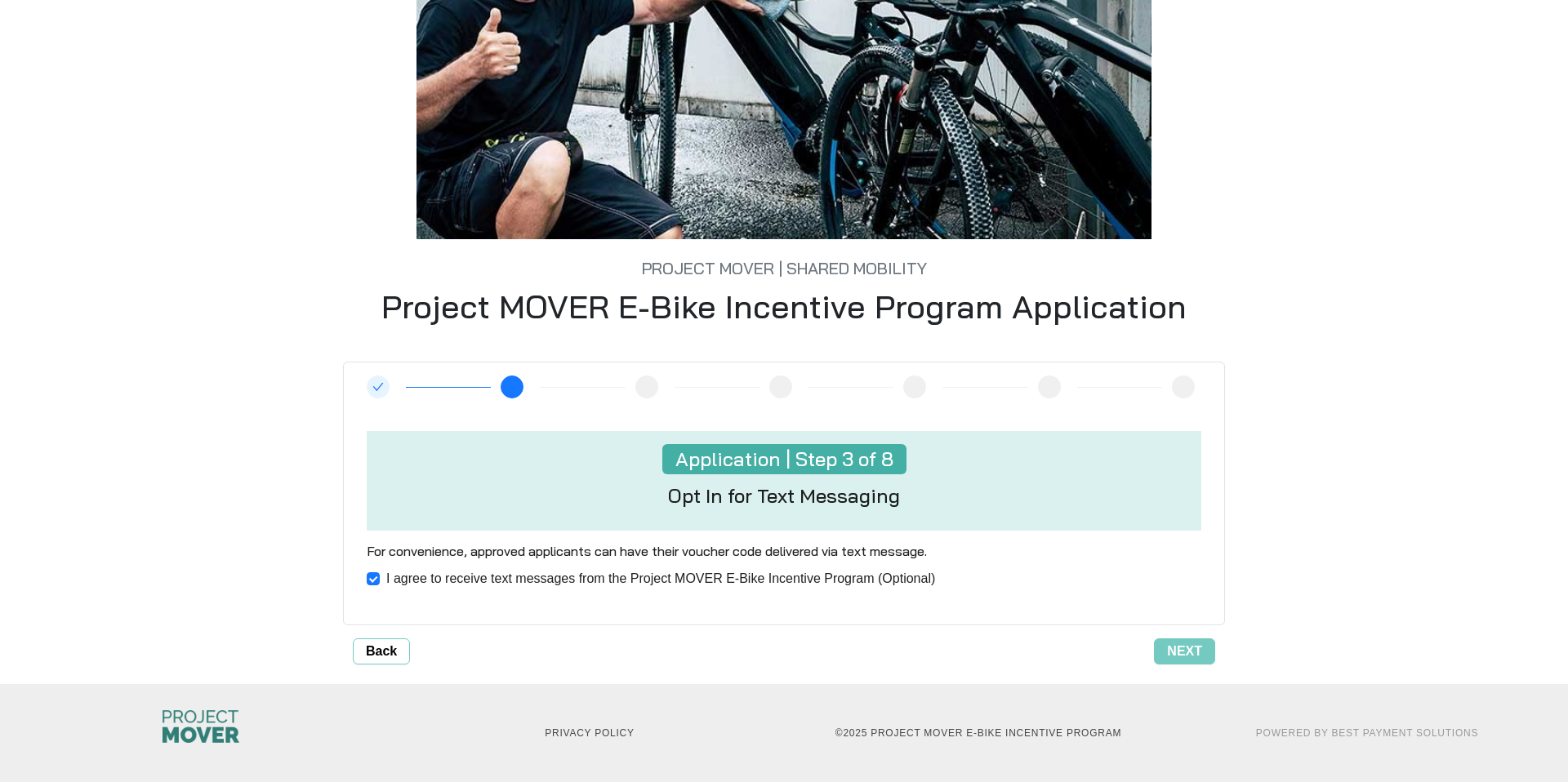
click at [410, 646] on div "Next" at bounding box center [812, 652] width 806 height 26
click at [400, 651] on button "Back" at bounding box center [381, 652] width 57 height 26
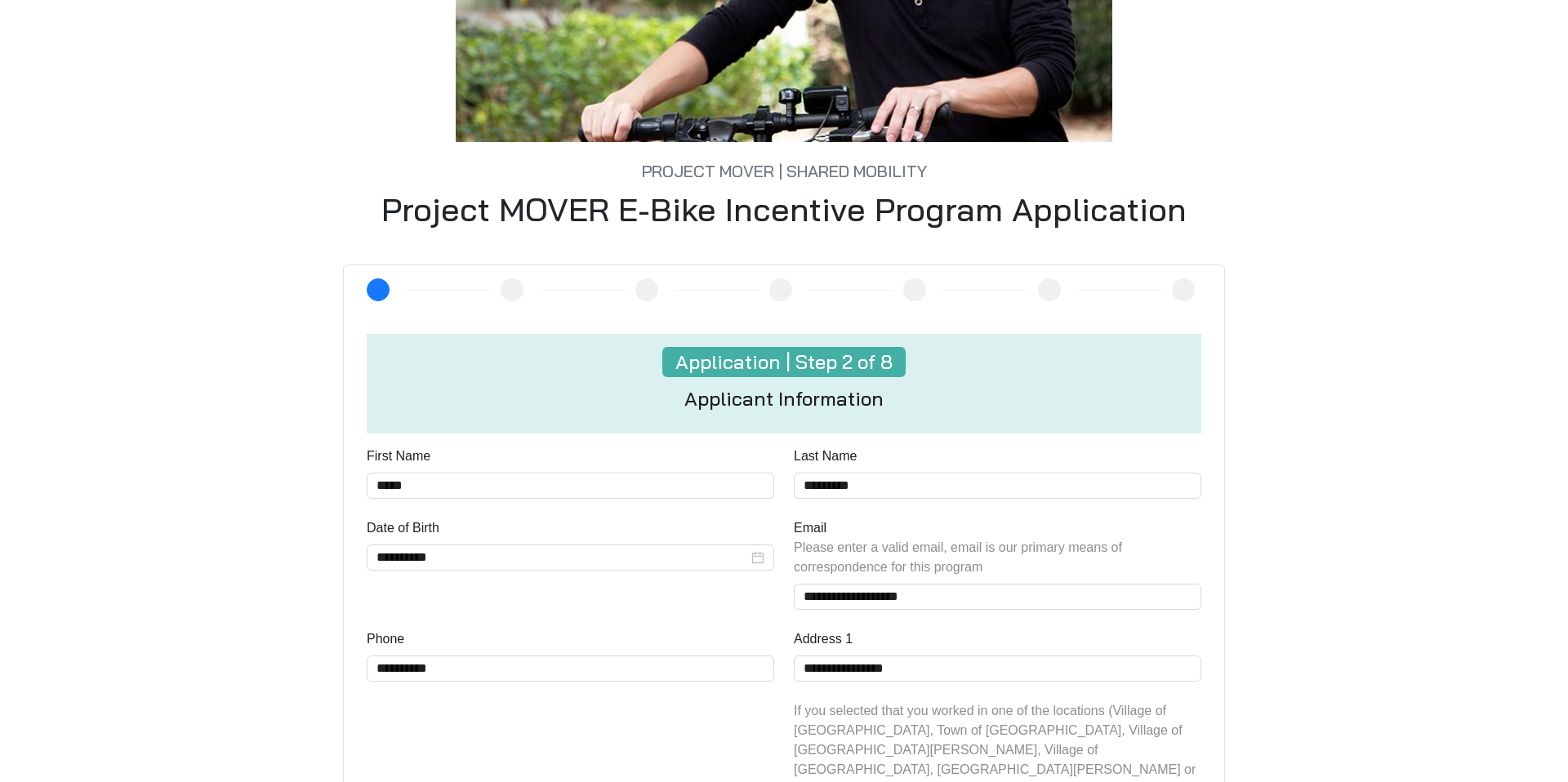
scroll to position [161, 0]
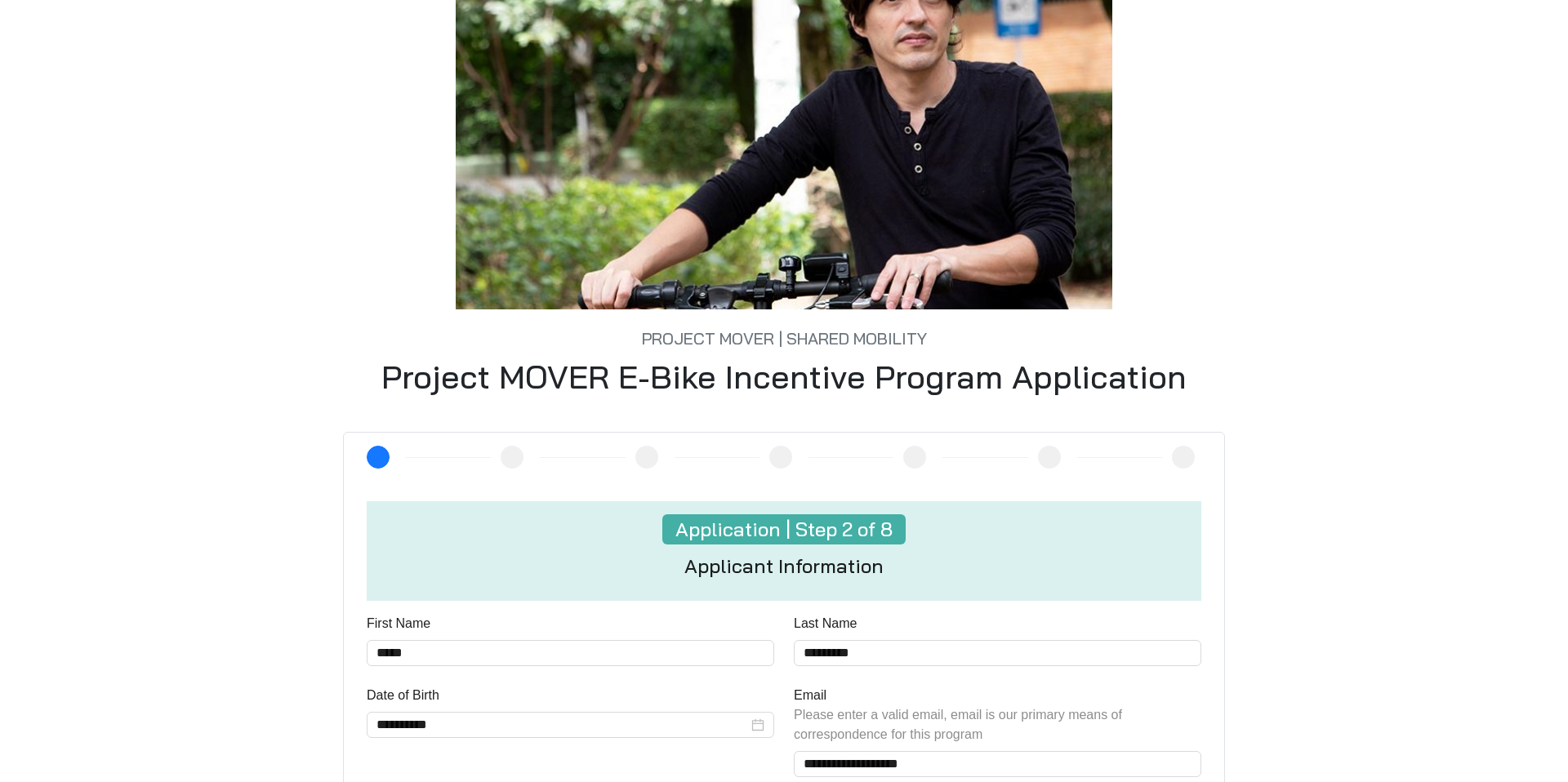
click at [385, 461] on div "2" at bounding box center [378, 457] width 23 height 23
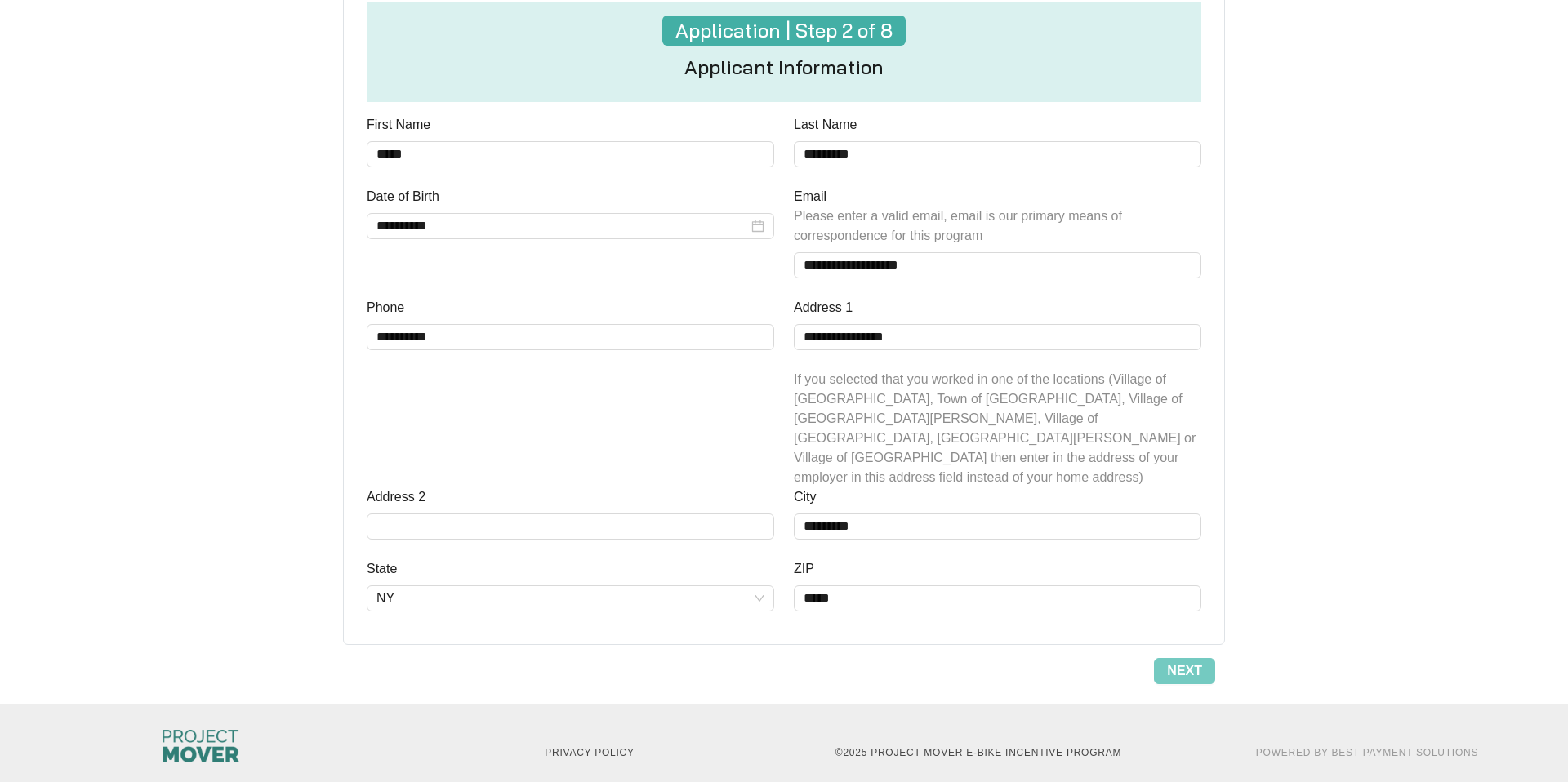
scroll to position [660, 0]
click at [1155, 658] on button "Next" at bounding box center [1185, 671] width 62 height 26
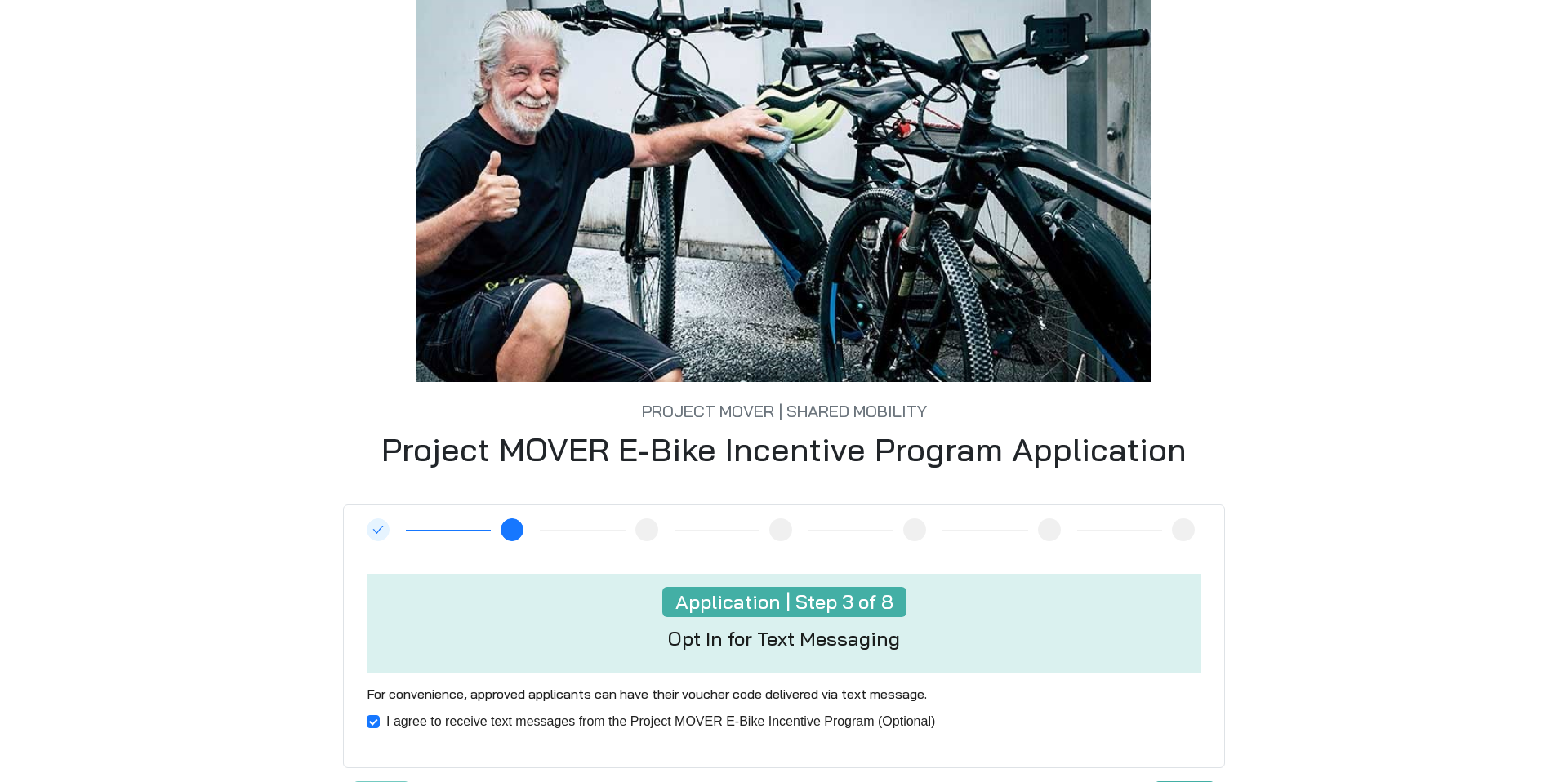
scroll to position [0, 0]
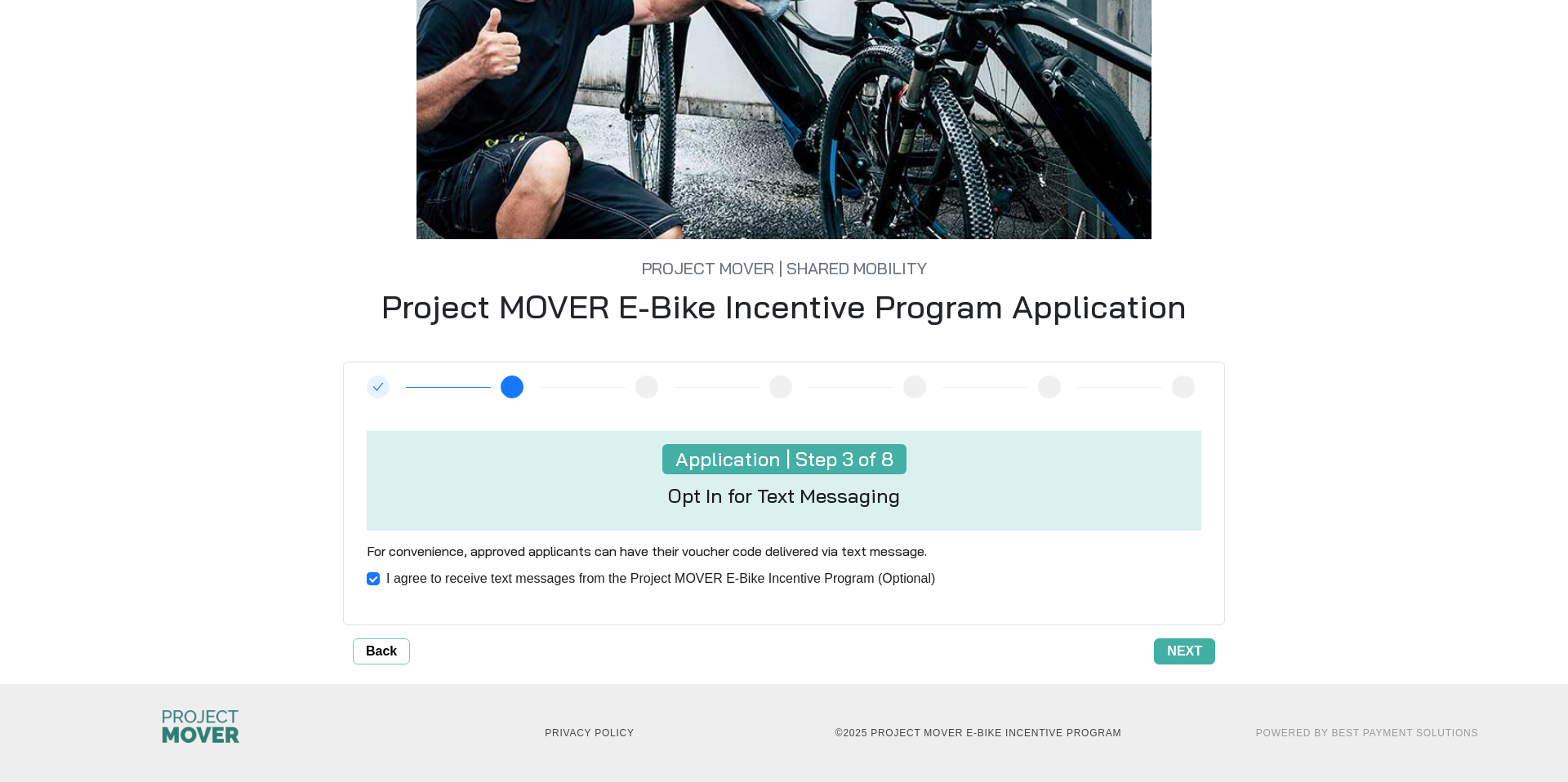
click at [1179, 659] on span "Next" at bounding box center [1185, 652] width 35 height 20
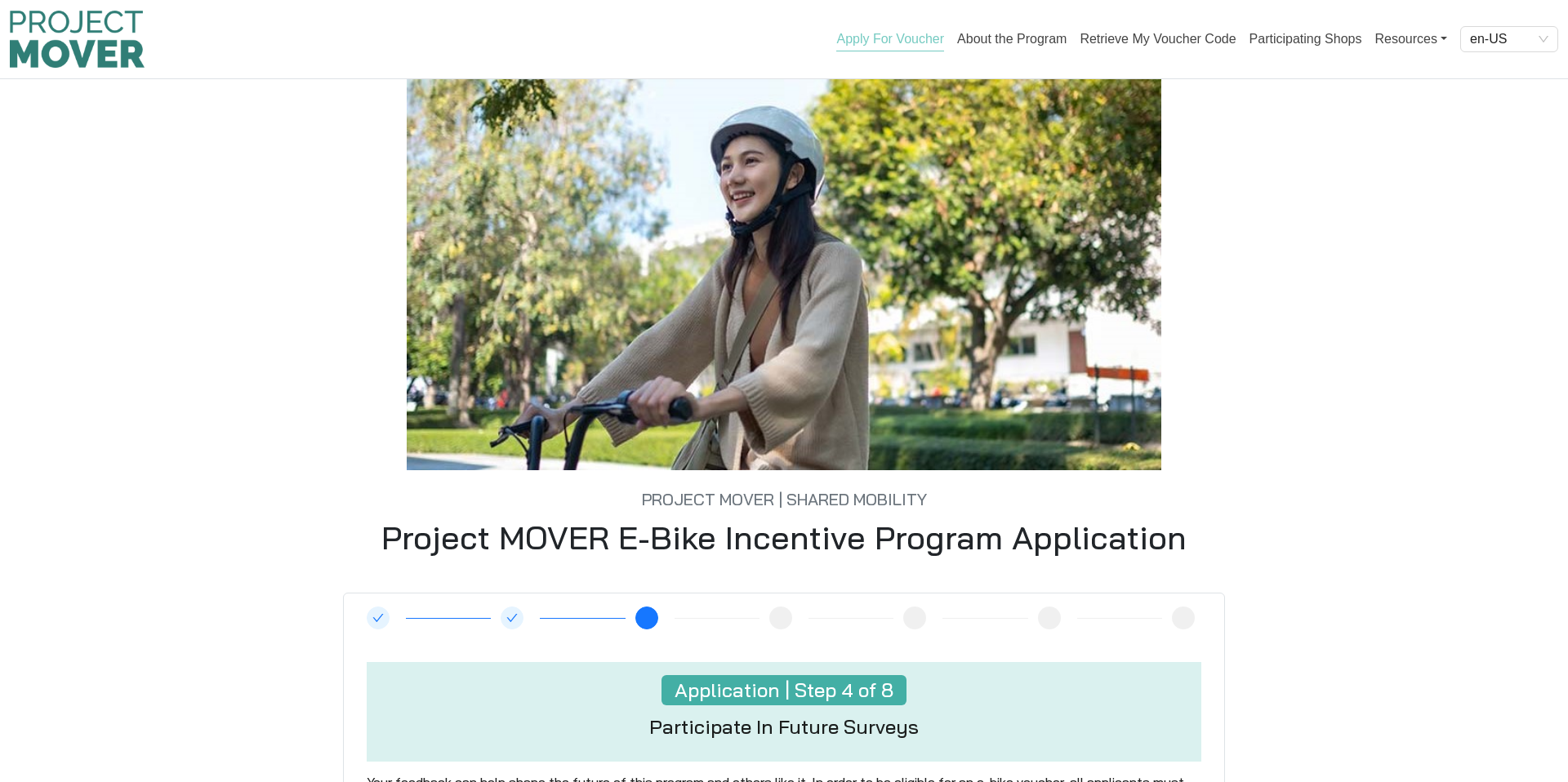
scroll to position [246, 0]
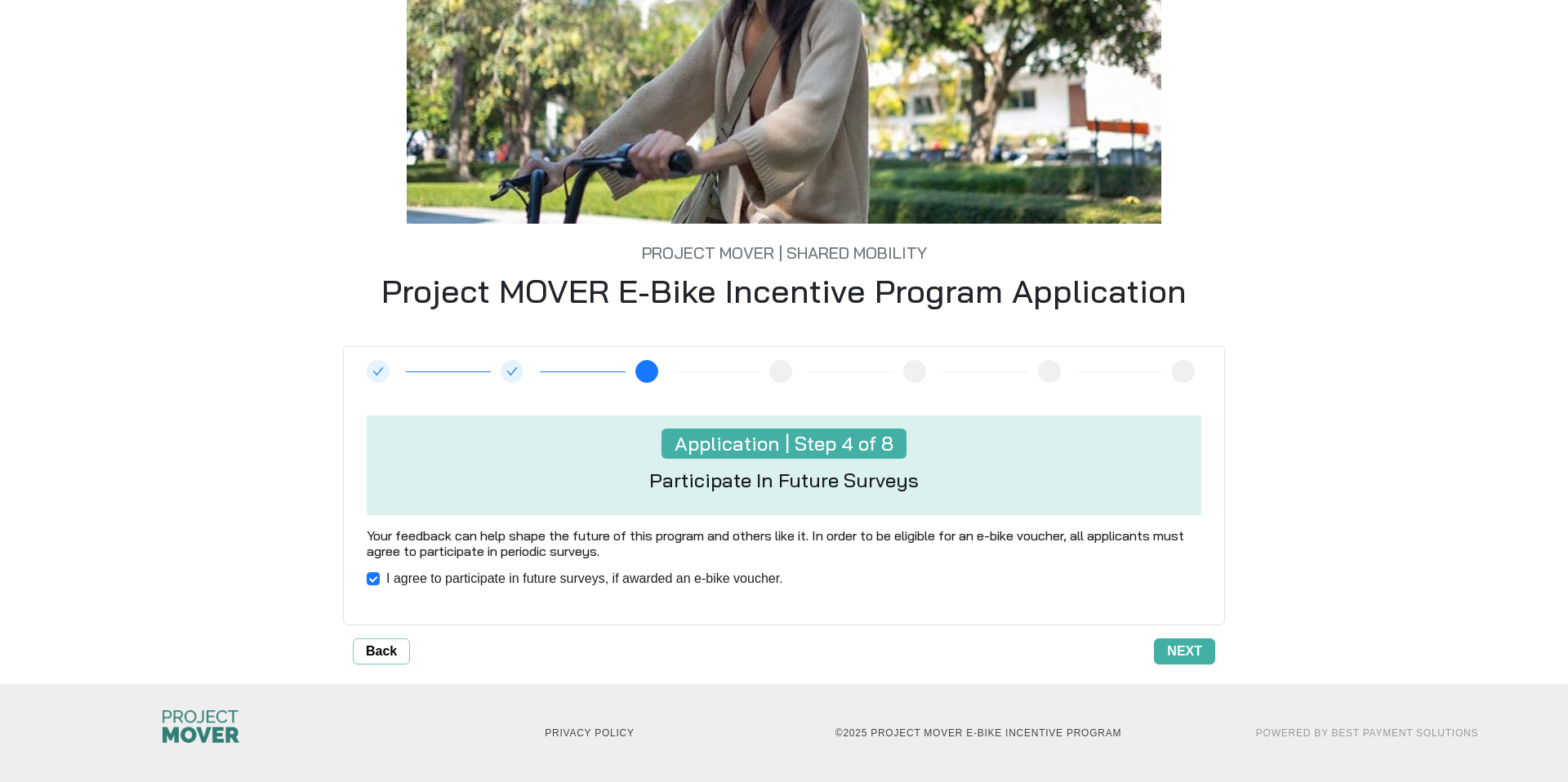
click at [1179, 658] on span "Next" at bounding box center [1185, 652] width 35 height 20
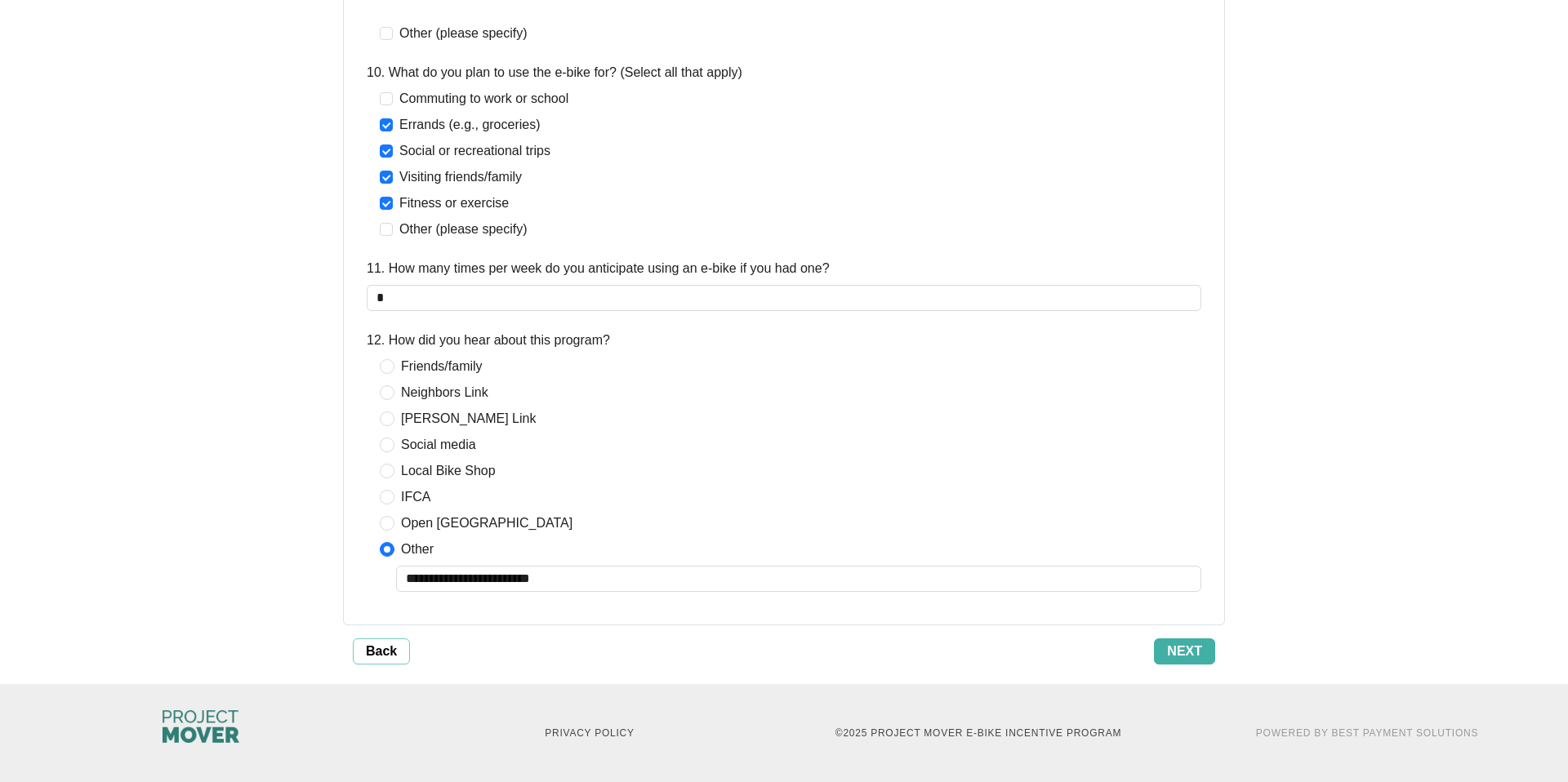
click at [1175, 651] on span "Next" at bounding box center [1185, 652] width 35 height 20
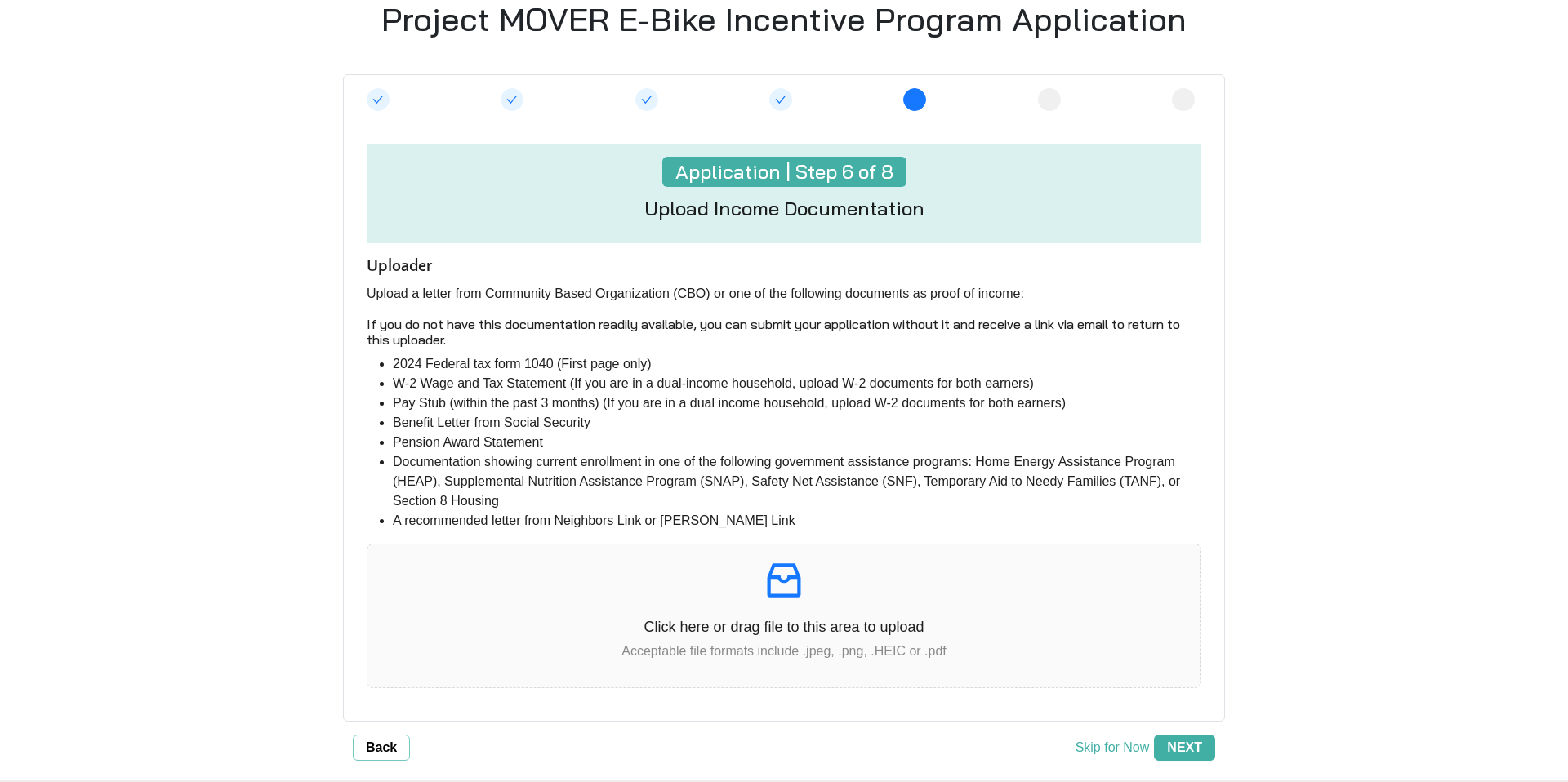
scroll to position [224, 0]
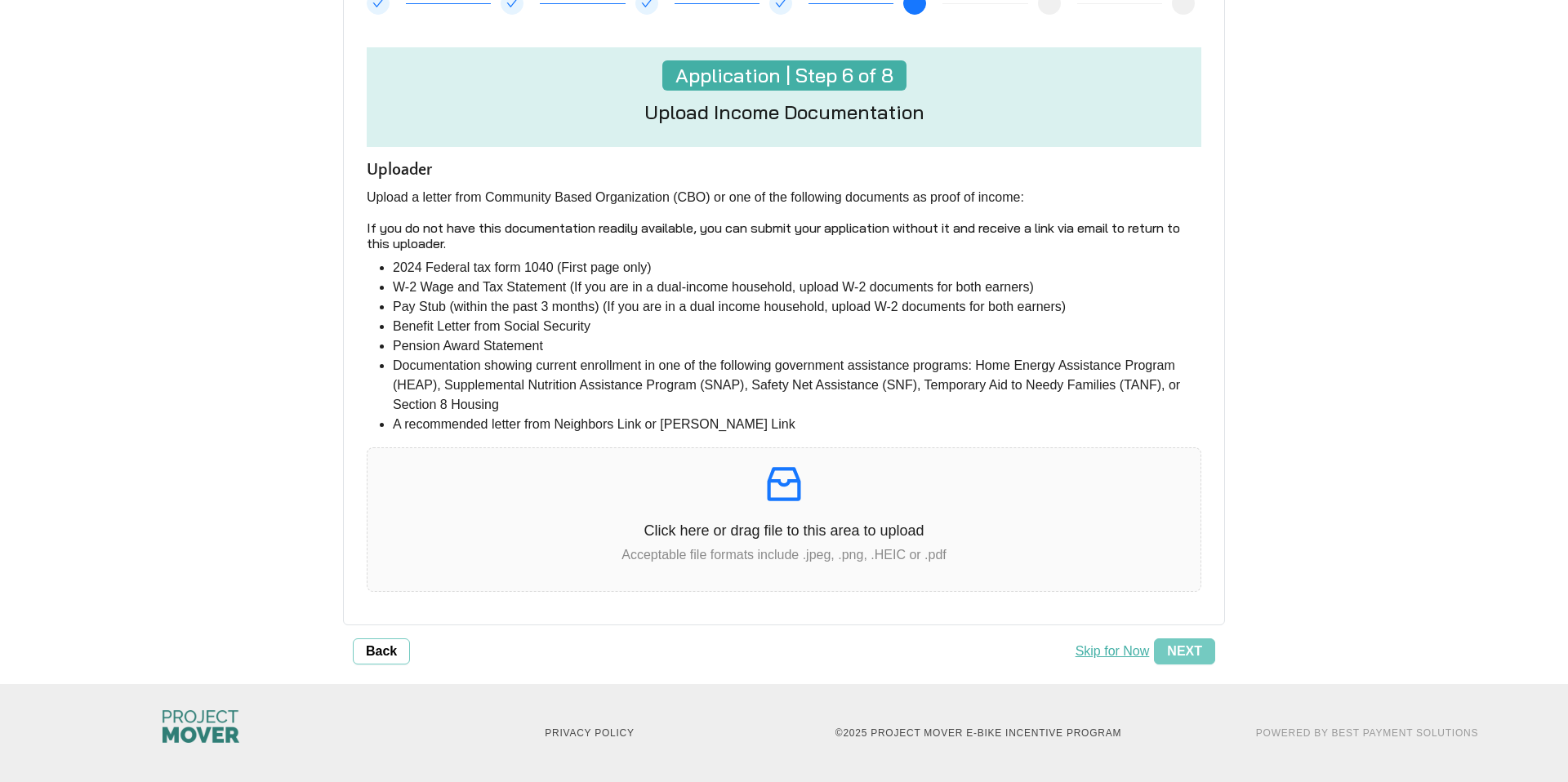
drag, startPoint x: 477, startPoint y: 306, endPoint x: 548, endPoint y: 344, distance: 80.5
click at [548, 344] on ul "2024 Federal tax form 1040 (First page only) W-2 Wage and Tax Statement (If you…" at bounding box center [784, 346] width 835 height 177
drag, startPoint x: 586, startPoint y: 358, endPoint x: 615, endPoint y: 359, distance: 29.0
click at [615, 359] on ul "2024 Federal tax form 1040 (First page only) W-2 Wage and Tax Statement (If you…" at bounding box center [784, 346] width 835 height 177
click at [619, 381] on li "Documentation showing current enrollment in one of the following government ass…" at bounding box center [798, 385] width 808 height 59
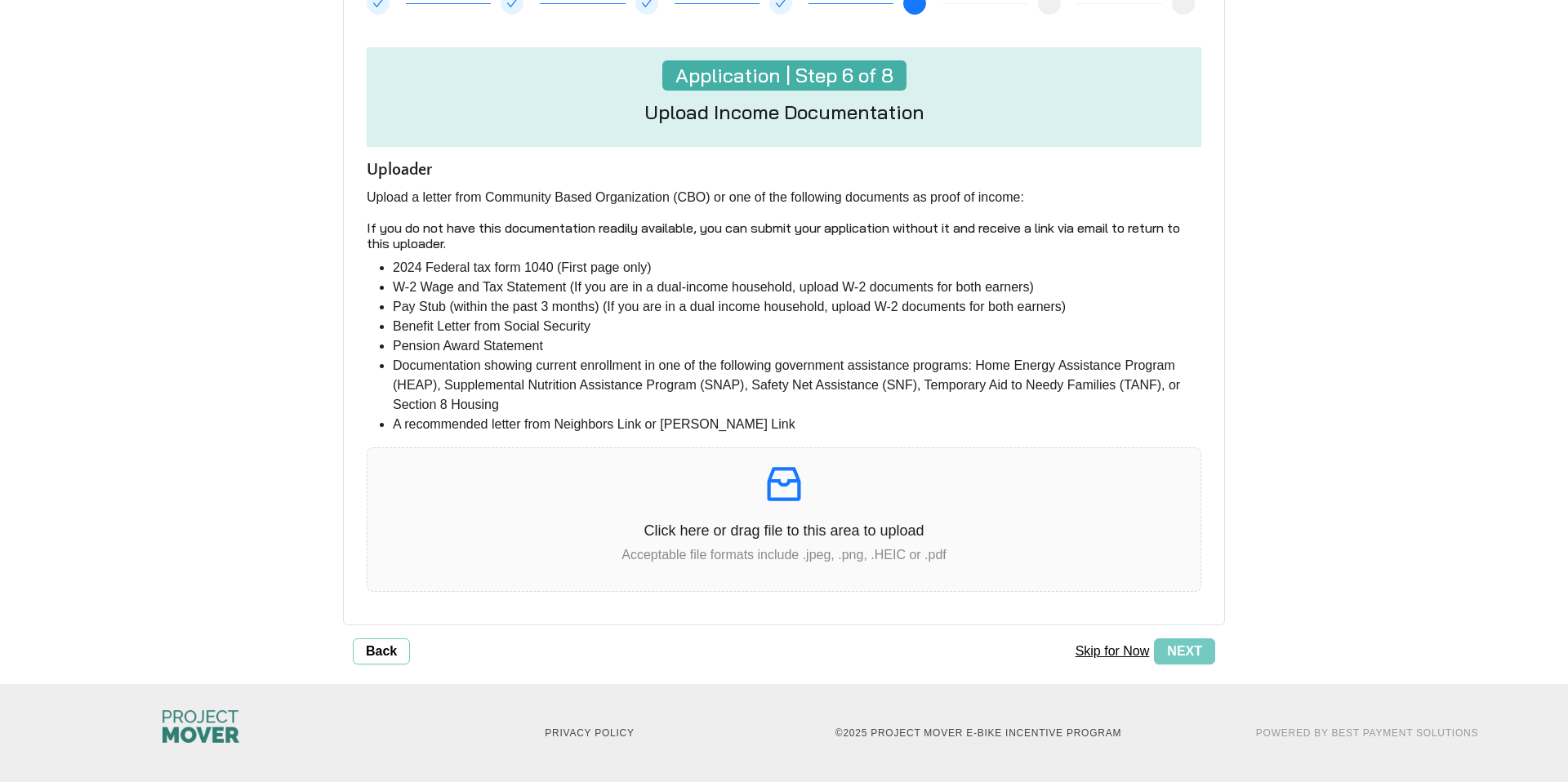
click at [1108, 650] on button "Skip for Now" at bounding box center [1113, 652] width 84 height 26
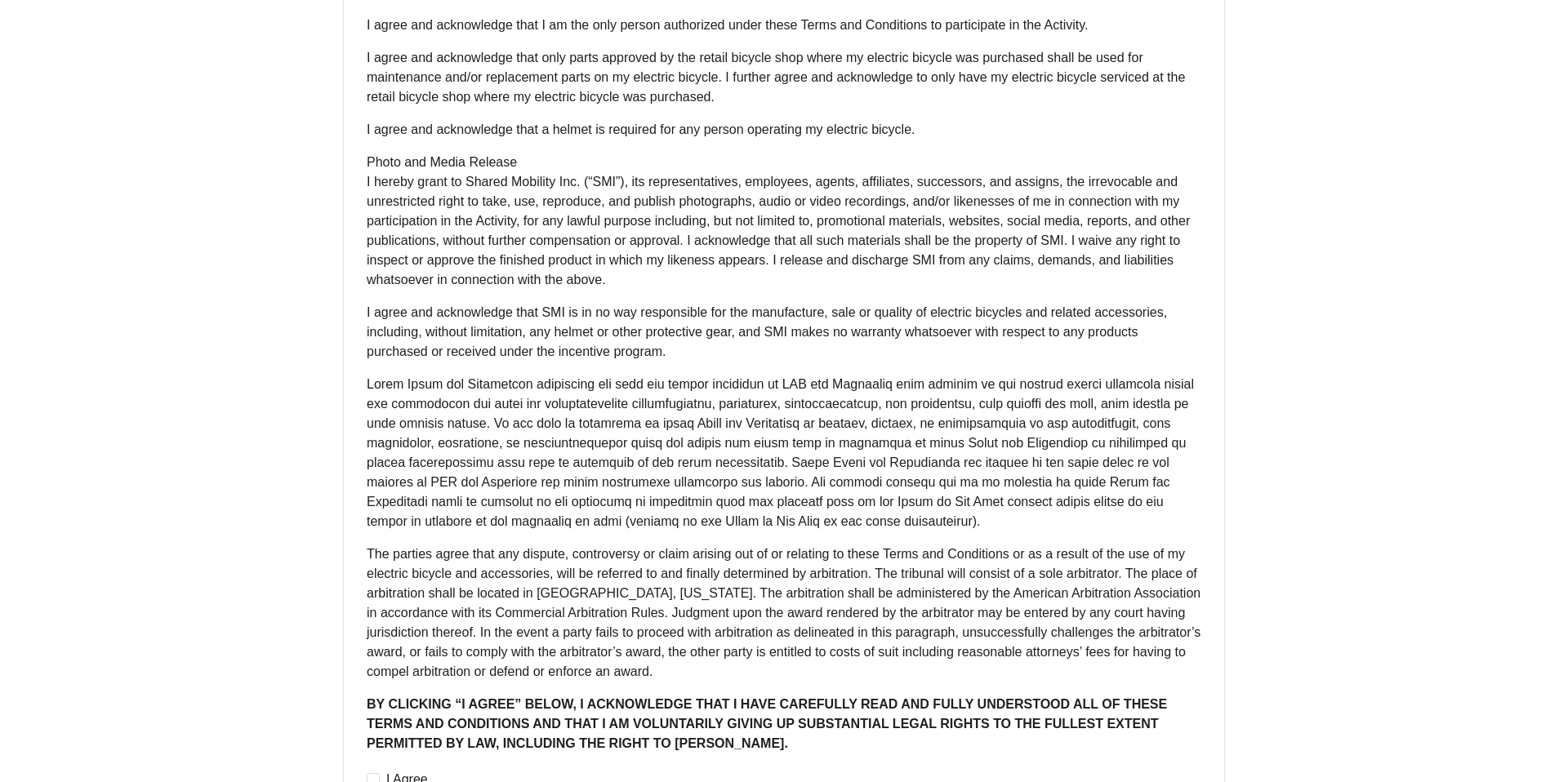
scroll to position [1086, 0]
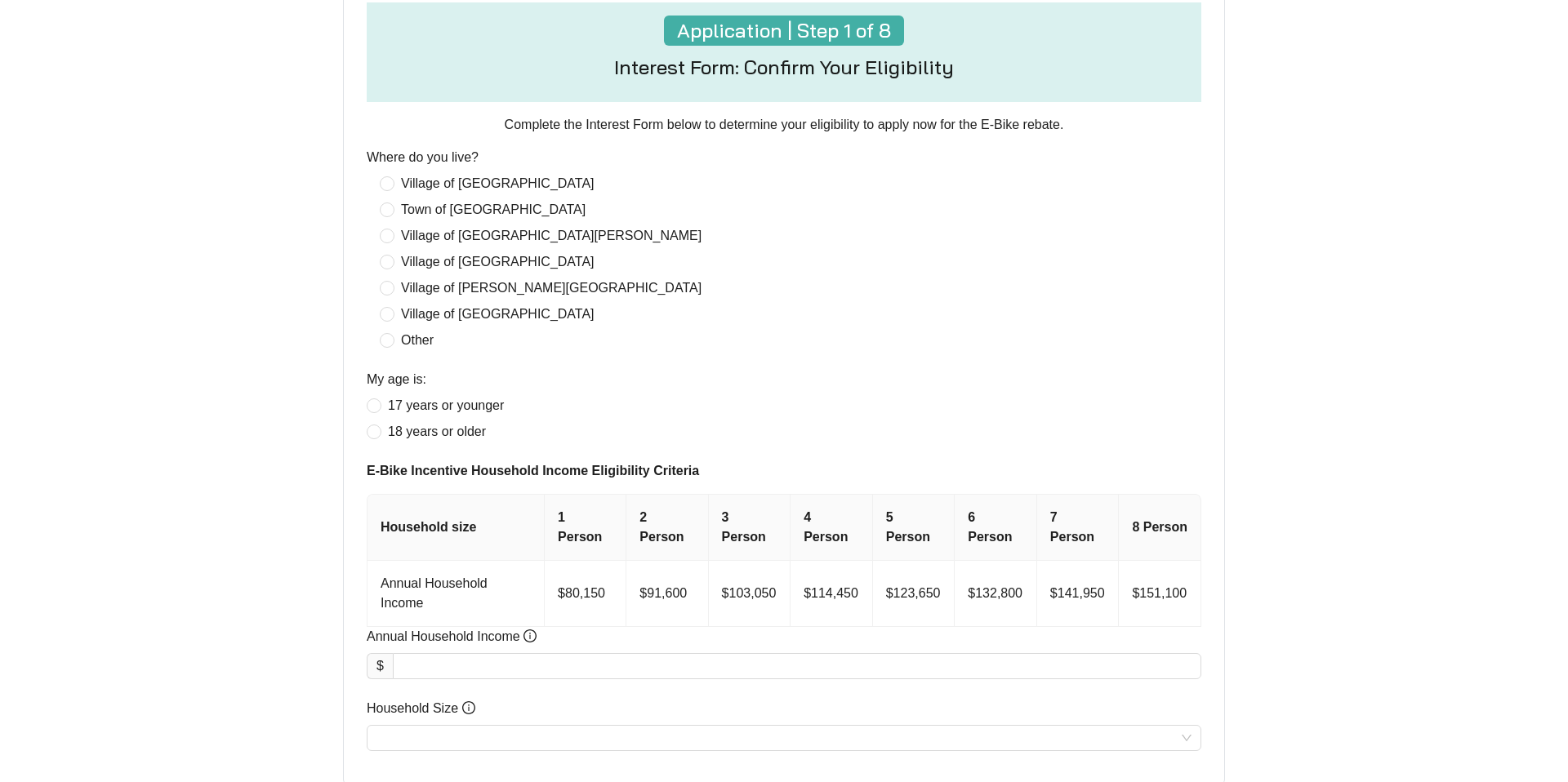
scroll to position [620, 0]
